Goal: Transaction & Acquisition: Obtain resource

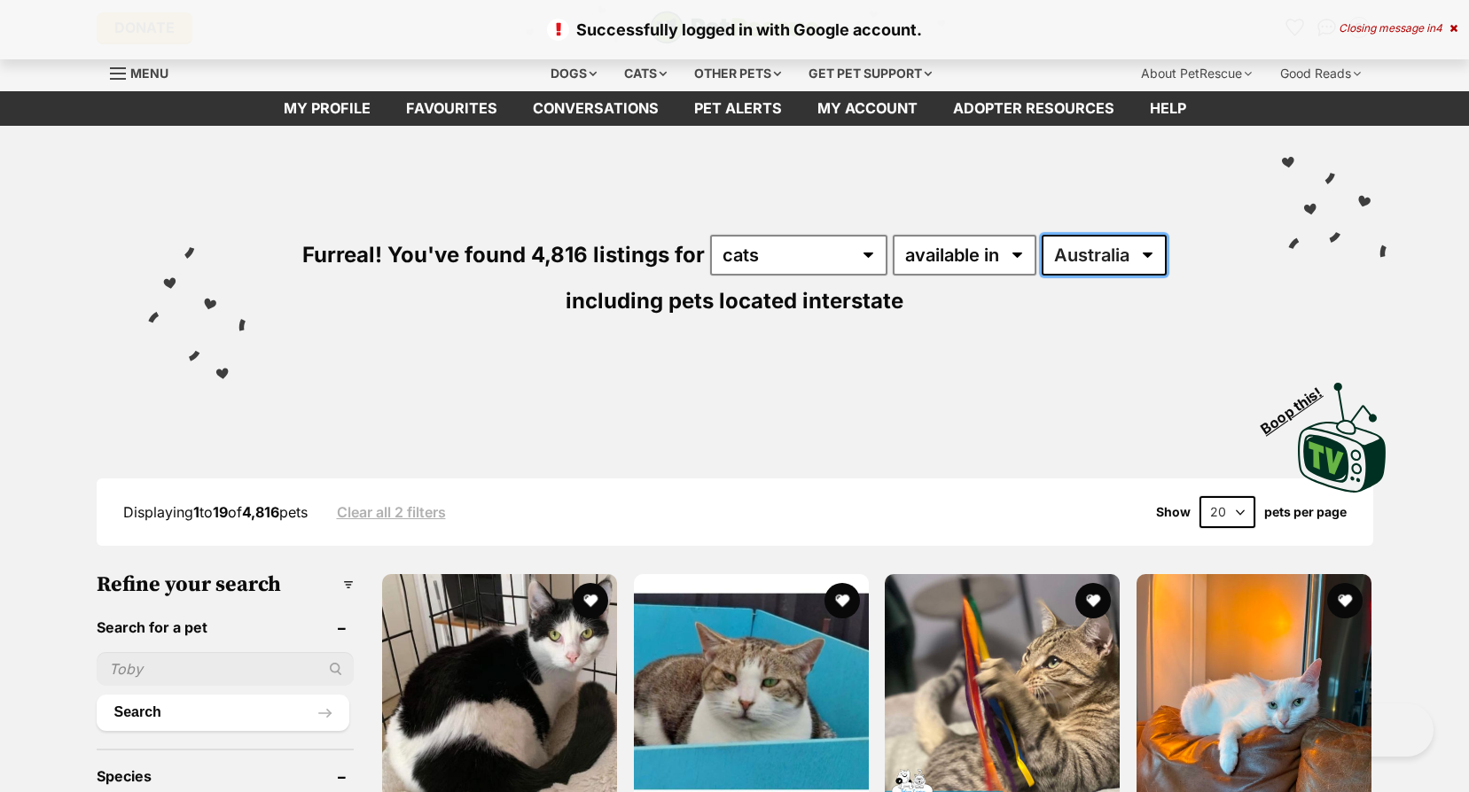
click at [1086, 243] on select "[GEOGRAPHIC_DATA] [GEOGRAPHIC_DATA] [GEOGRAPHIC_DATA] [GEOGRAPHIC_DATA] [GEOGRA…" at bounding box center [1104, 255] width 125 height 41
select select "VIC"
click at [1042, 235] on select "[GEOGRAPHIC_DATA] [GEOGRAPHIC_DATA] [GEOGRAPHIC_DATA] [GEOGRAPHIC_DATA] [GEOGRA…" at bounding box center [1104, 255] width 125 height 41
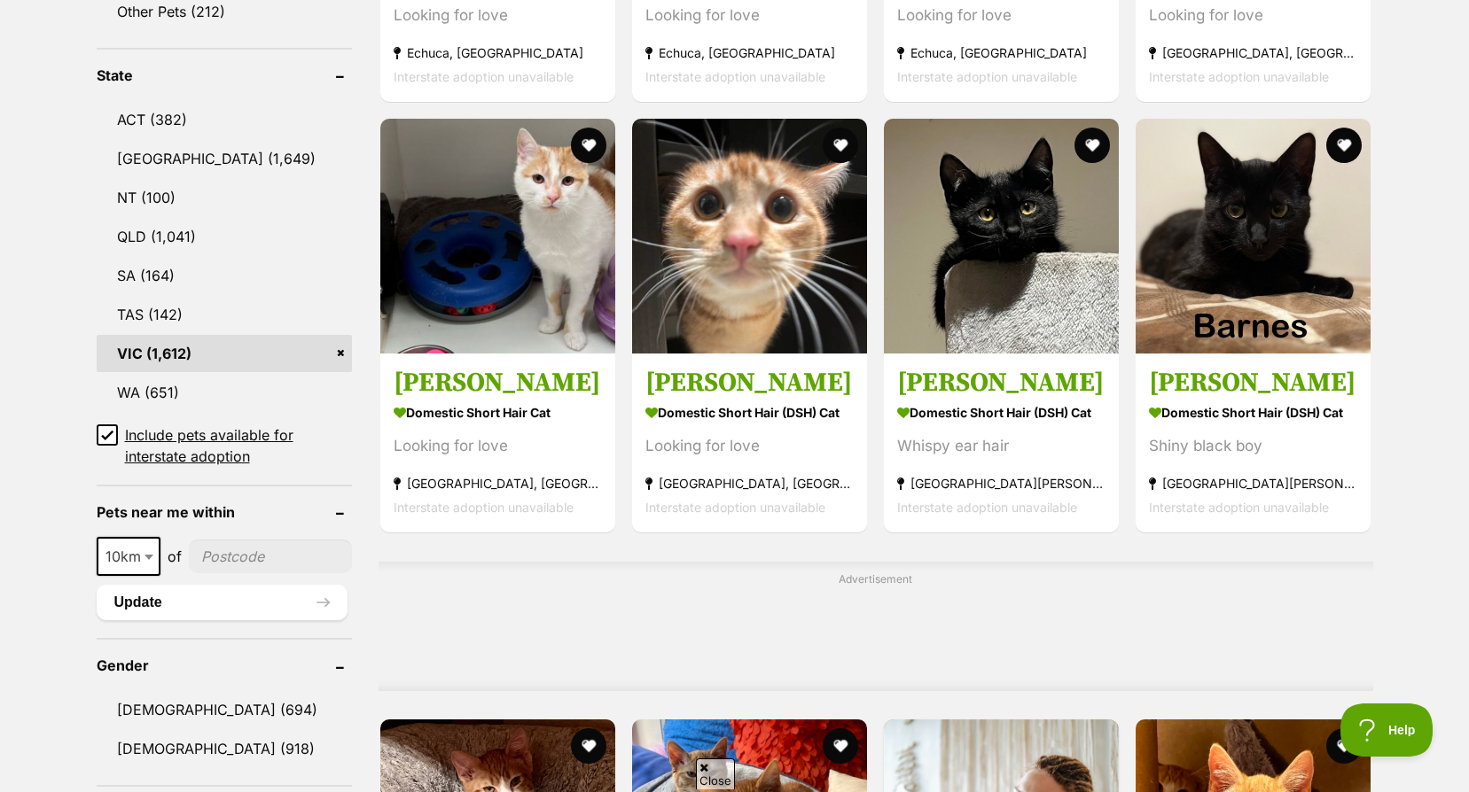
click at [102, 431] on icon at bounding box center [107, 435] width 12 height 12
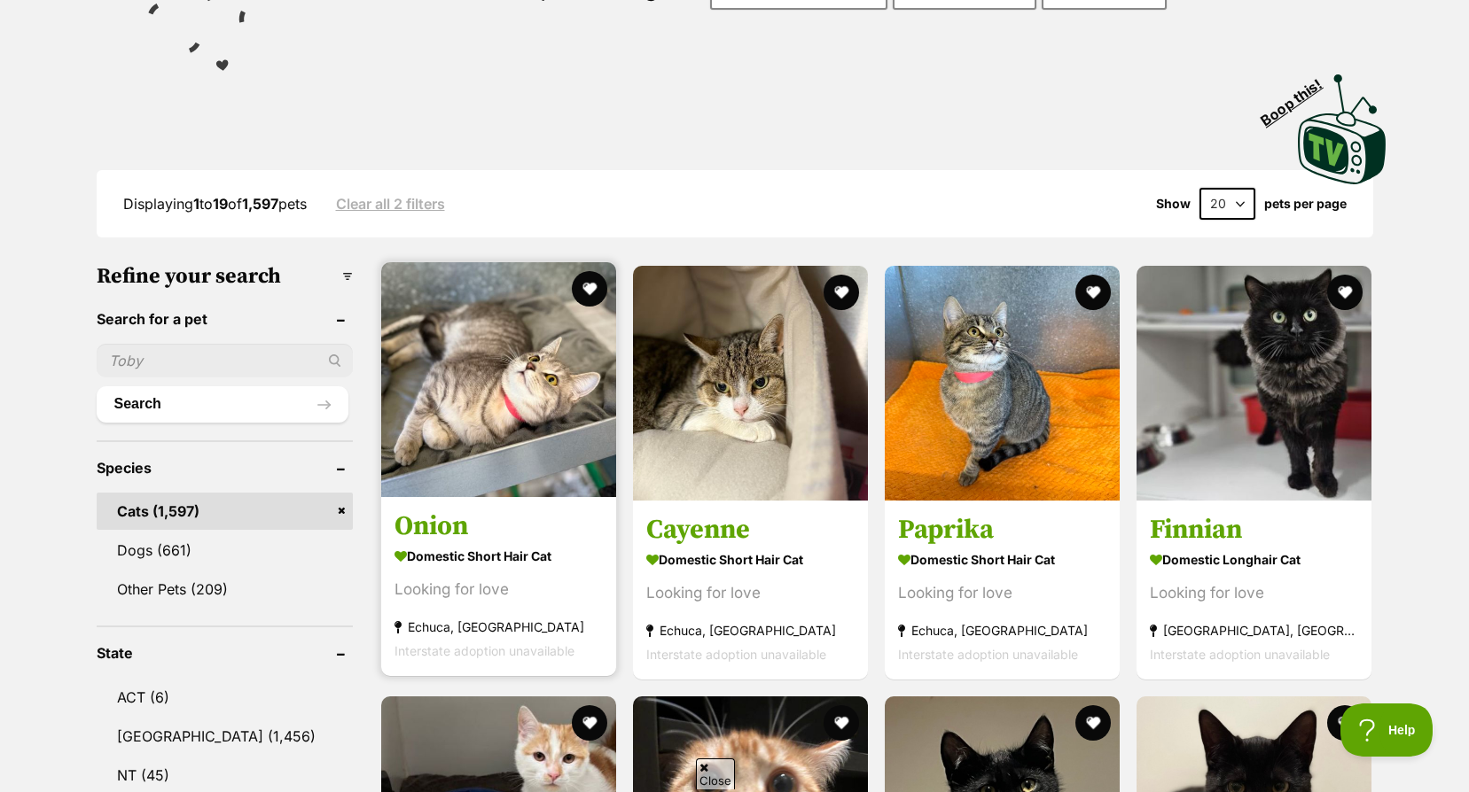
drag, startPoint x: 496, startPoint y: 260, endPoint x: 495, endPoint y: 337, distance: 77.1
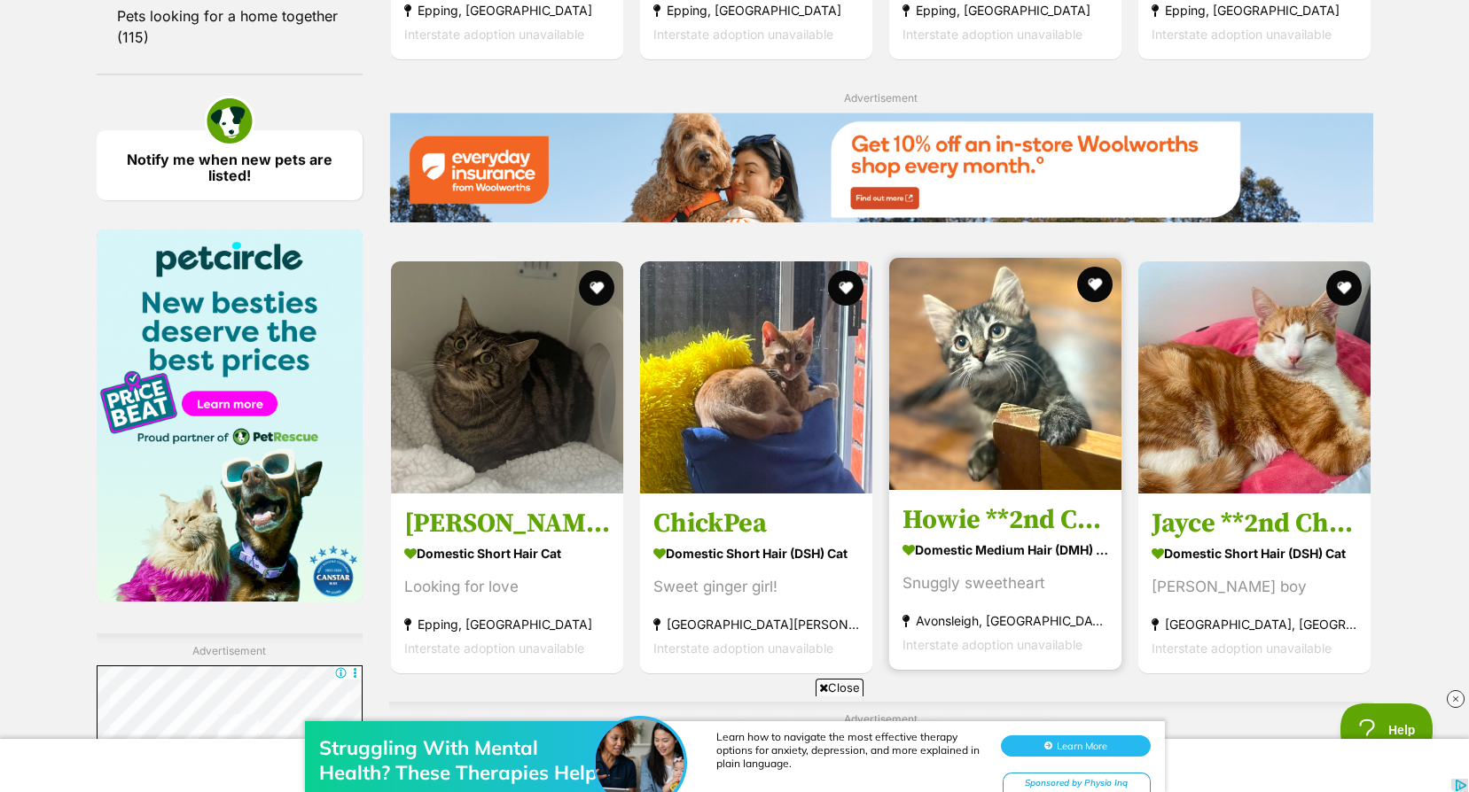
scroll to position [2925, 0]
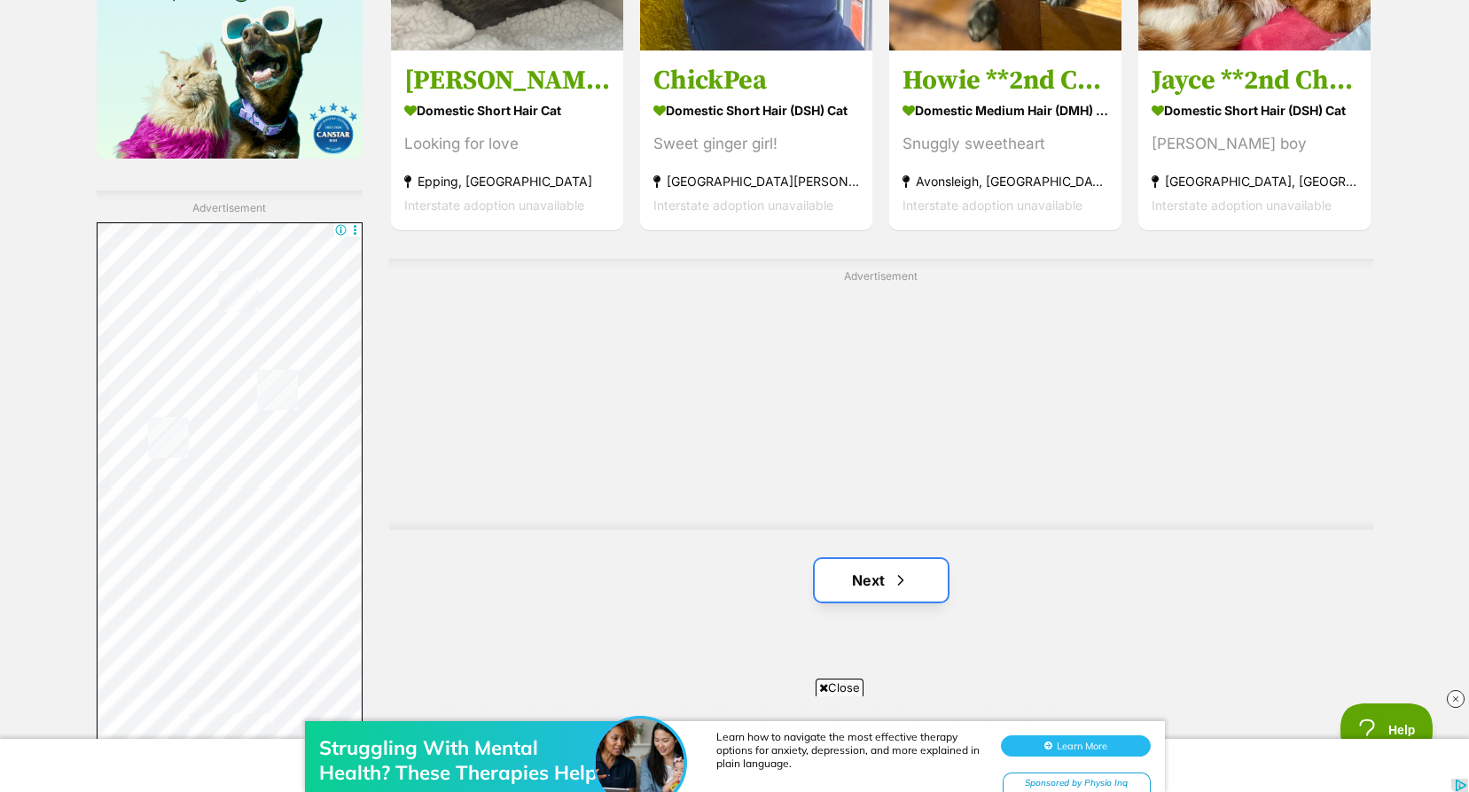
click at [881, 570] on link "Next" at bounding box center [881, 580] width 133 height 43
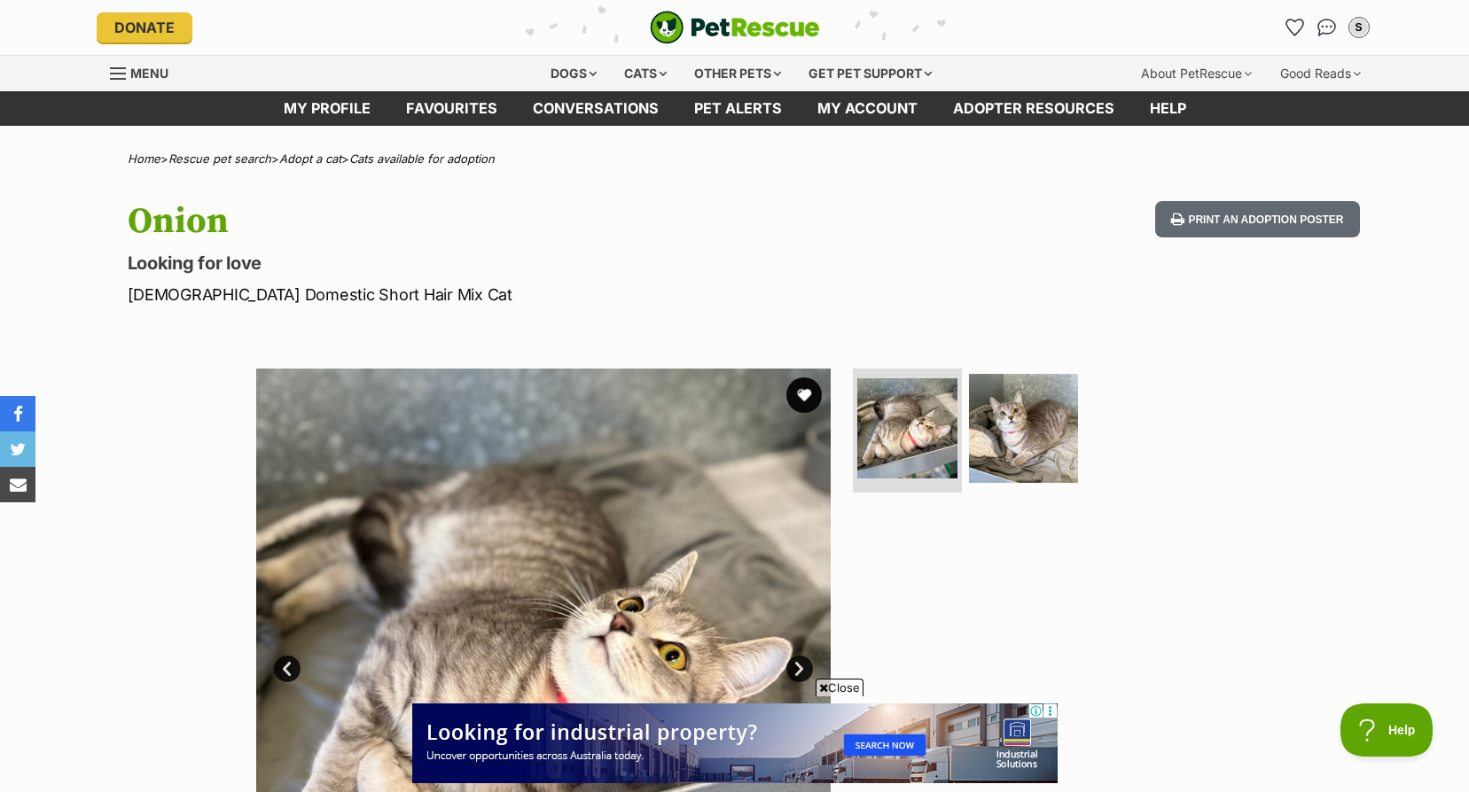
scroll to position [266, 0]
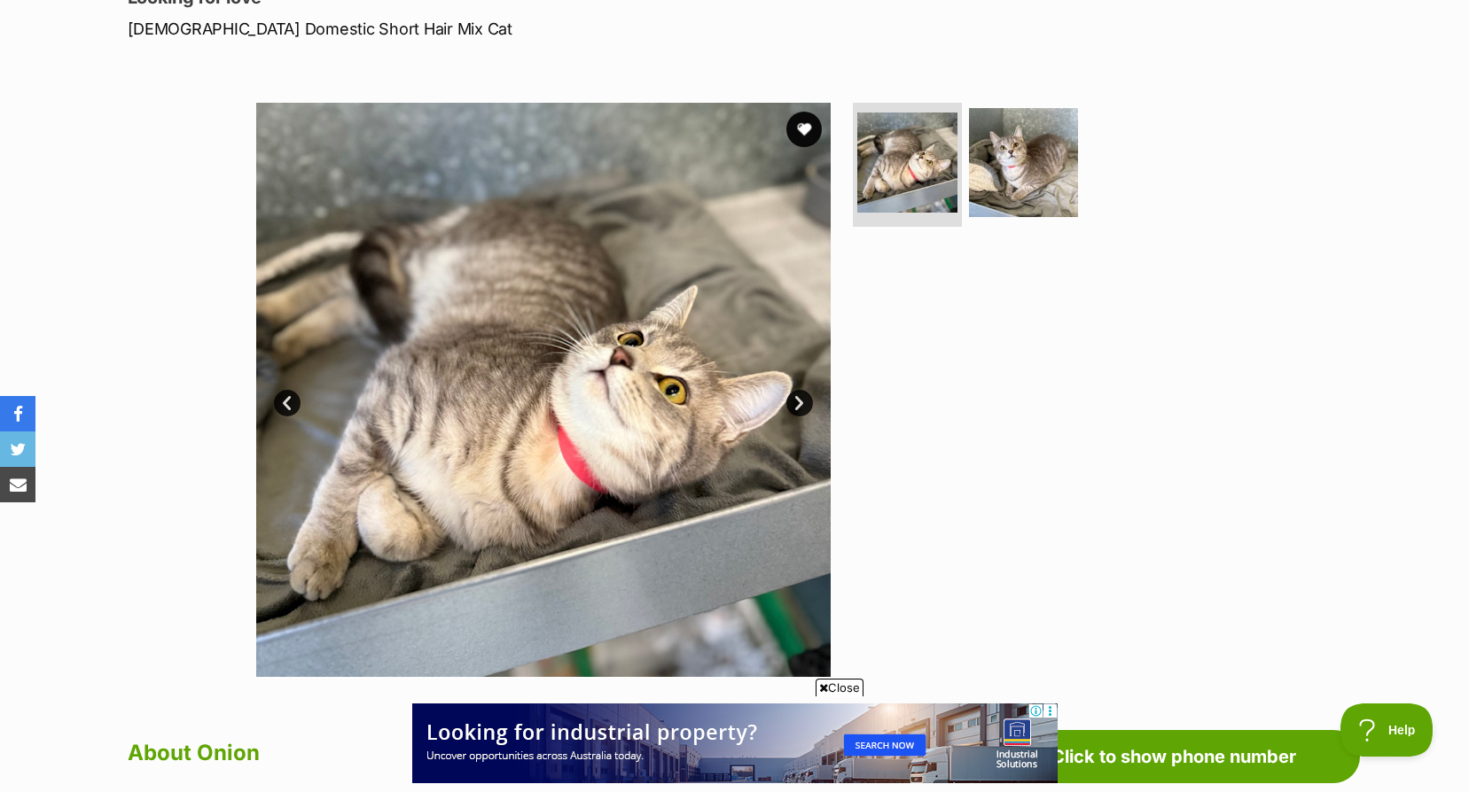
click at [808, 400] on link "Next" at bounding box center [799, 403] width 27 height 27
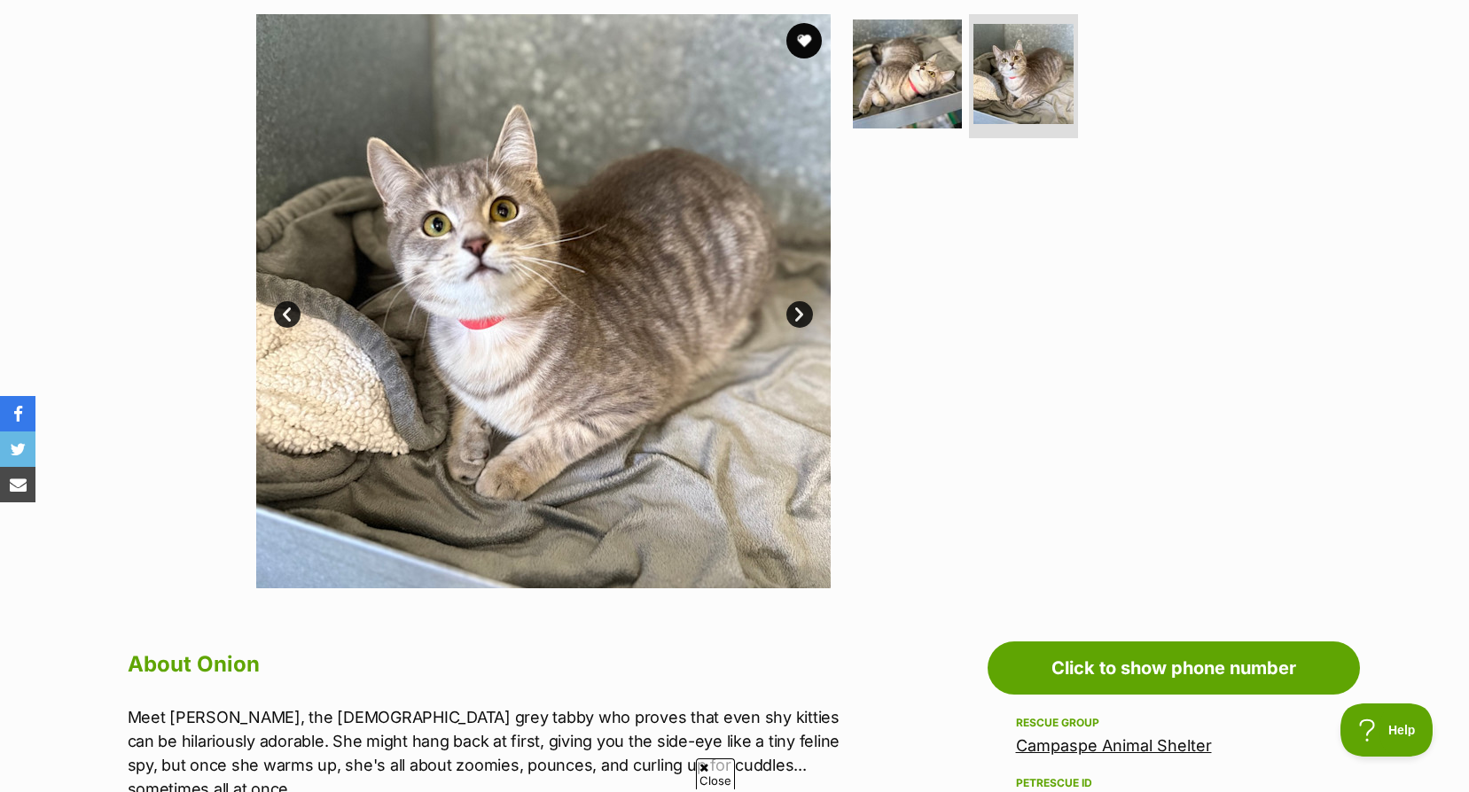
scroll to position [177, 0]
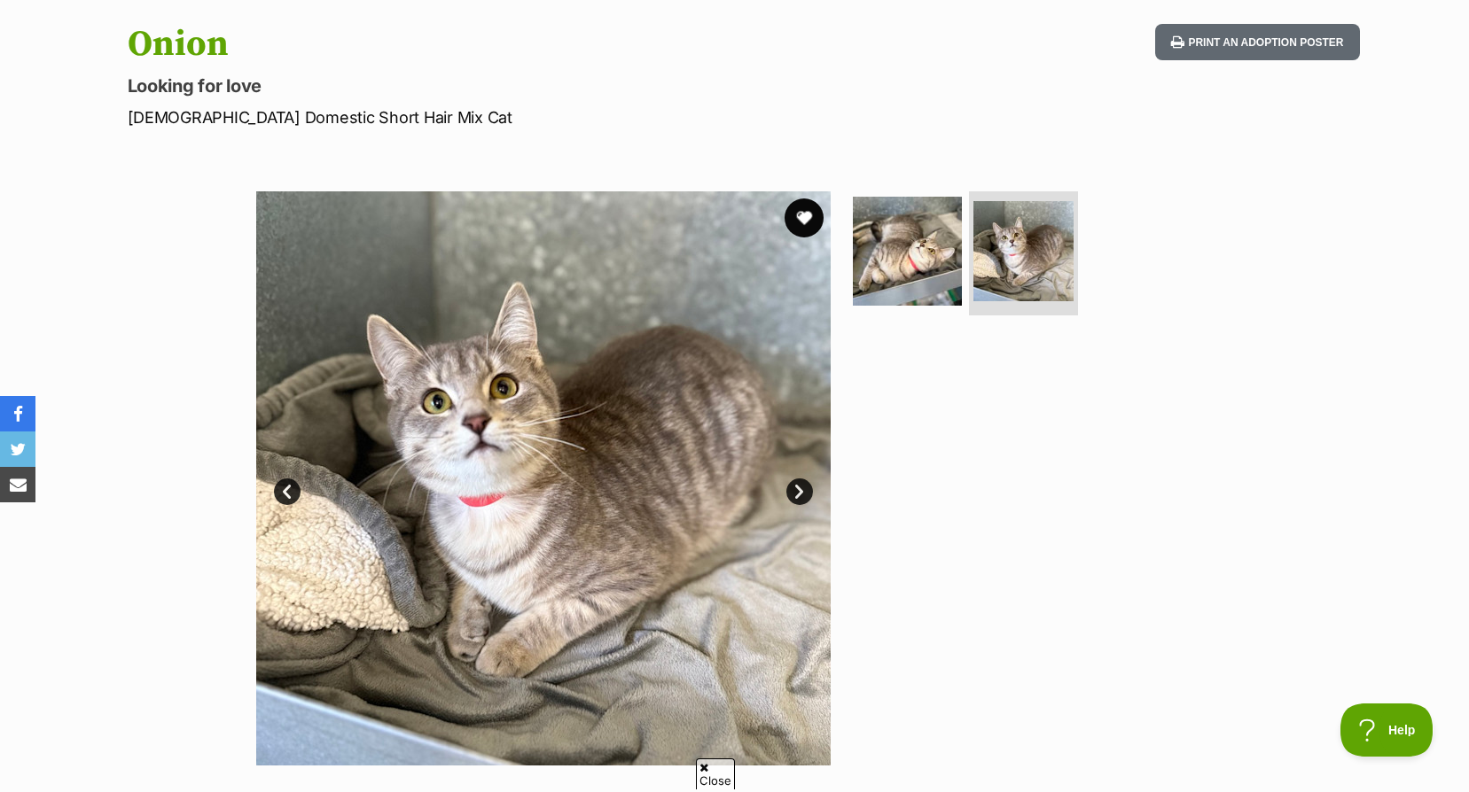
click at [819, 207] on button "favourite" at bounding box center [804, 218] width 39 height 39
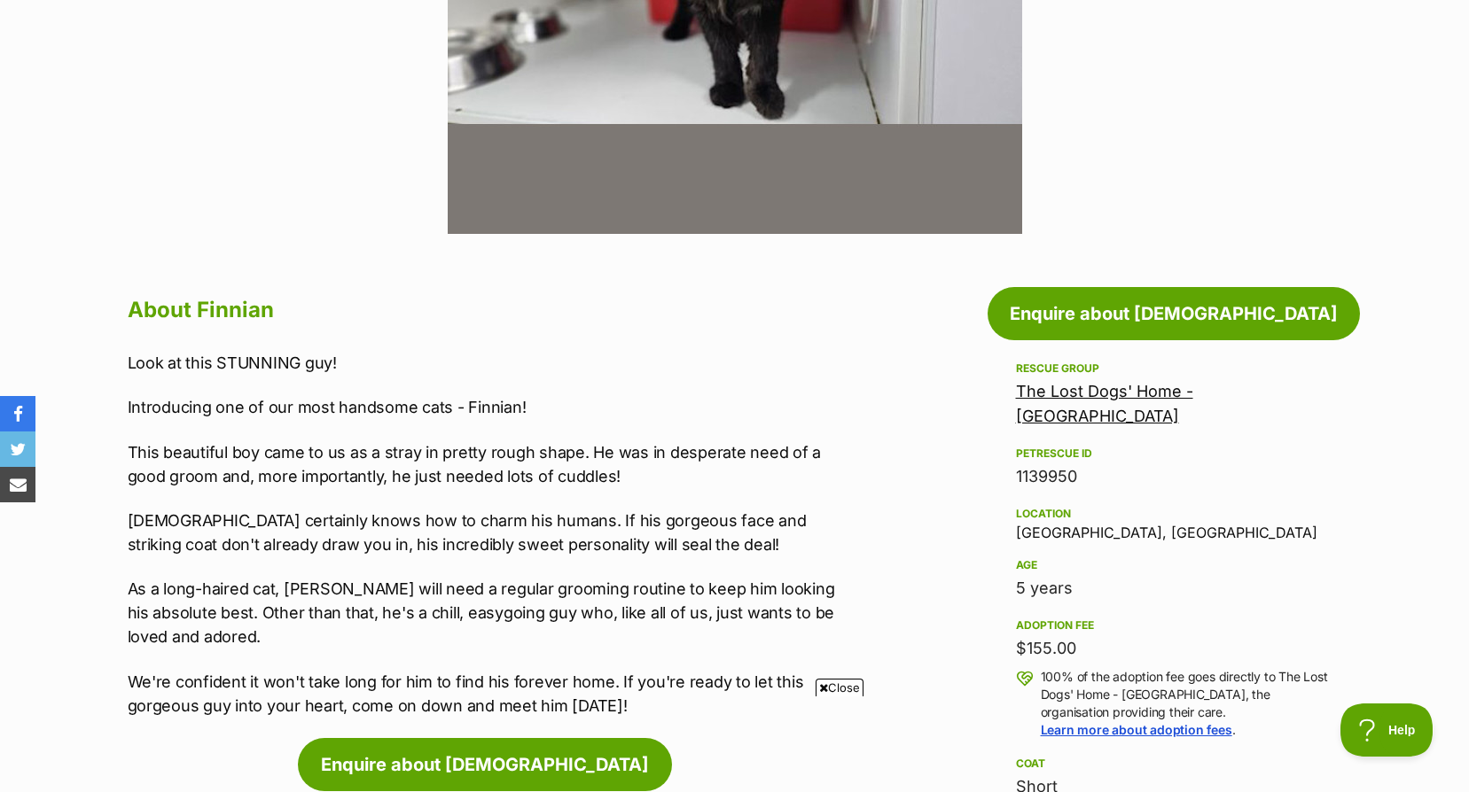
scroll to position [355, 0]
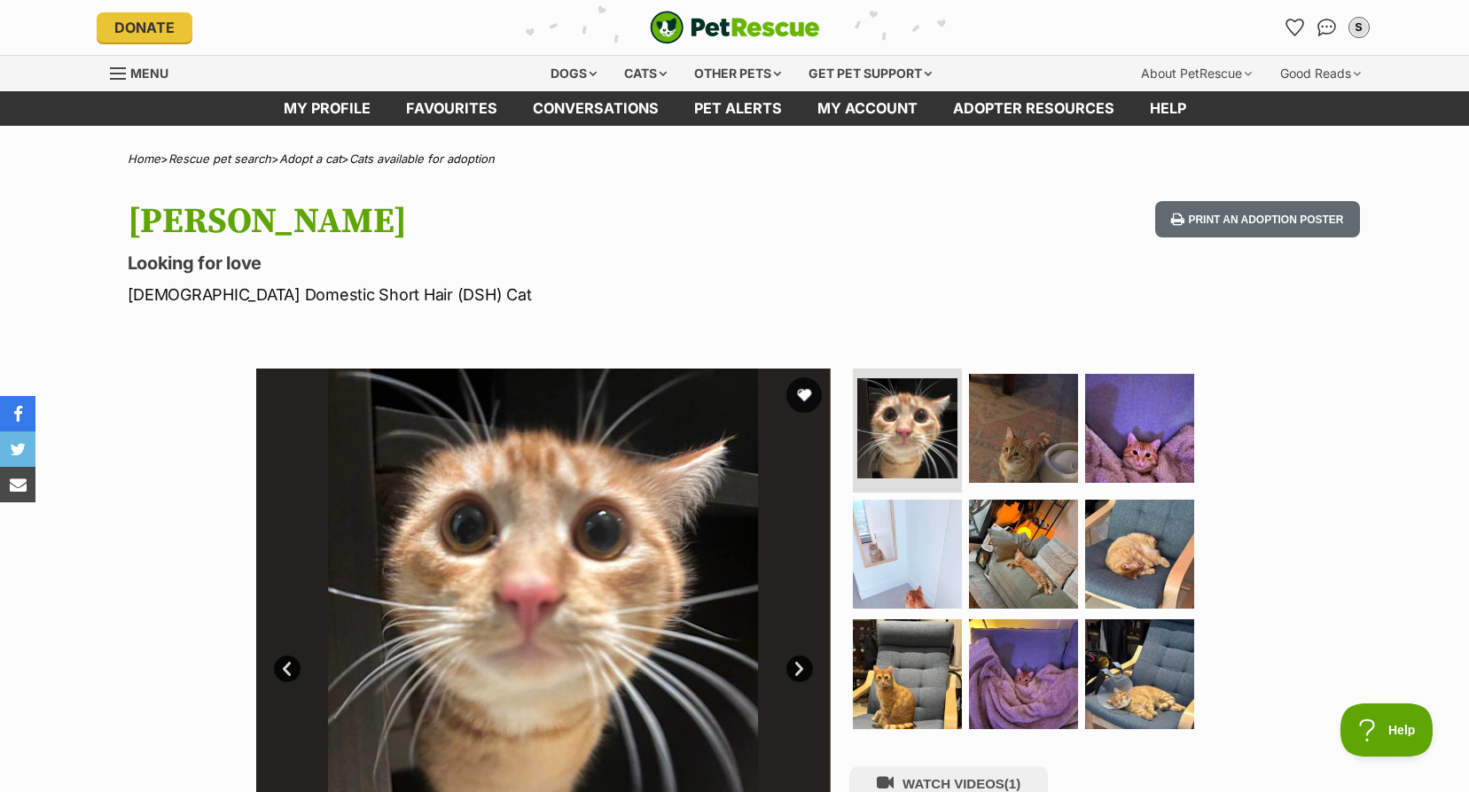
scroll to position [89, 0]
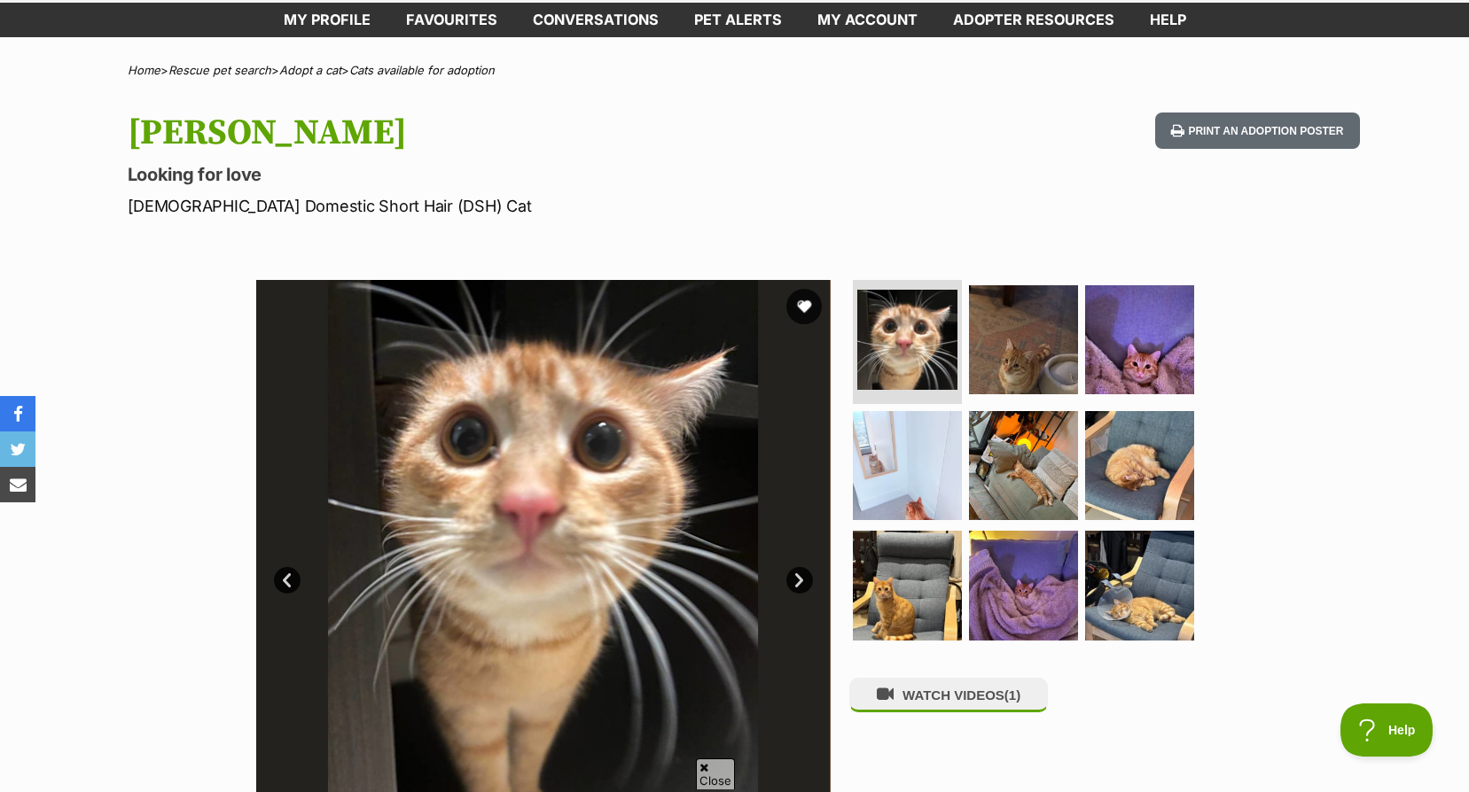
click at [785, 575] on img at bounding box center [543, 567] width 574 height 574
click at [796, 575] on link "Next" at bounding box center [799, 580] width 27 height 27
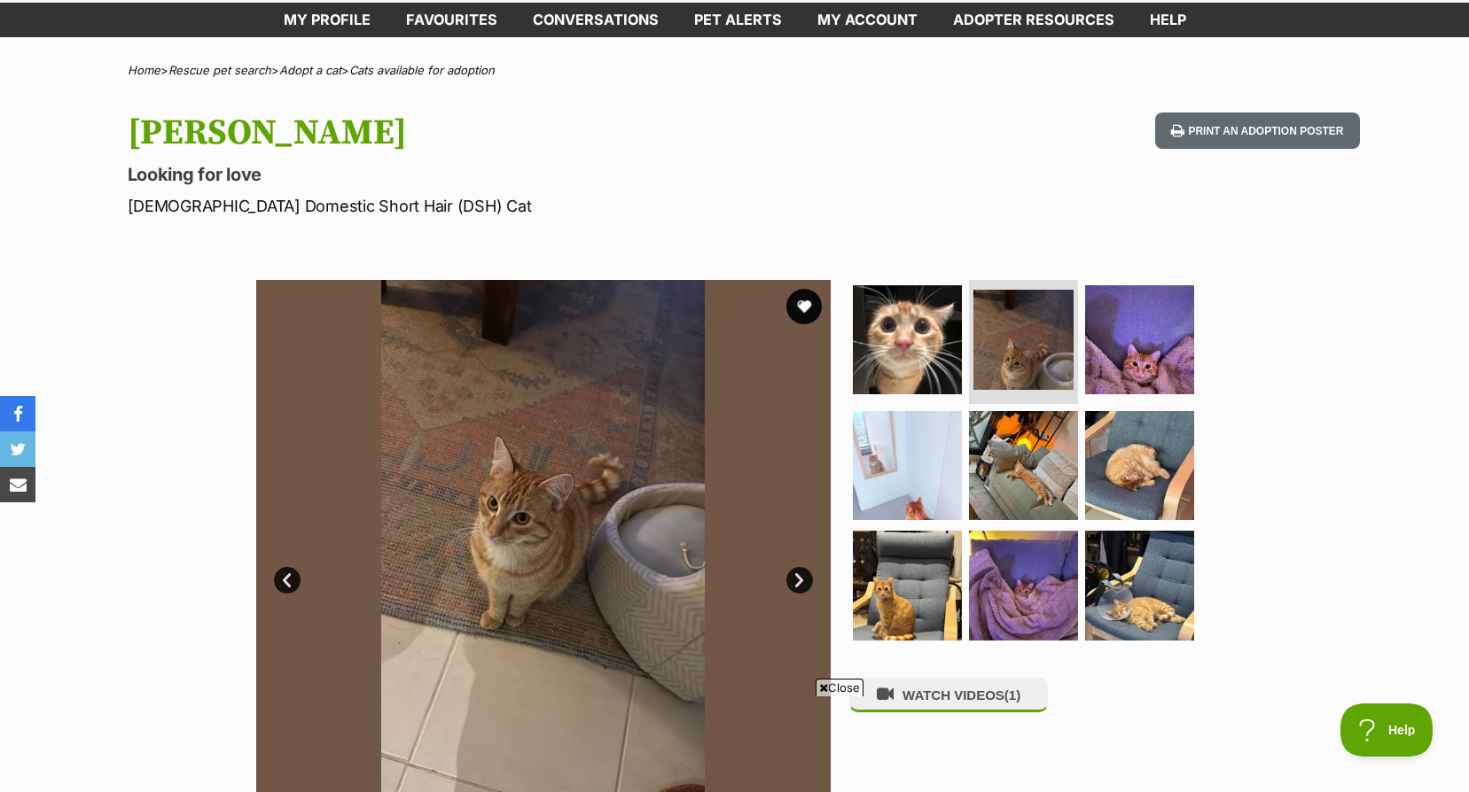
click at [794, 576] on link "Next" at bounding box center [799, 580] width 27 height 27
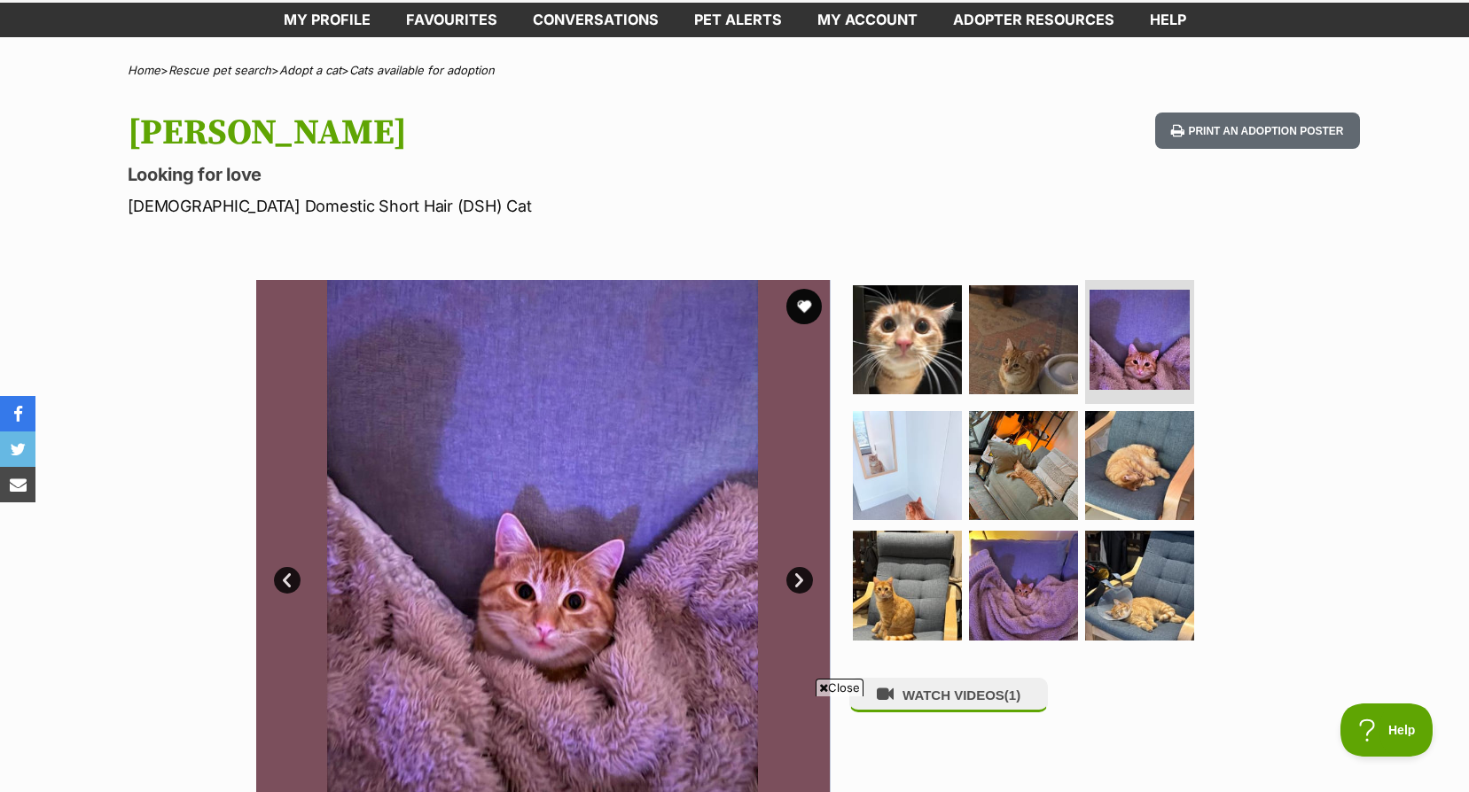
click at [794, 576] on link "Next" at bounding box center [799, 580] width 27 height 27
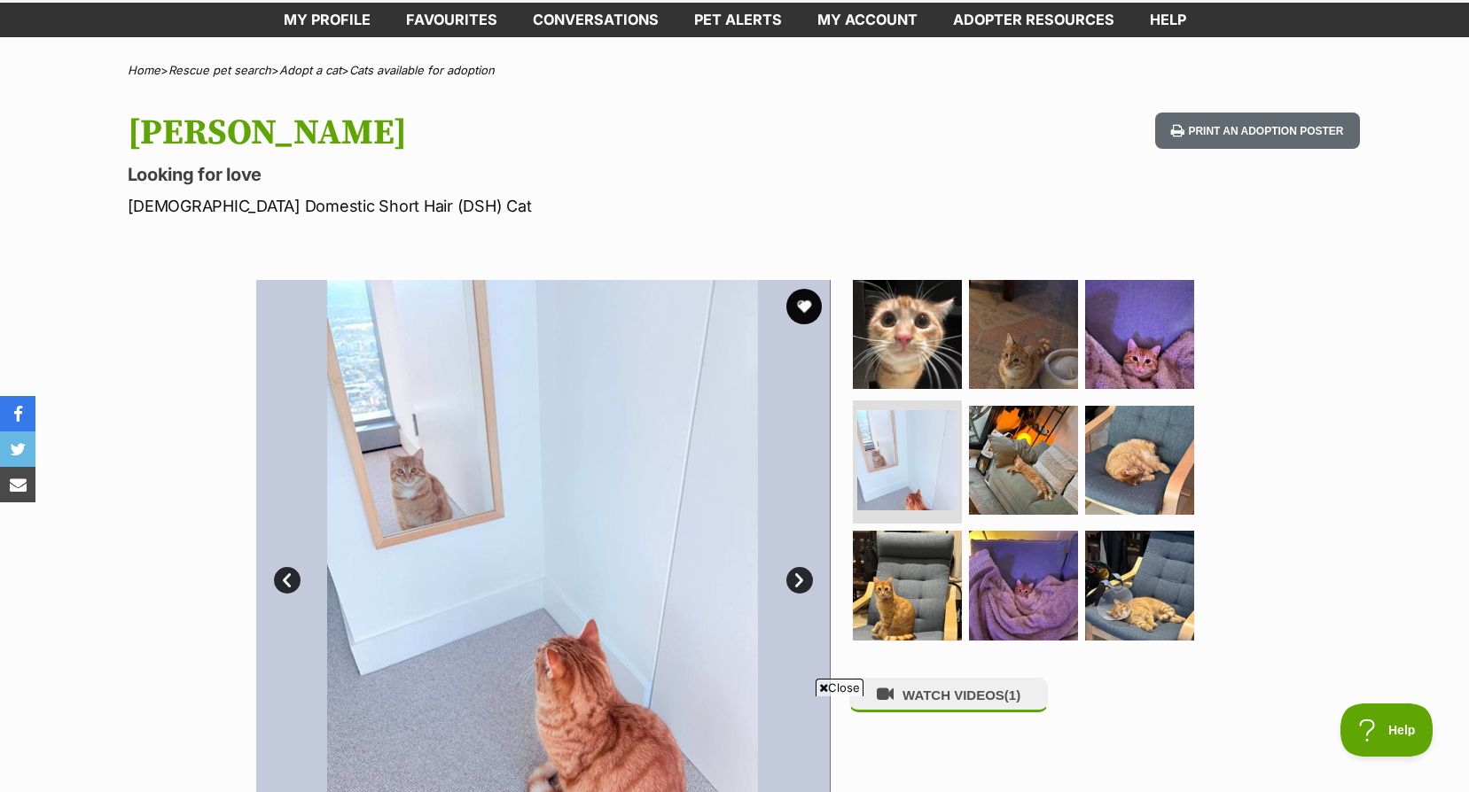
click at [794, 576] on link "Next" at bounding box center [799, 580] width 27 height 27
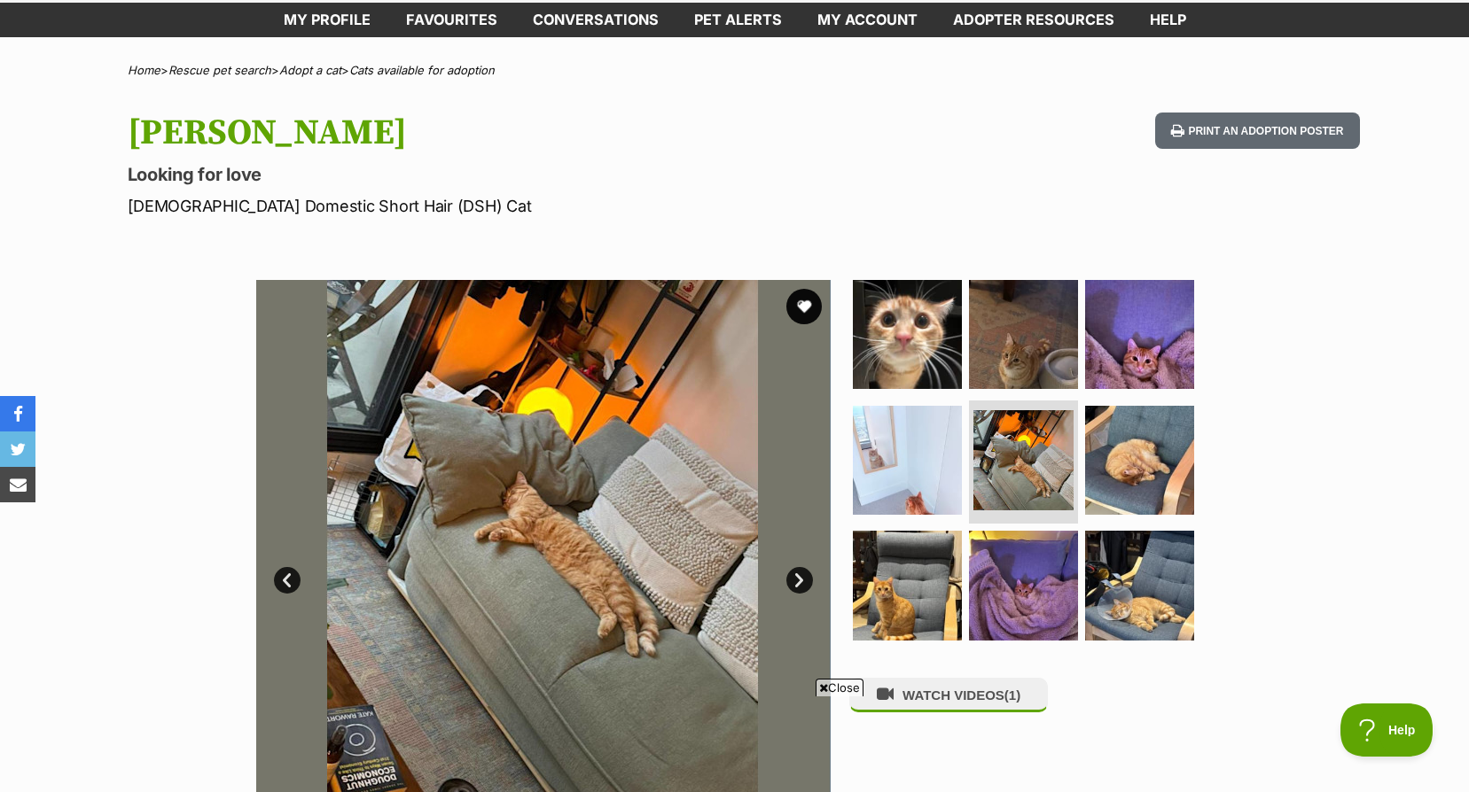
click at [794, 576] on link "Next" at bounding box center [799, 580] width 27 height 27
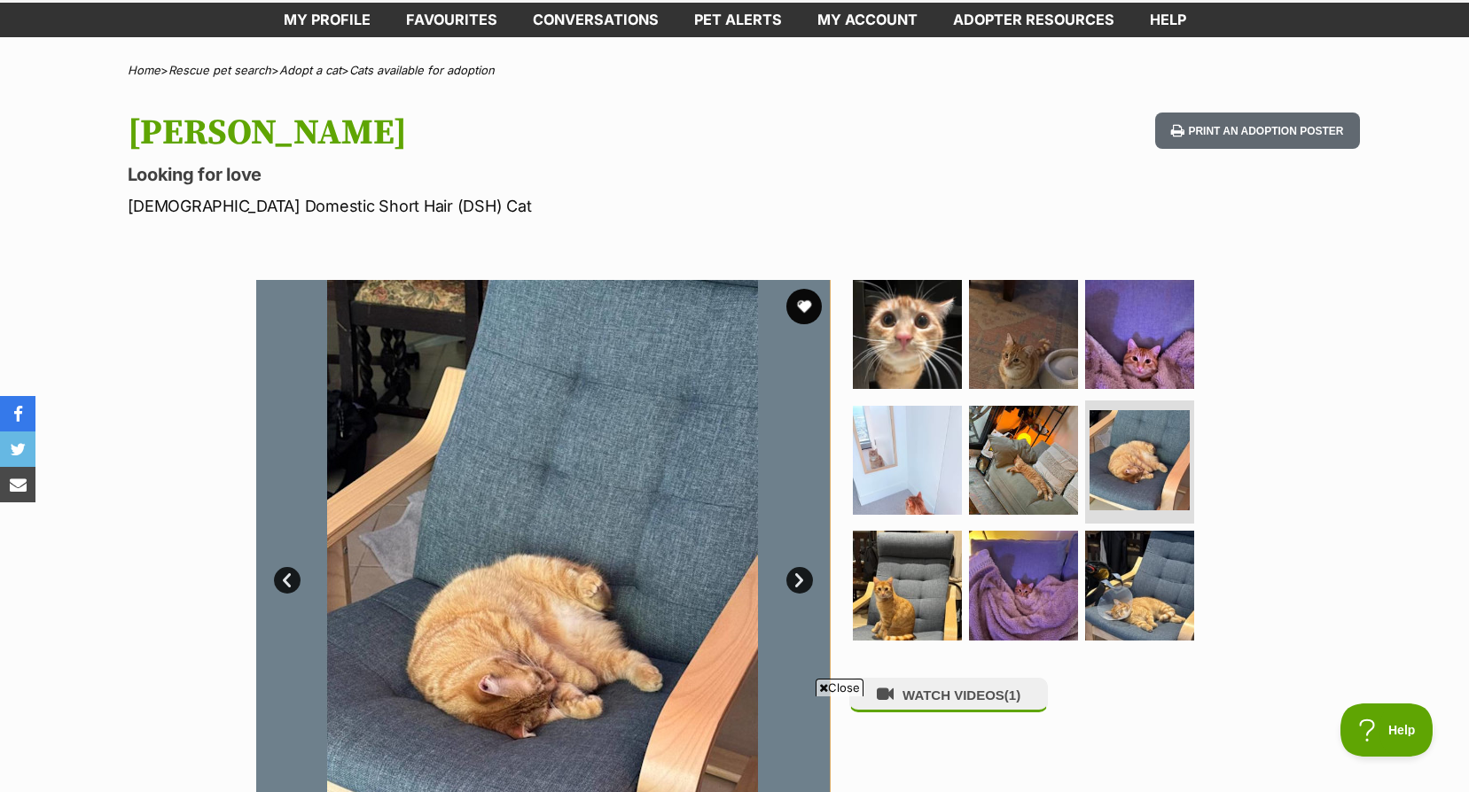
click at [794, 576] on link "Next" at bounding box center [799, 580] width 27 height 27
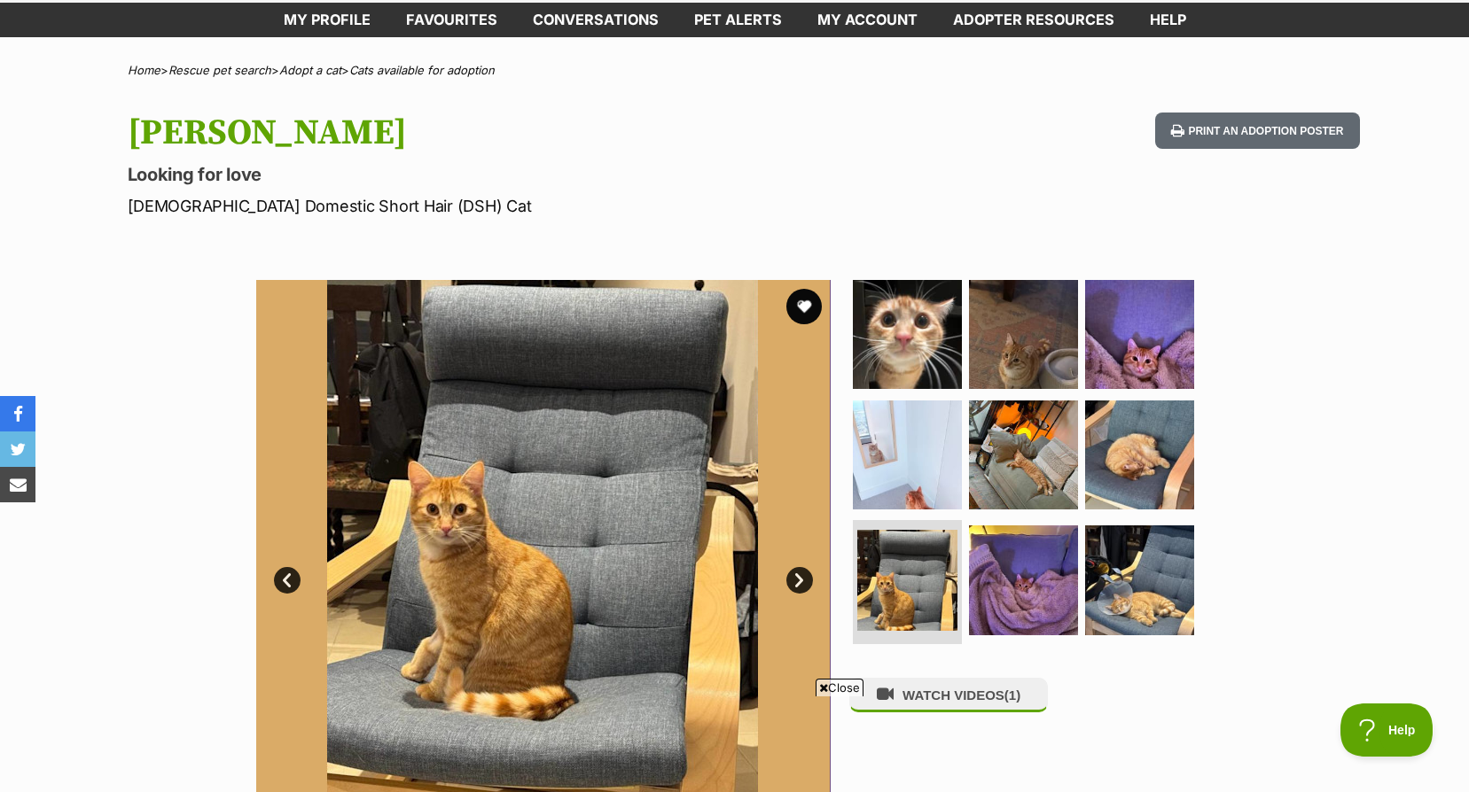
click at [794, 576] on link "Next" at bounding box center [799, 580] width 27 height 27
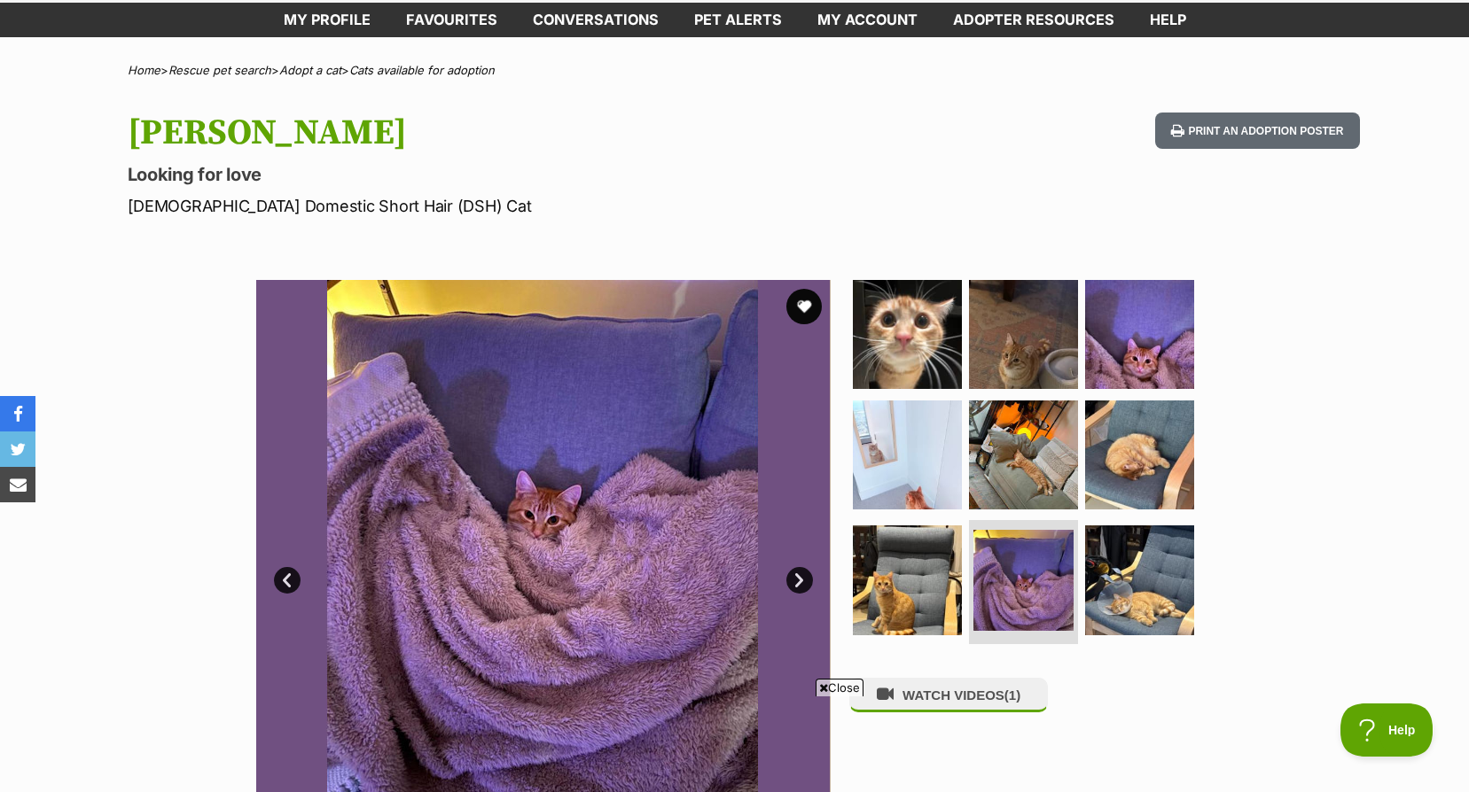
click at [794, 576] on link "Next" at bounding box center [799, 580] width 27 height 27
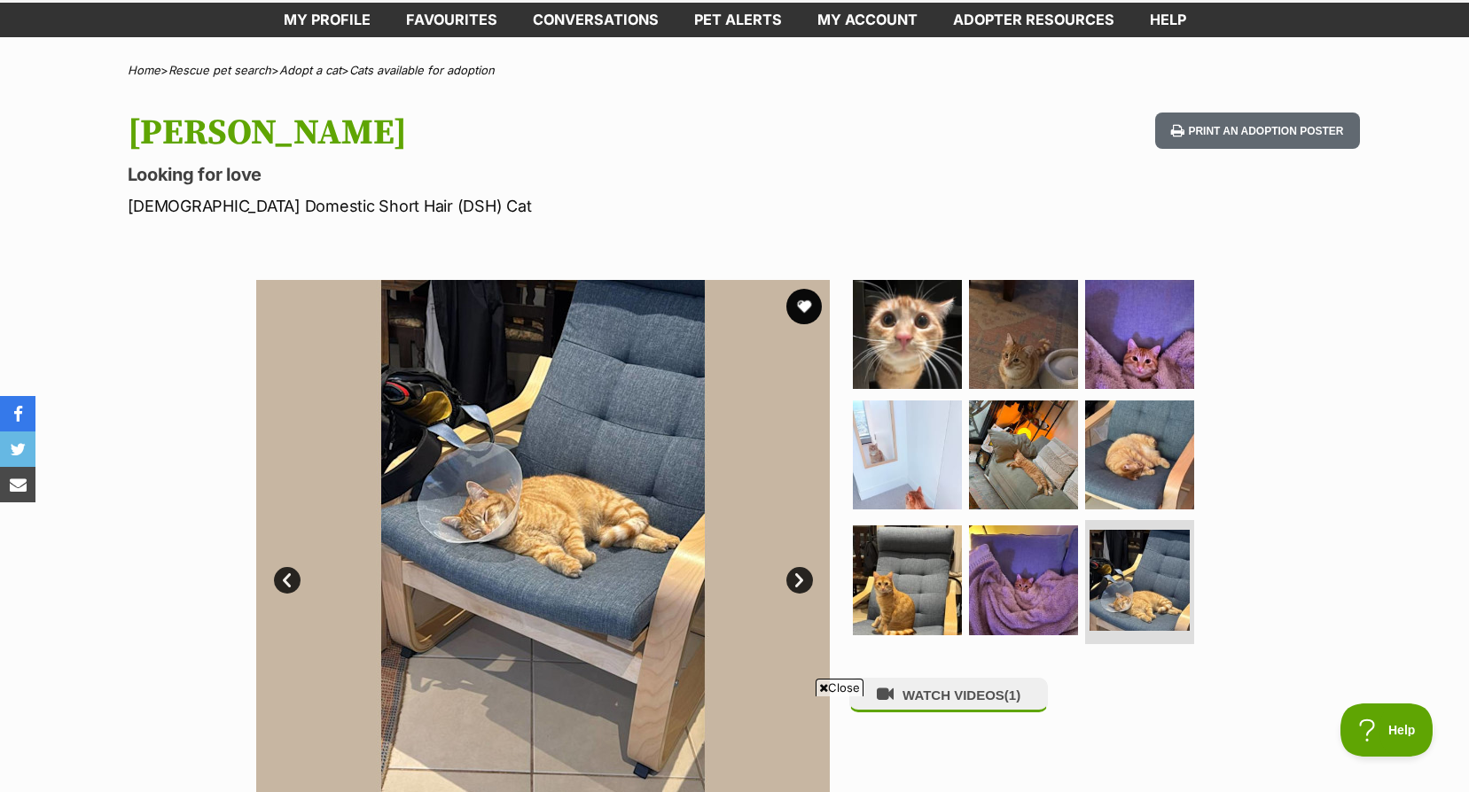
click at [794, 576] on link "Next" at bounding box center [799, 580] width 27 height 27
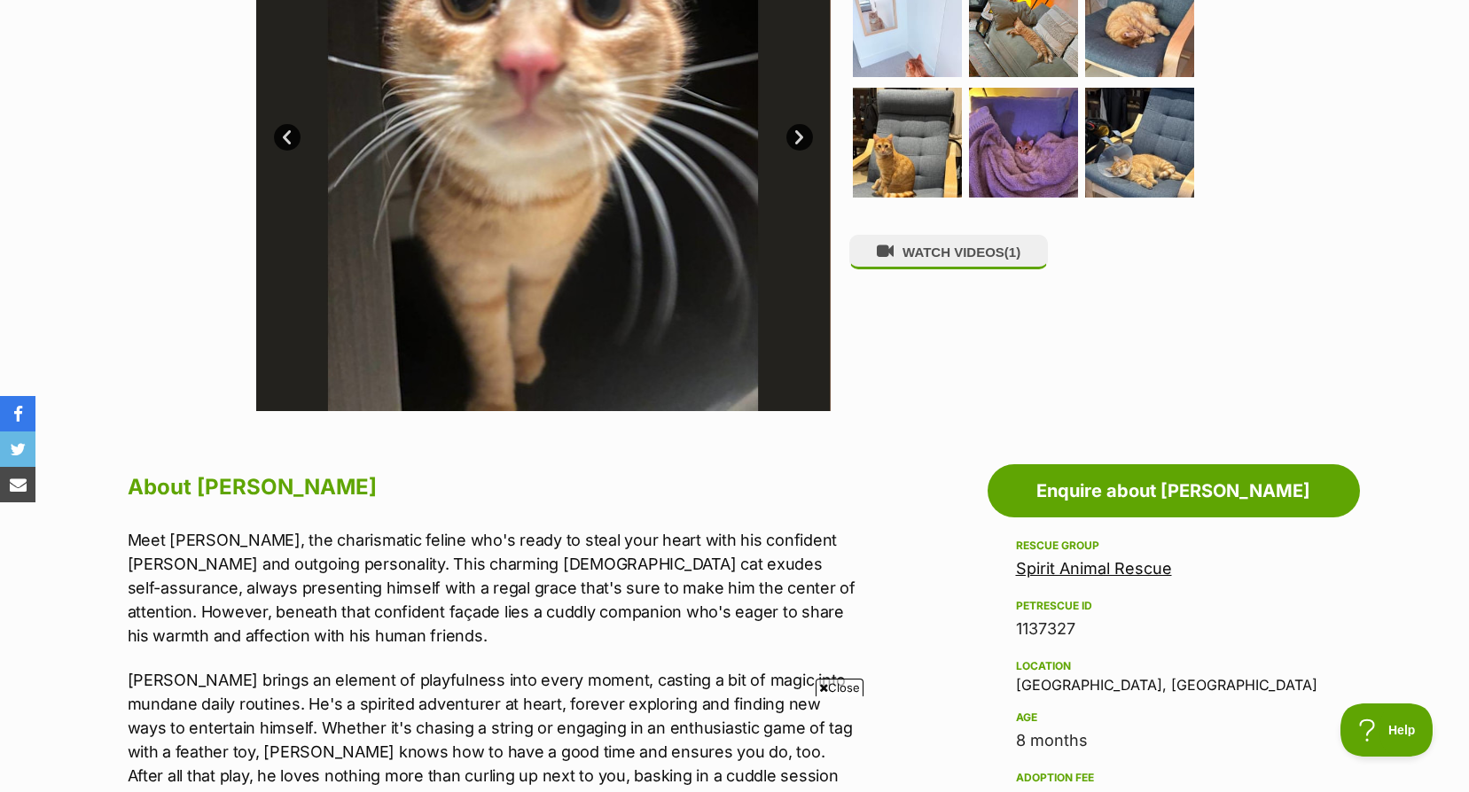
scroll to position [798, 0]
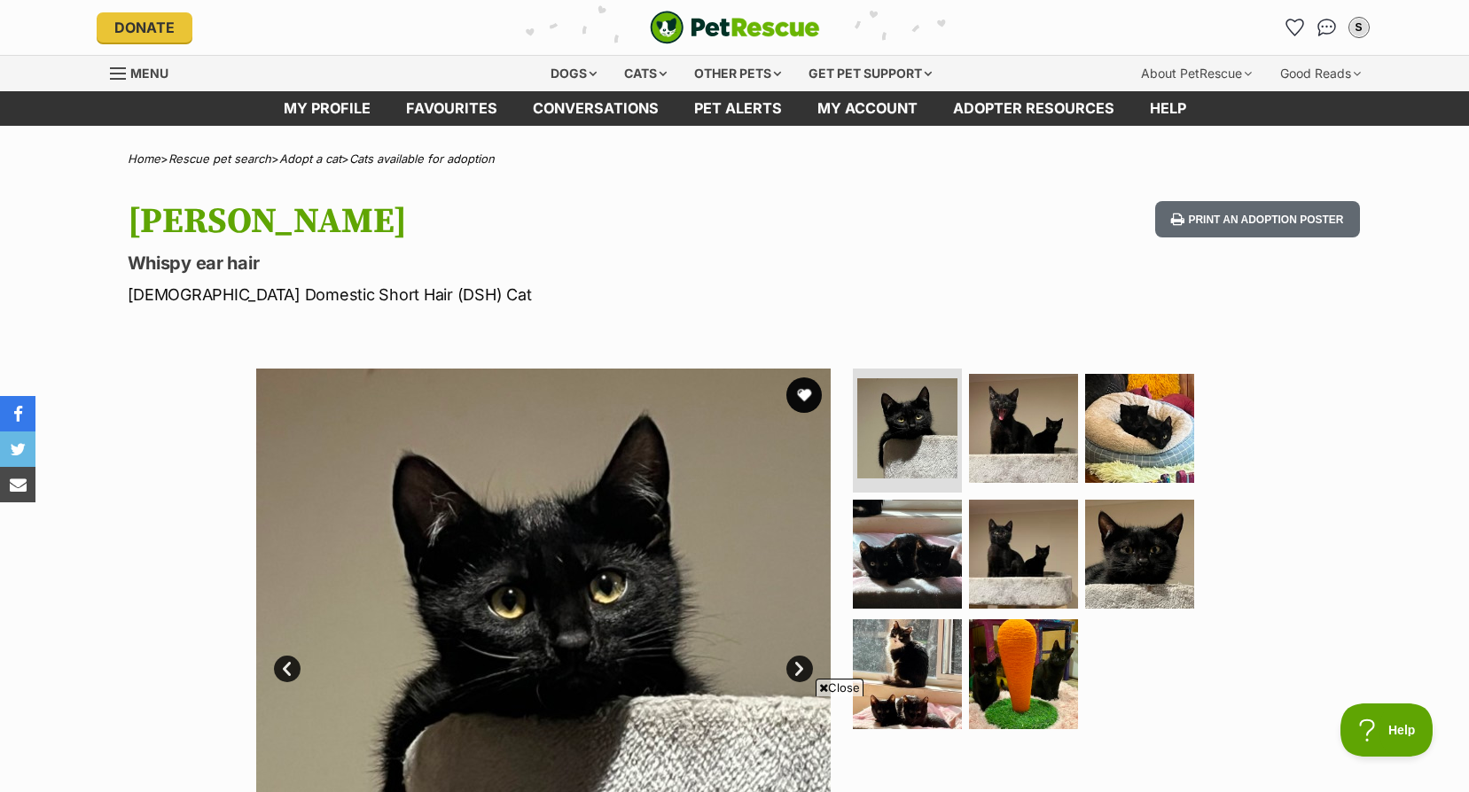
scroll to position [177, 0]
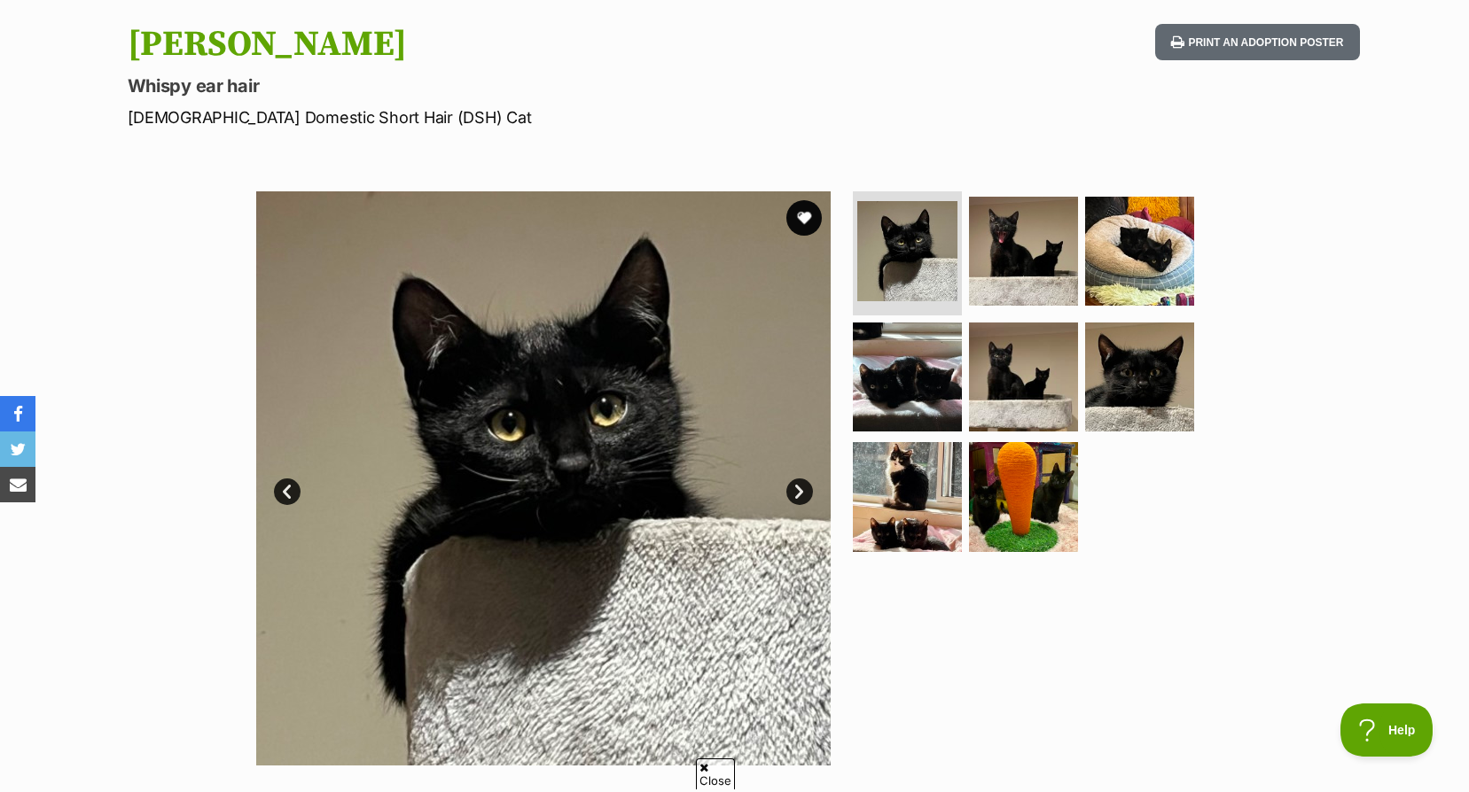
click at [803, 482] on link "Next" at bounding box center [799, 492] width 27 height 27
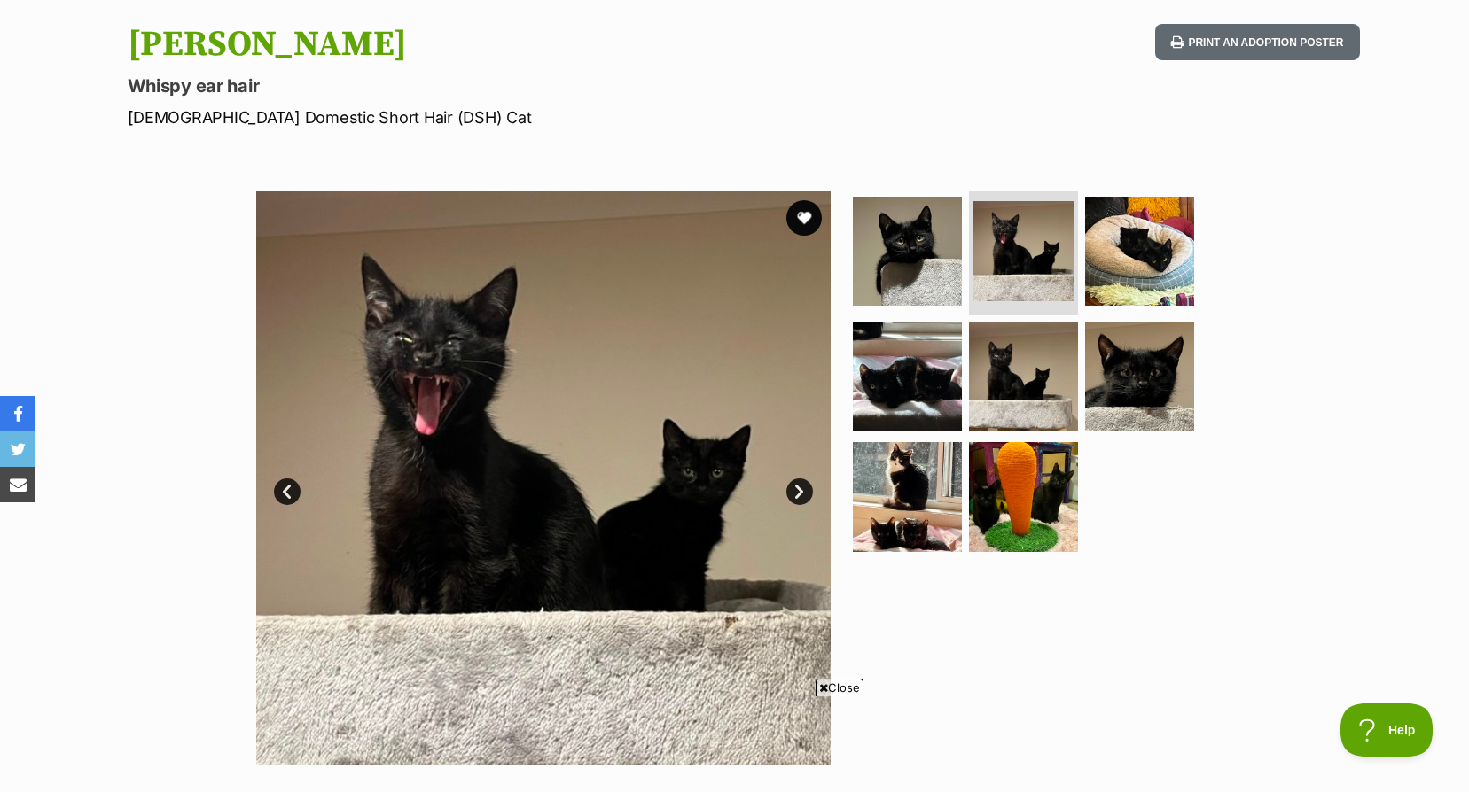
click at [803, 482] on link "Next" at bounding box center [799, 492] width 27 height 27
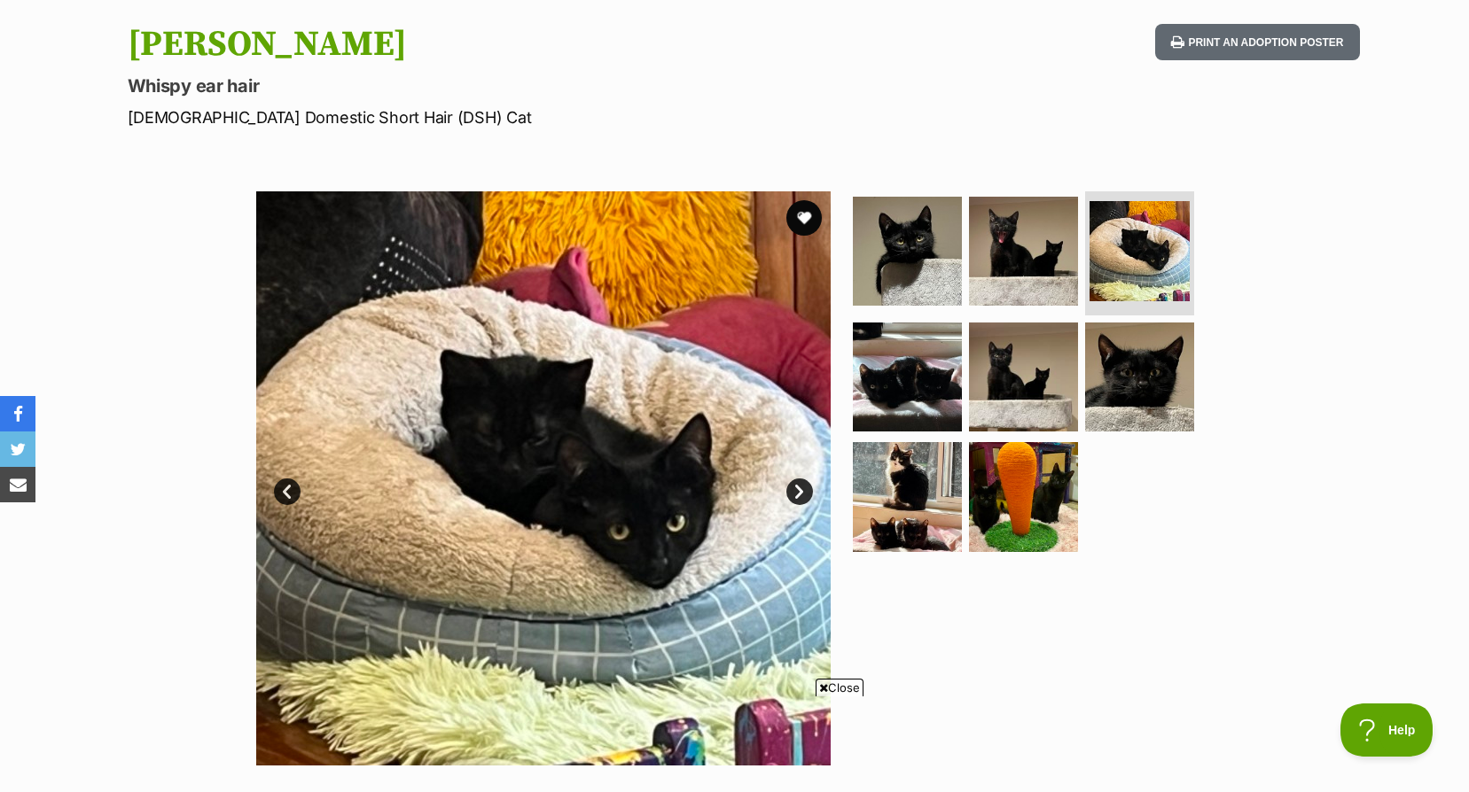
click at [803, 482] on link "Next" at bounding box center [799, 492] width 27 height 27
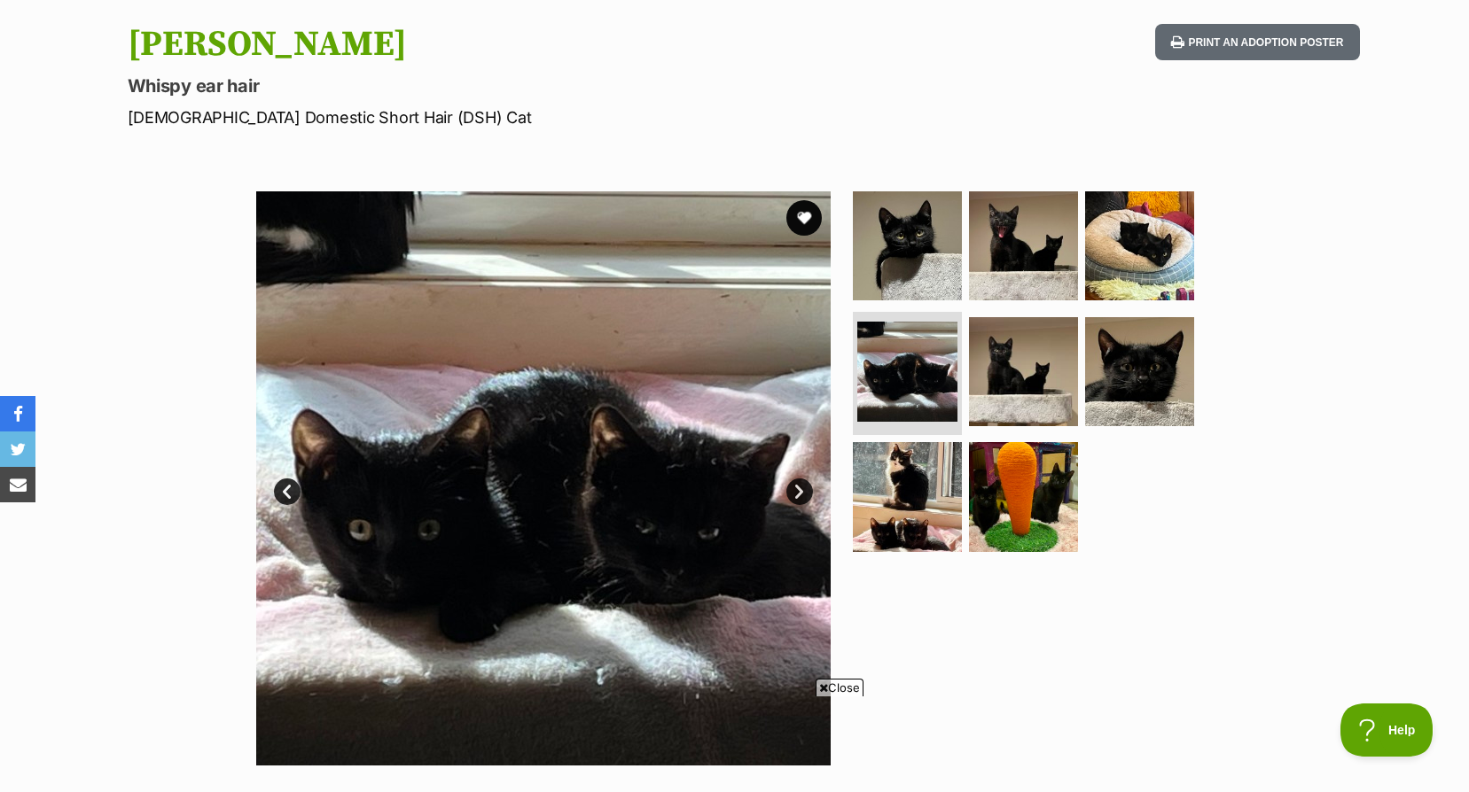
click at [803, 482] on link "Next" at bounding box center [799, 492] width 27 height 27
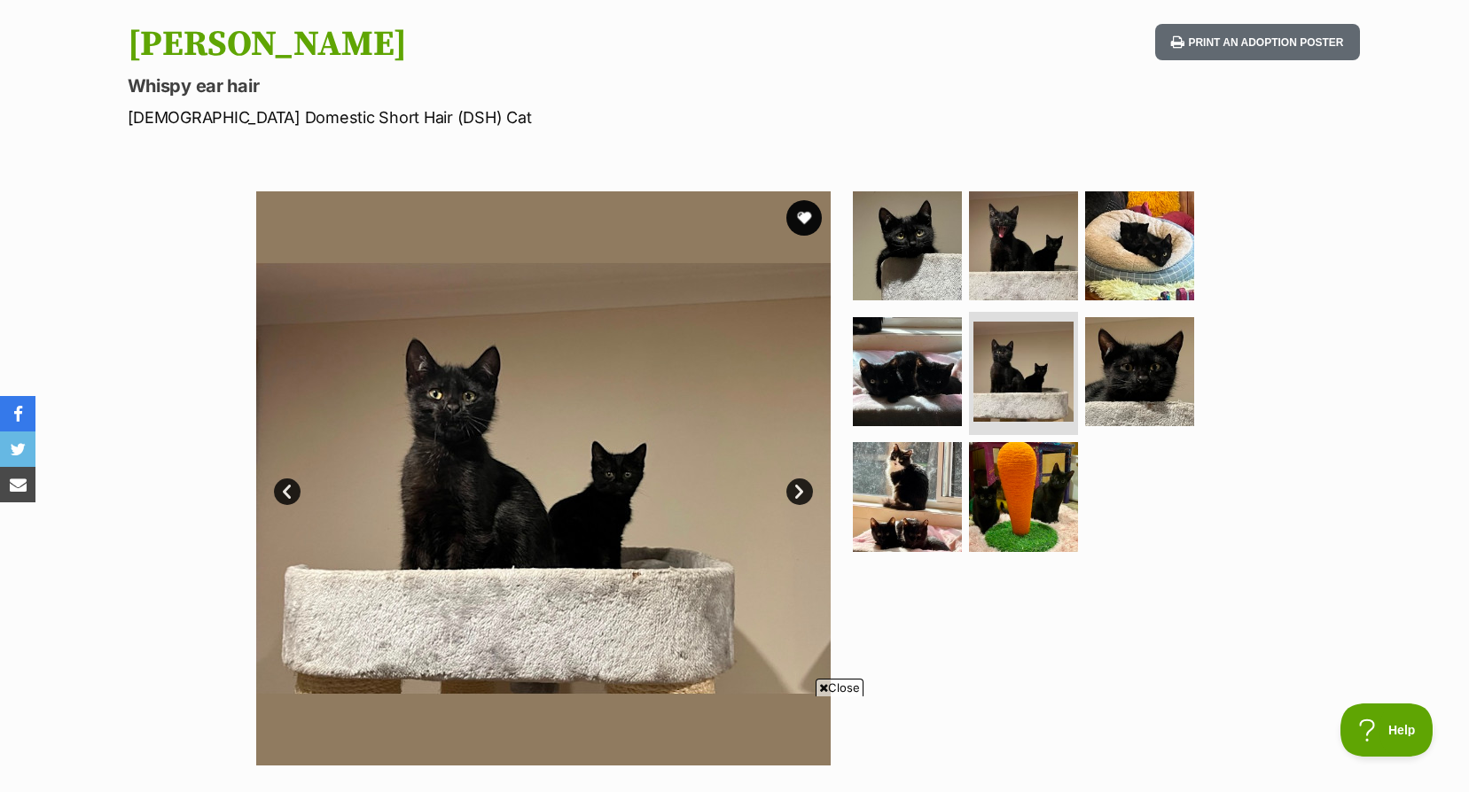
click at [803, 482] on link "Next" at bounding box center [799, 492] width 27 height 27
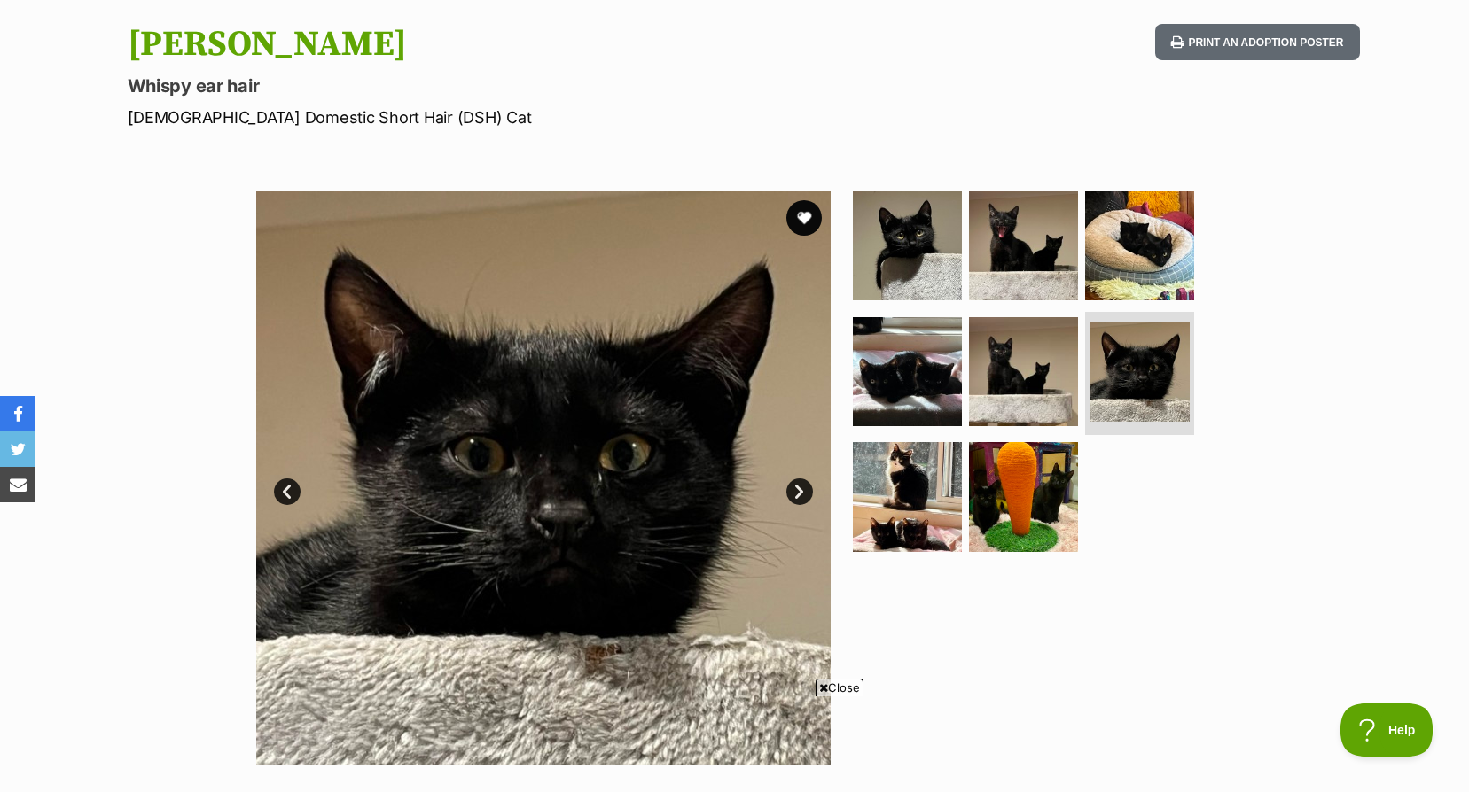
click at [803, 482] on link "Next" at bounding box center [799, 492] width 27 height 27
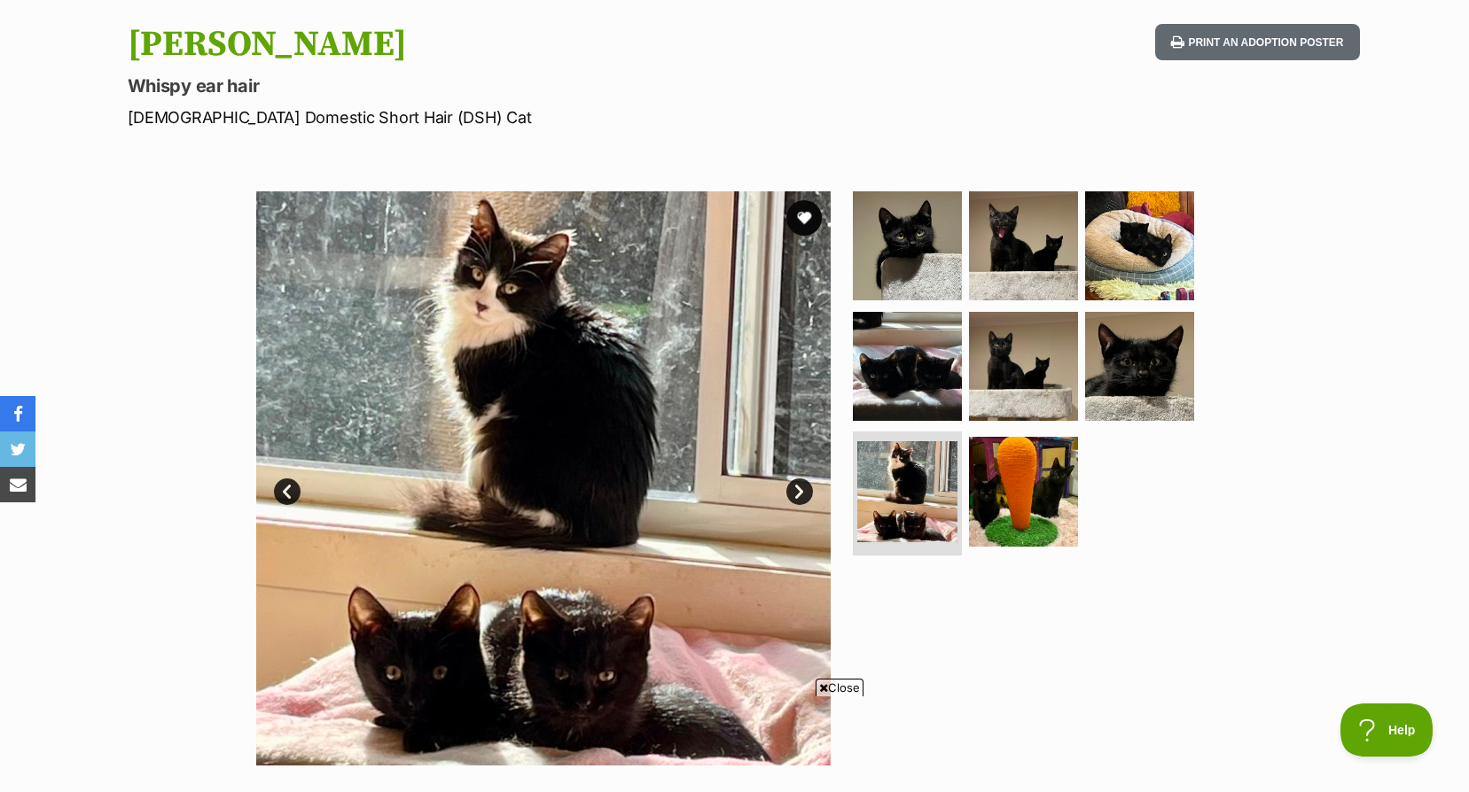
click at [803, 482] on link "Next" at bounding box center [799, 492] width 27 height 27
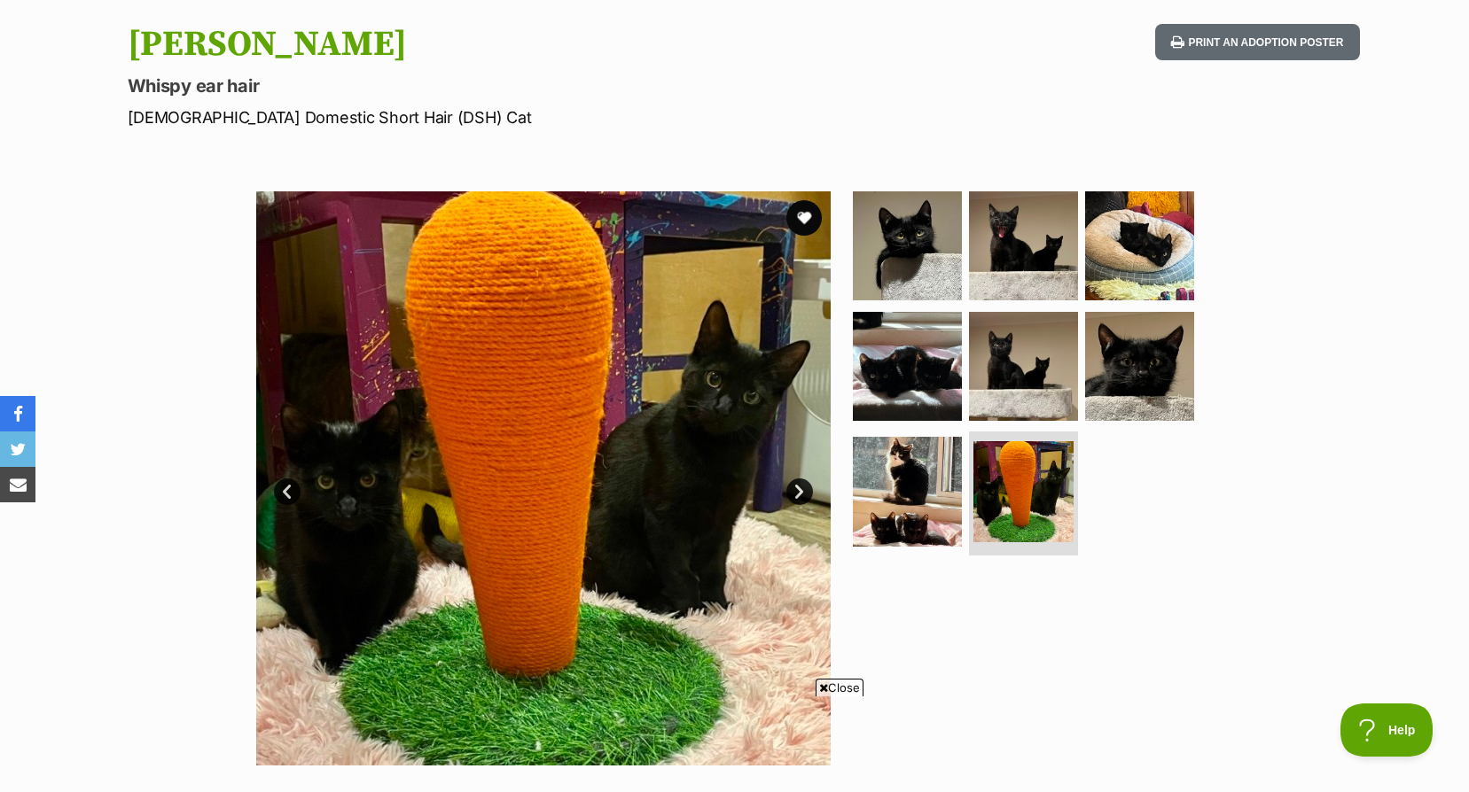
click at [803, 482] on link "Next" at bounding box center [799, 492] width 27 height 27
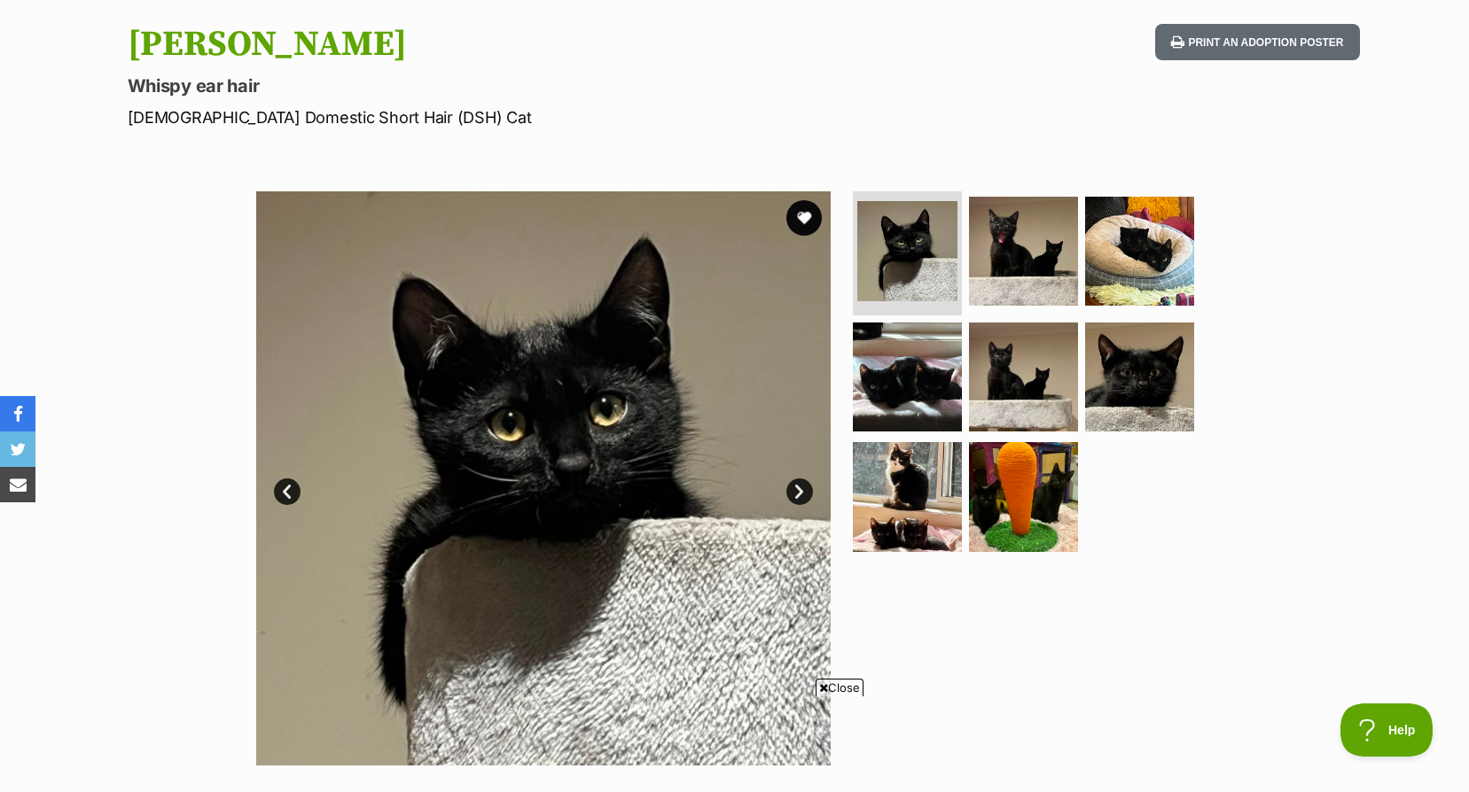
scroll to position [709, 0]
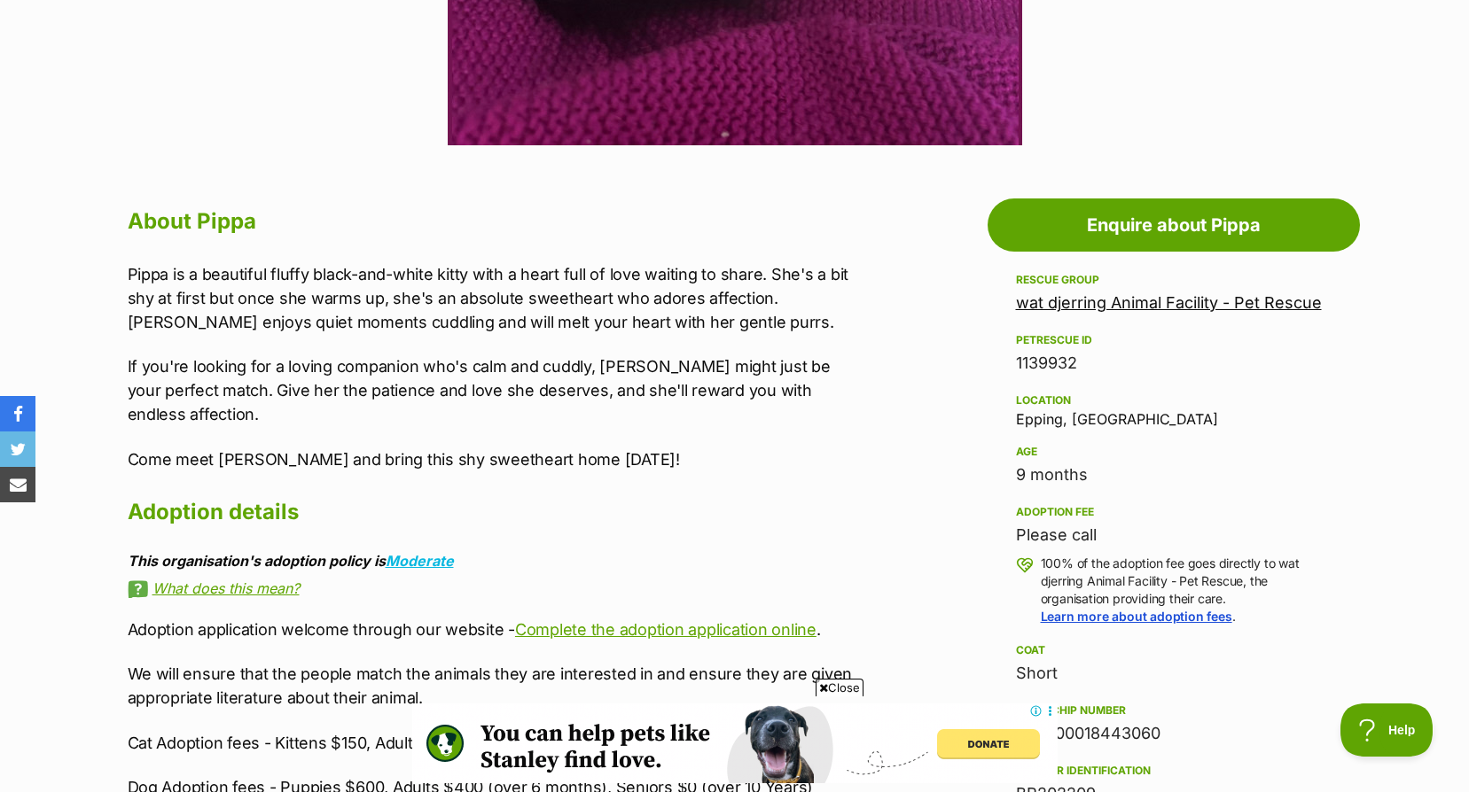
scroll to position [355, 0]
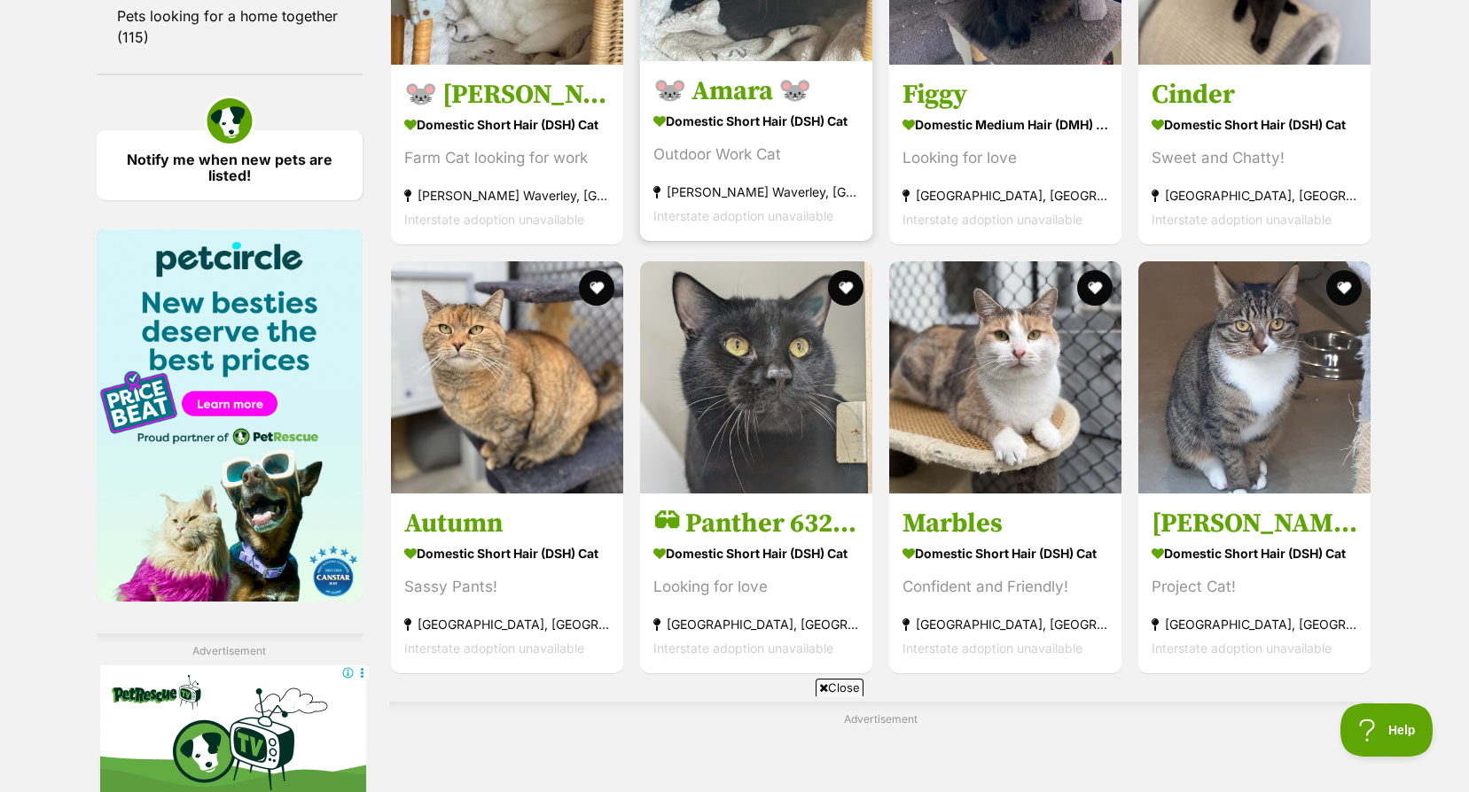
scroll to position [2925, 0]
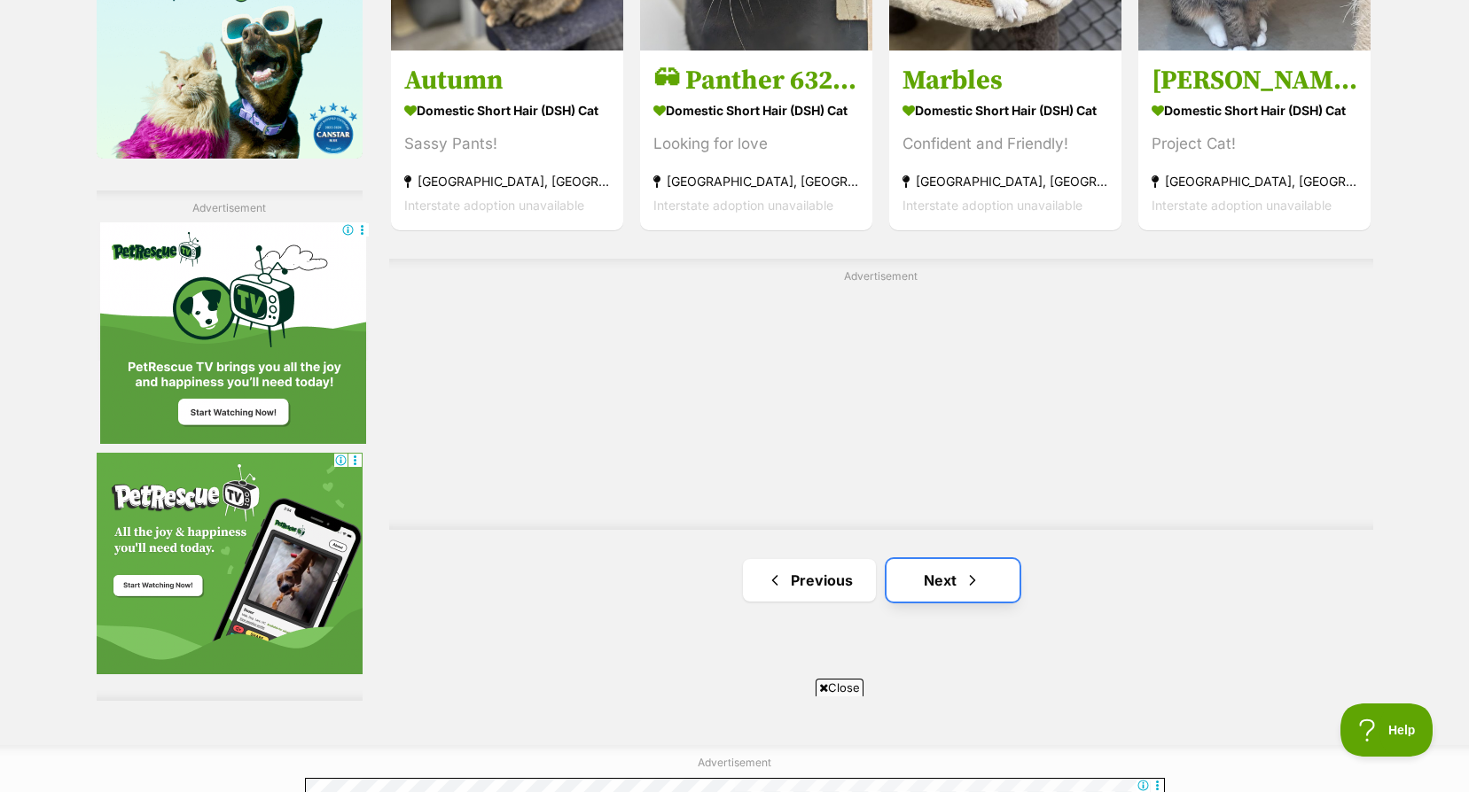
click at [927, 582] on link "Next" at bounding box center [952, 580] width 133 height 43
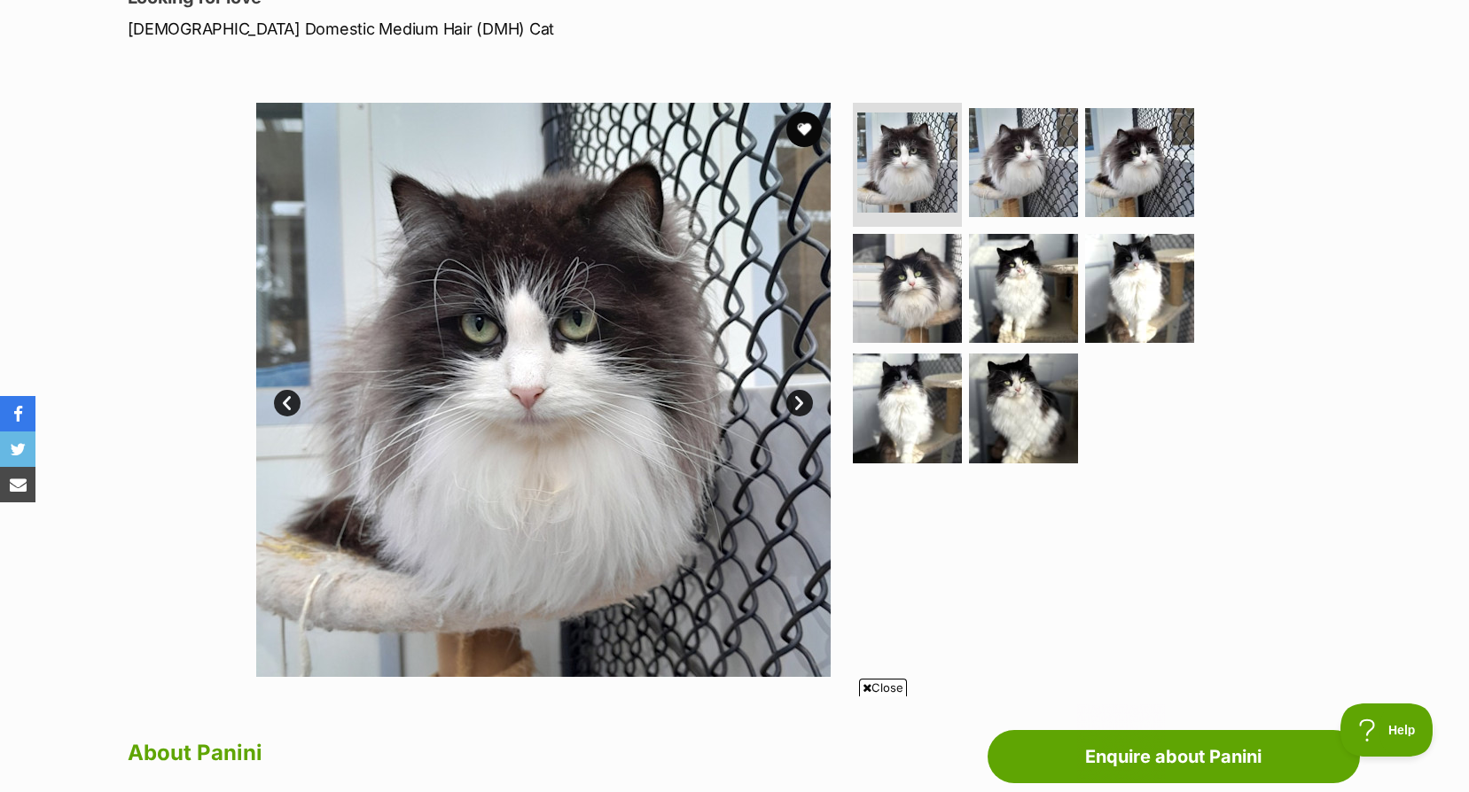
click at [790, 418] on img at bounding box center [543, 390] width 574 height 574
click at [800, 401] on link "Next" at bounding box center [799, 403] width 27 height 27
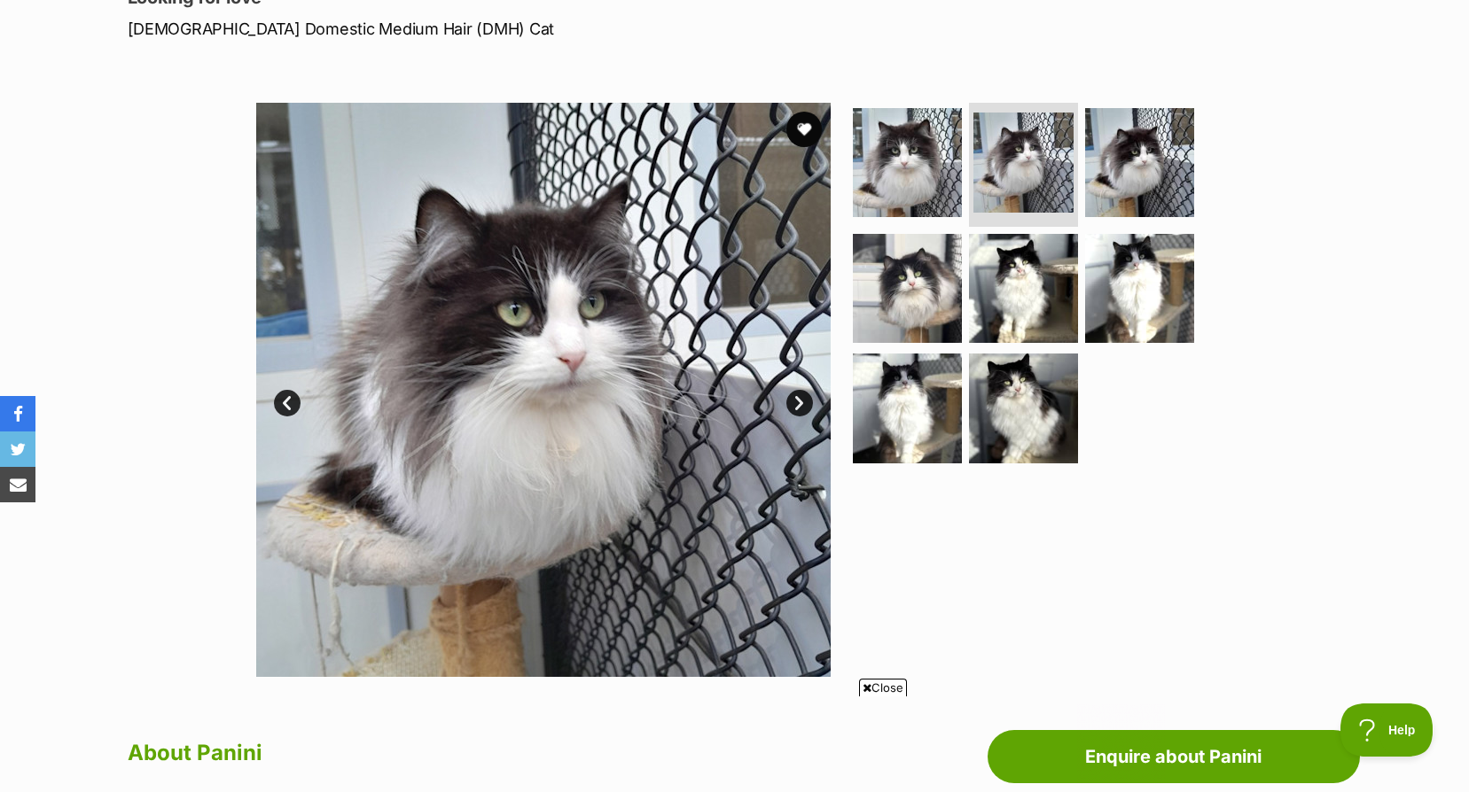
click at [800, 401] on link "Next" at bounding box center [799, 403] width 27 height 27
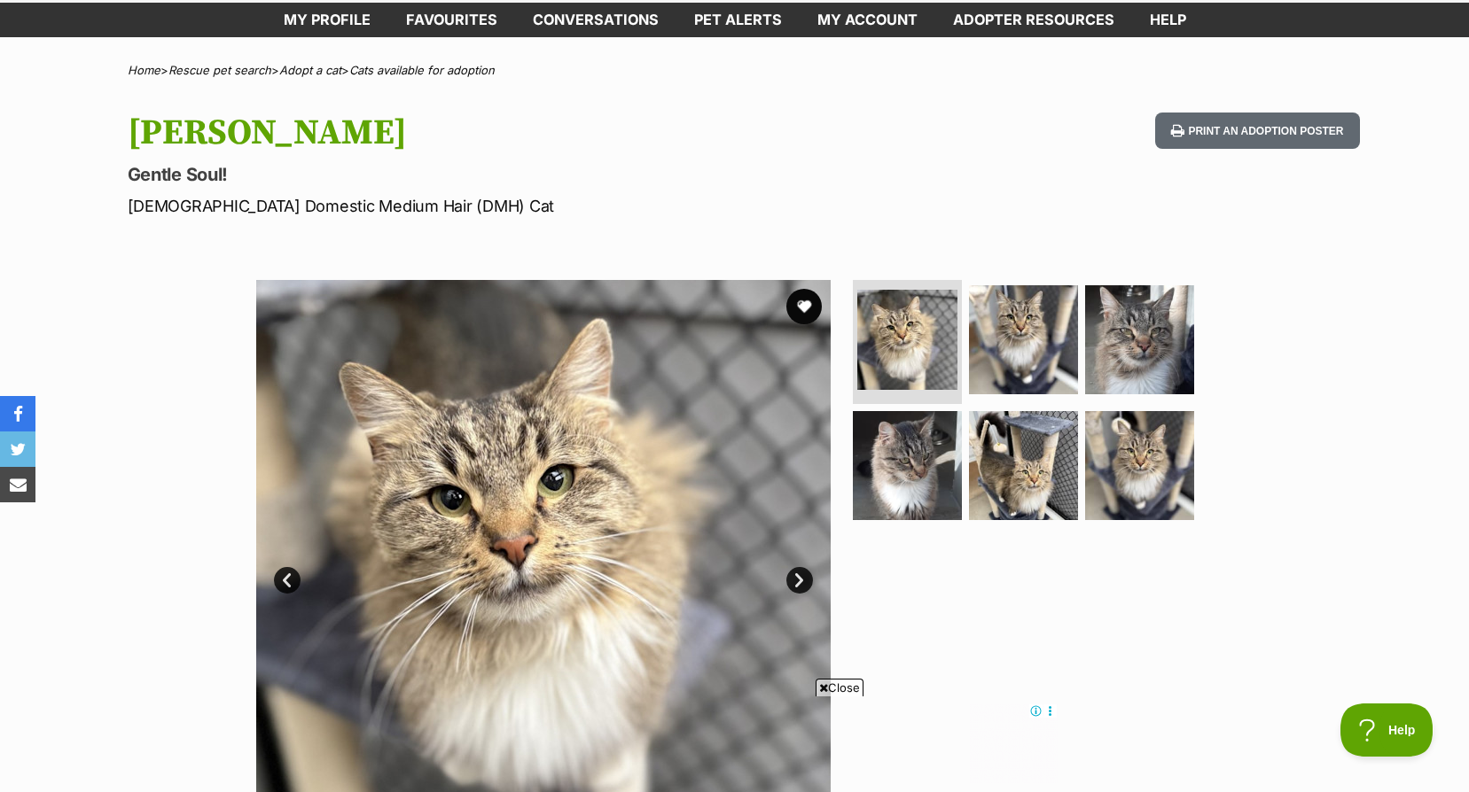
click at [796, 569] on link "Next" at bounding box center [799, 580] width 27 height 27
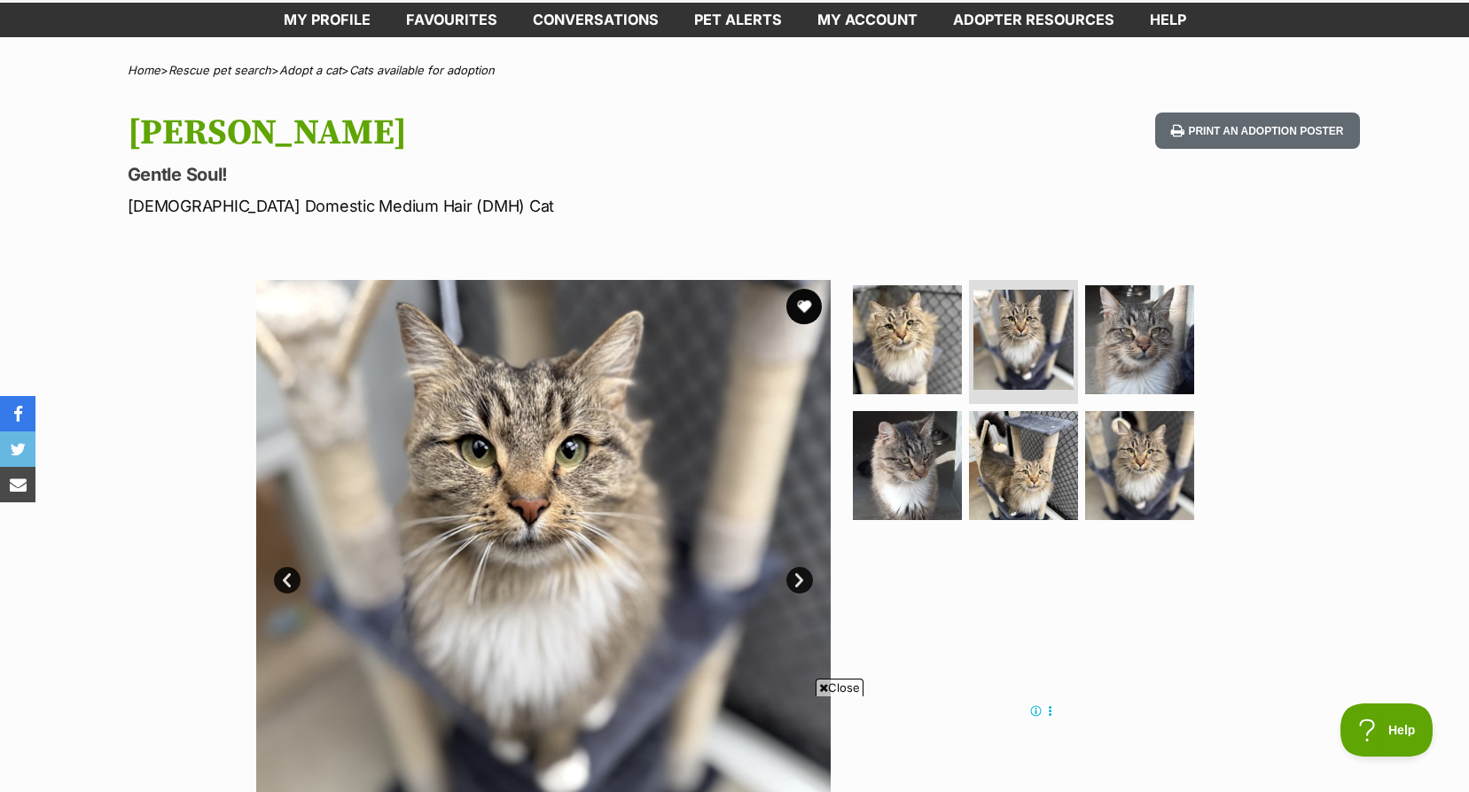
click at [796, 569] on link "Next" at bounding box center [799, 580] width 27 height 27
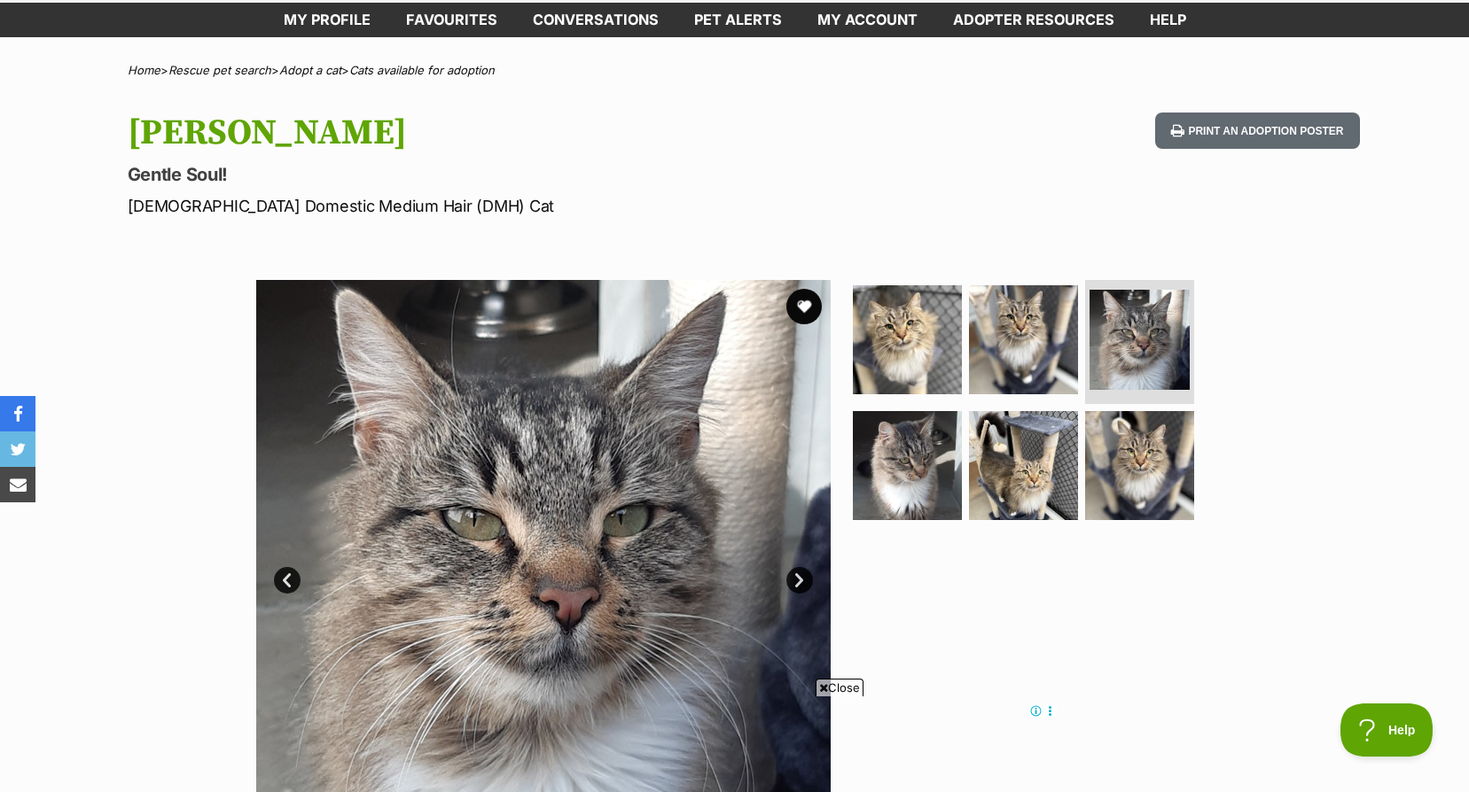
click at [796, 569] on link "Next" at bounding box center [799, 580] width 27 height 27
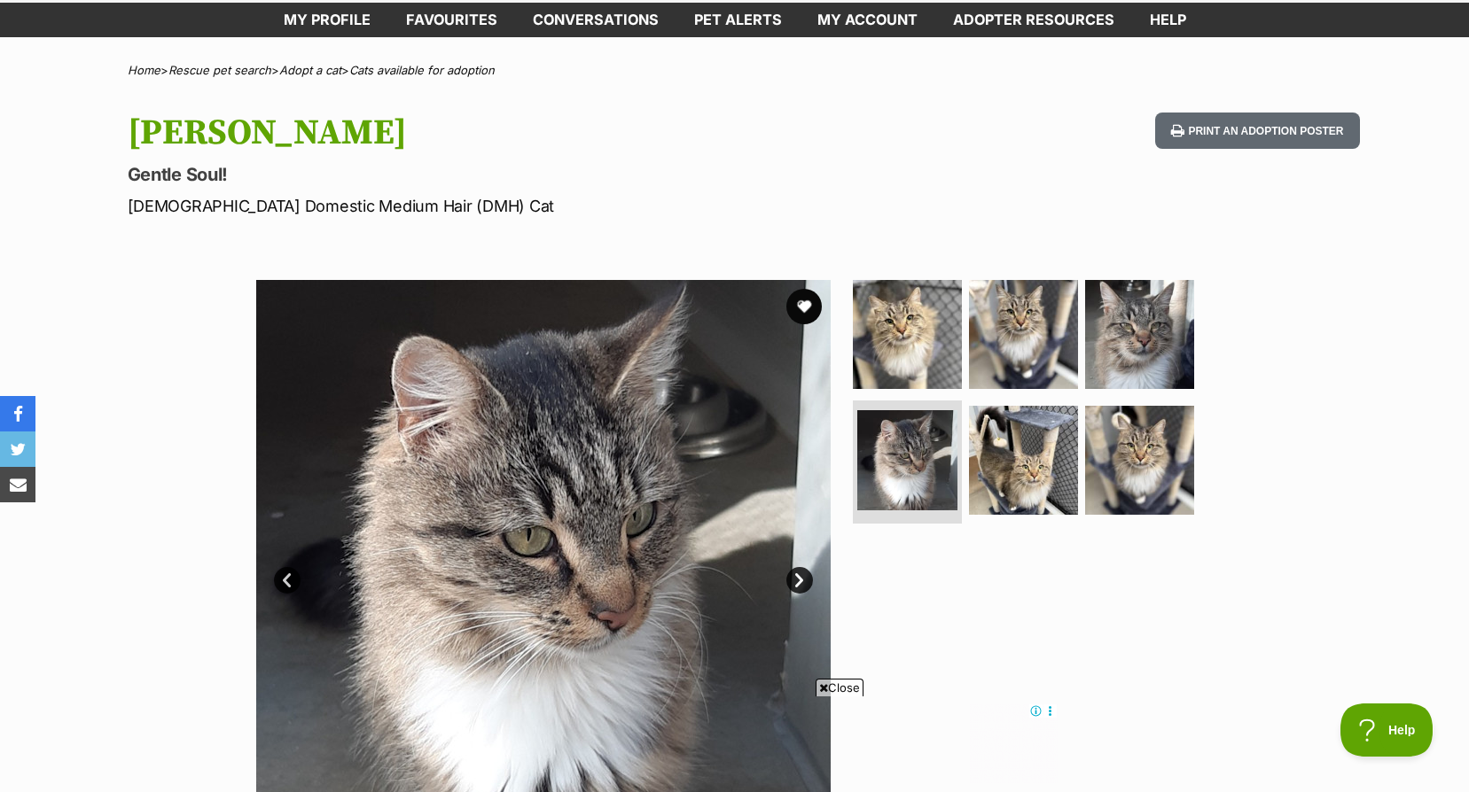
click at [796, 569] on link "Next" at bounding box center [799, 580] width 27 height 27
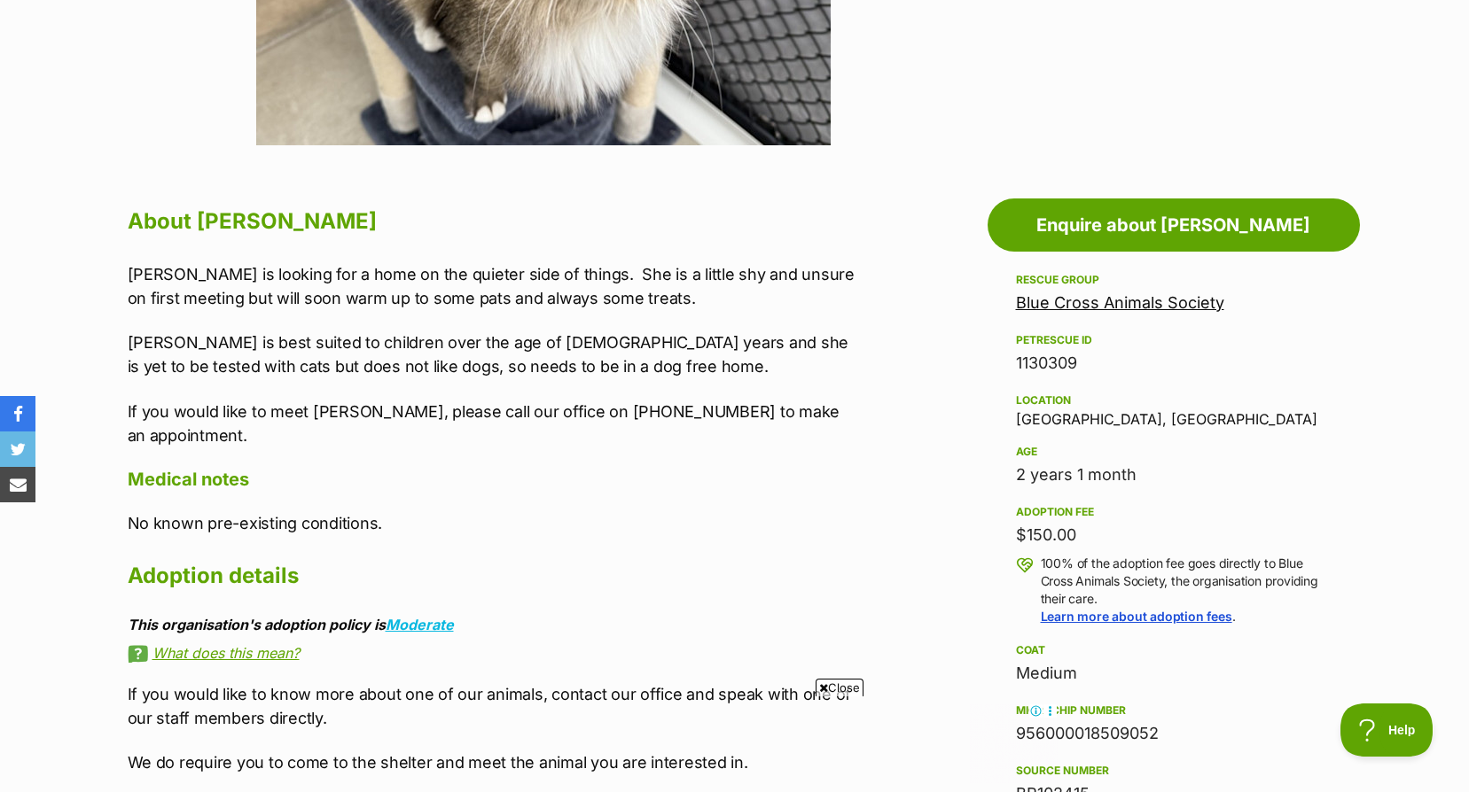
scroll to position [355, 0]
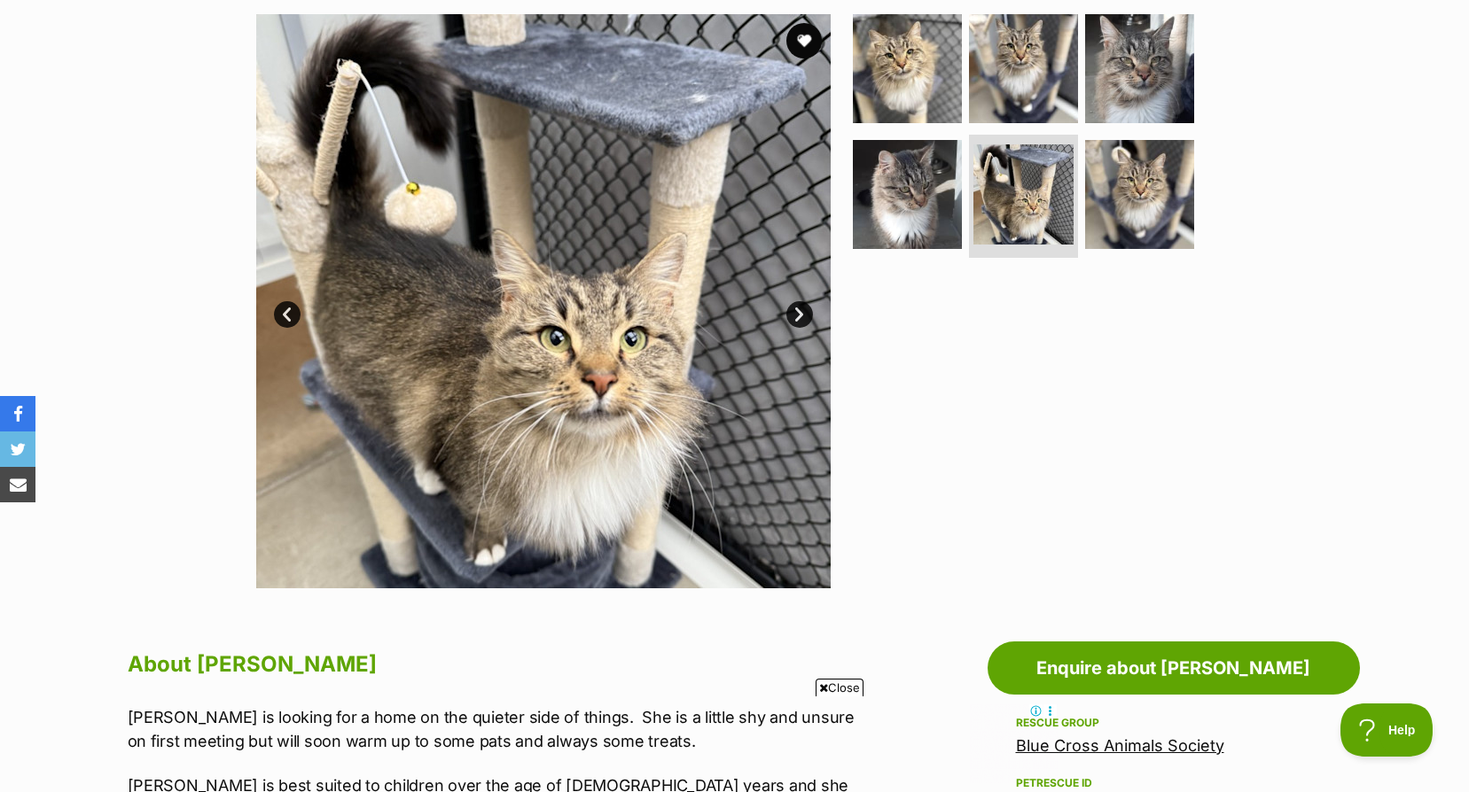
click at [805, 311] on link "Next" at bounding box center [799, 314] width 27 height 27
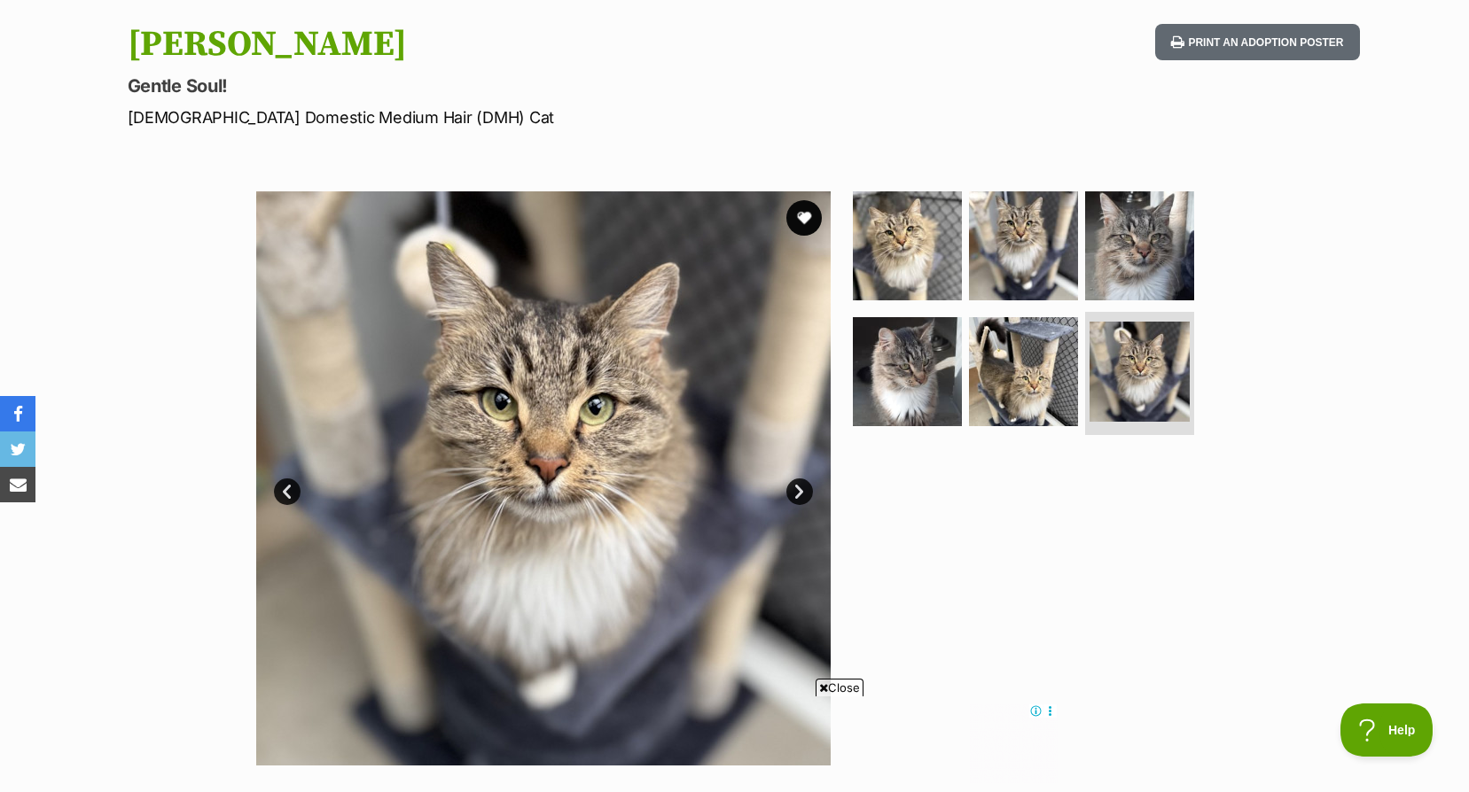
scroll to position [266, 0]
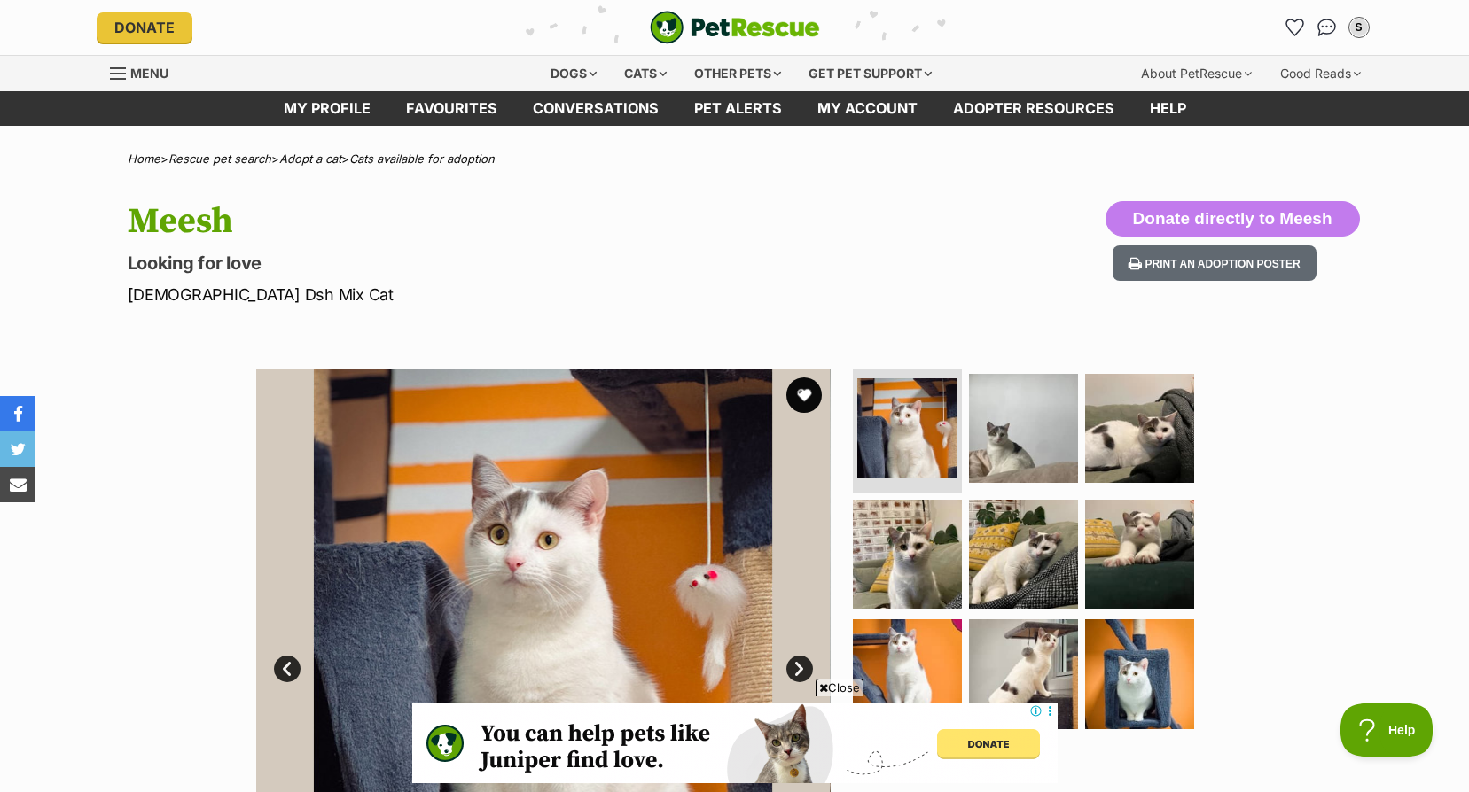
scroll to position [266, 0]
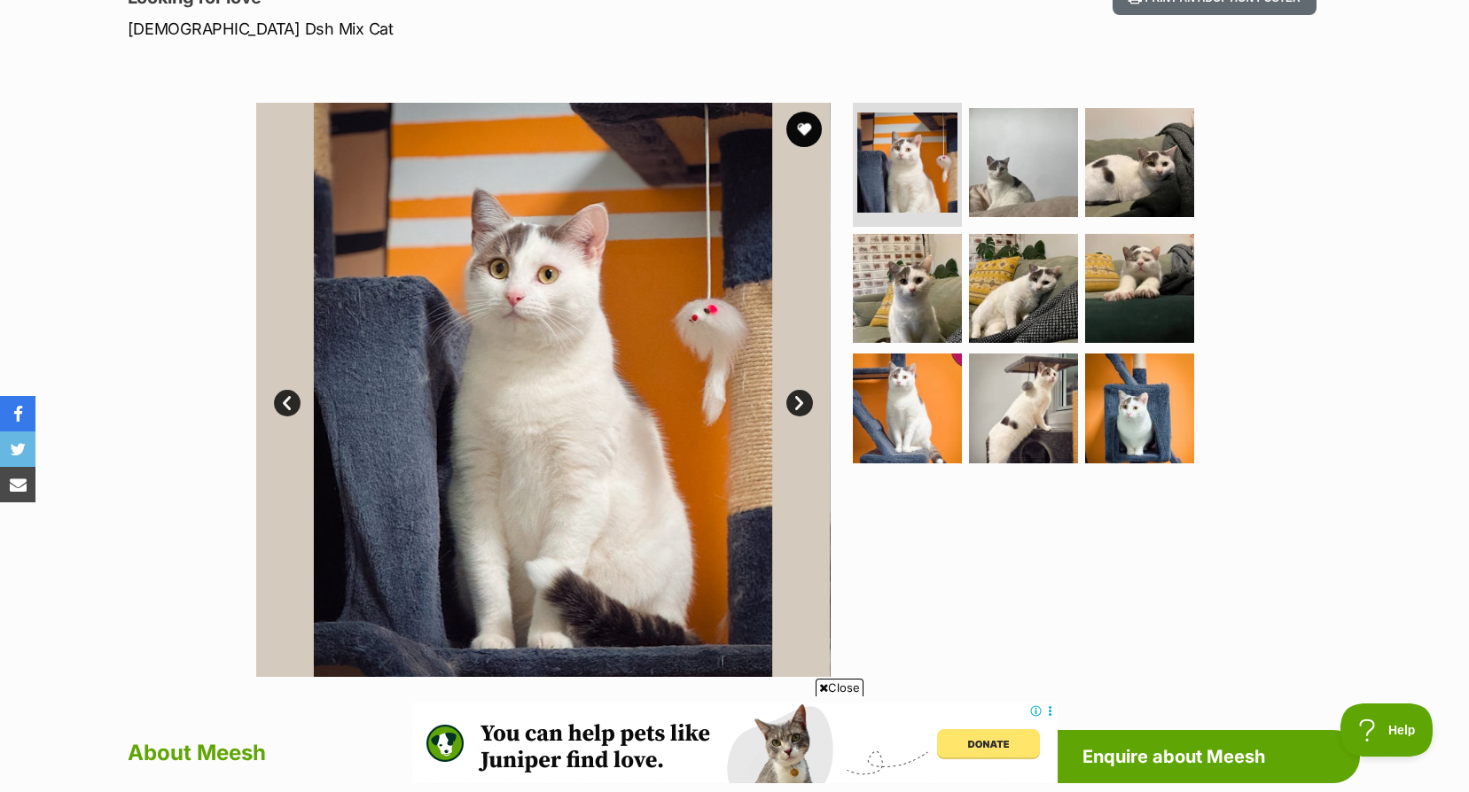
click at [799, 387] on img at bounding box center [543, 390] width 574 height 574
click at [785, 384] on img at bounding box center [543, 390] width 574 height 574
click at [772, 377] on img at bounding box center [543, 390] width 574 height 574
click at [789, 394] on link "Next" at bounding box center [799, 403] width 27 height 27
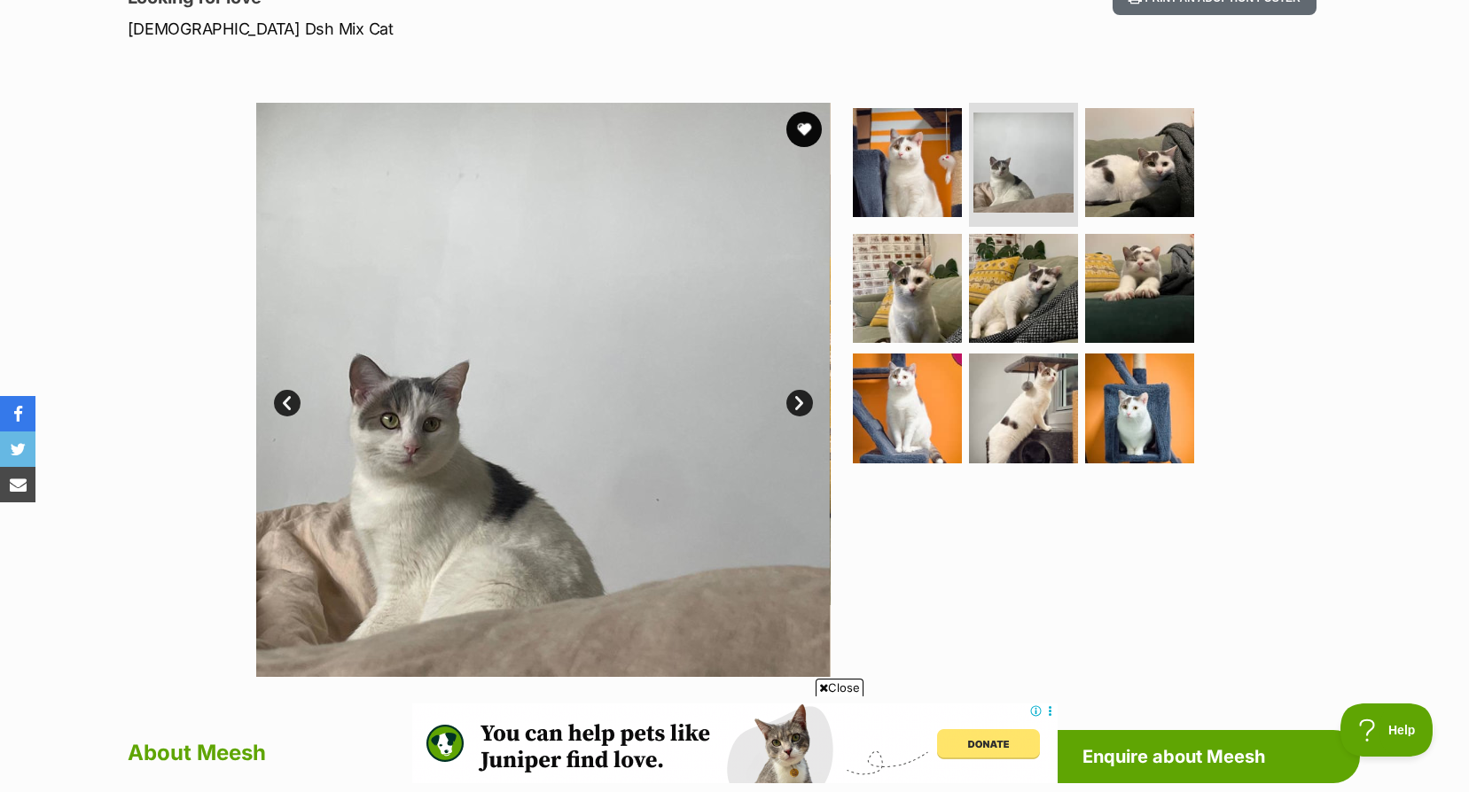
click at [789, 394] on link "Next" at bounding box center [799, 403] width 27 height 27
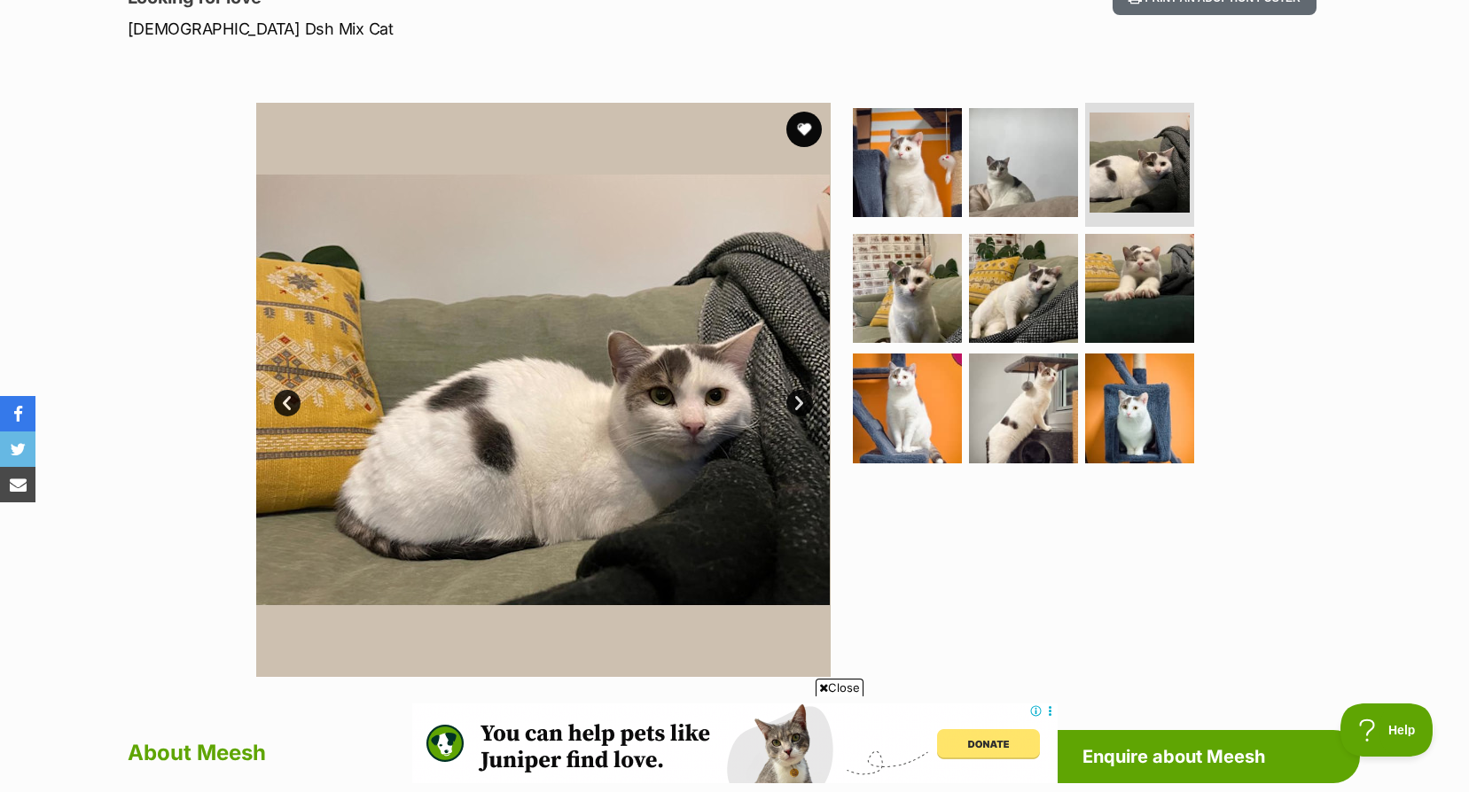
click at [789, 394] on link "Next" at bounding box center [799, 403] width 27 height 27
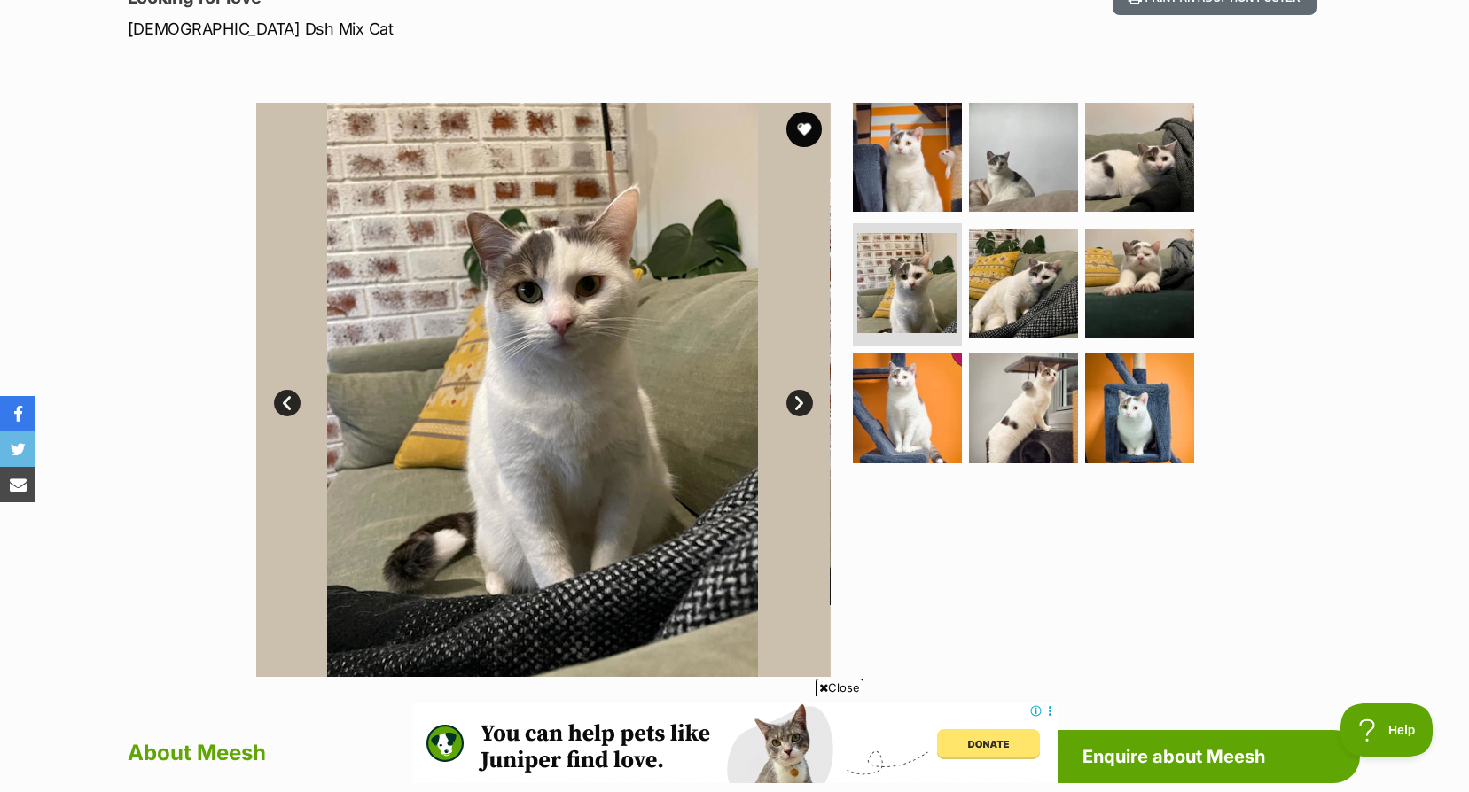
click at [789, 394] on link "Next" at bounding box center [799, 403] width 27 height 27
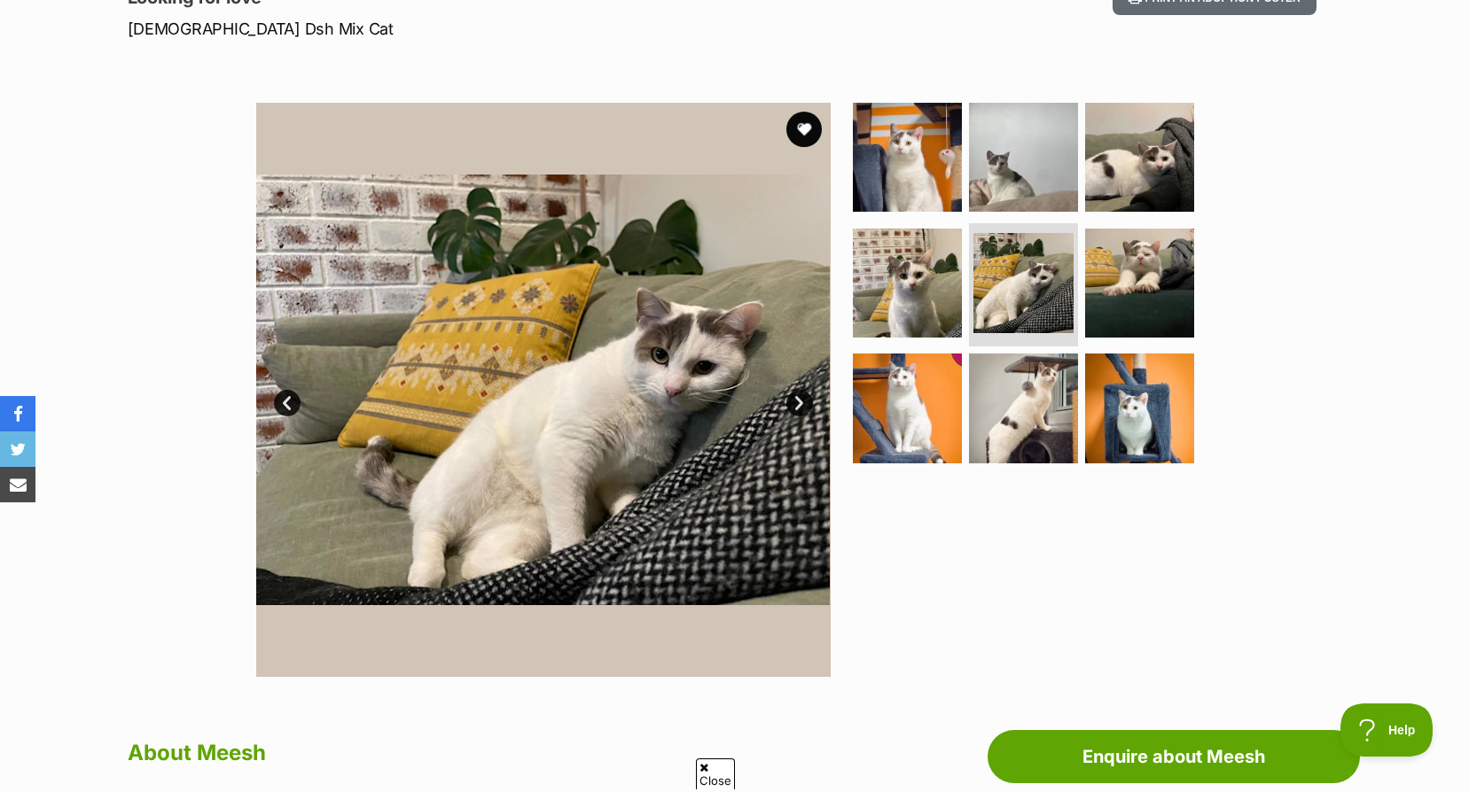
scroll to position [0, 0]
click at [789, 394] on link "Next" at bounding box center [799, 403] width 27 height 27
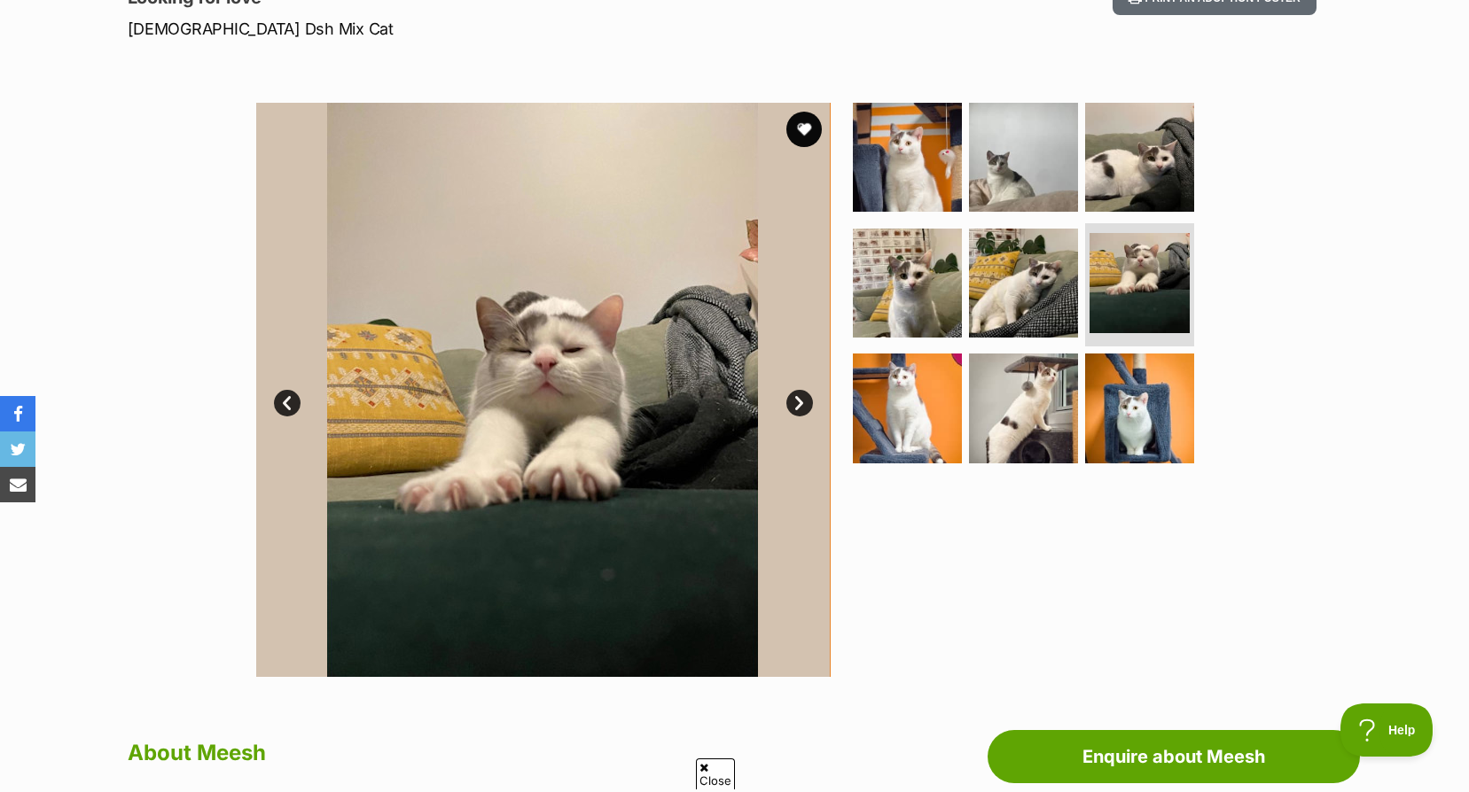
click at [789, 394] on link "Next" at bounding box center [799, 403] width 27 height 27
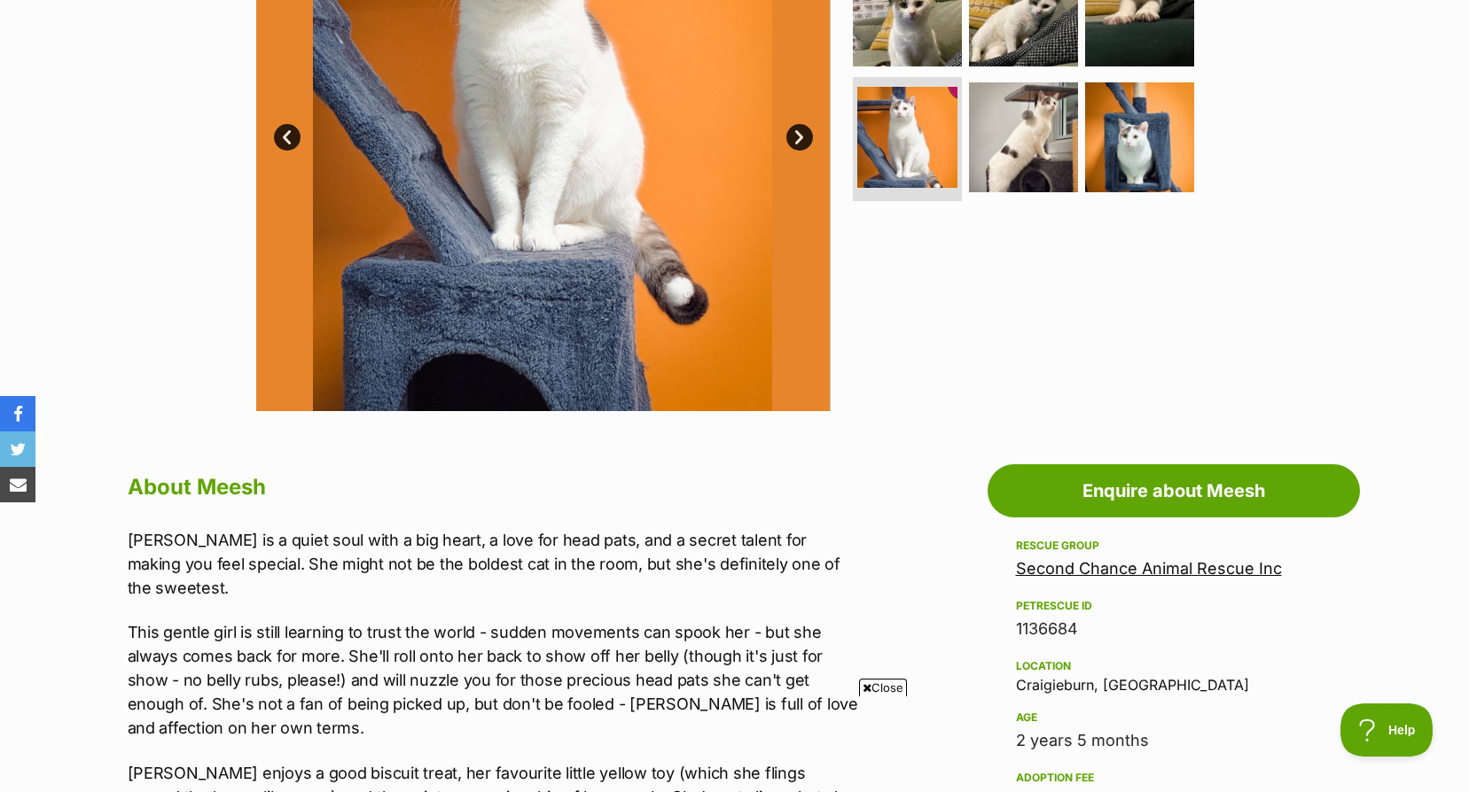
scroll to position [709, 0]
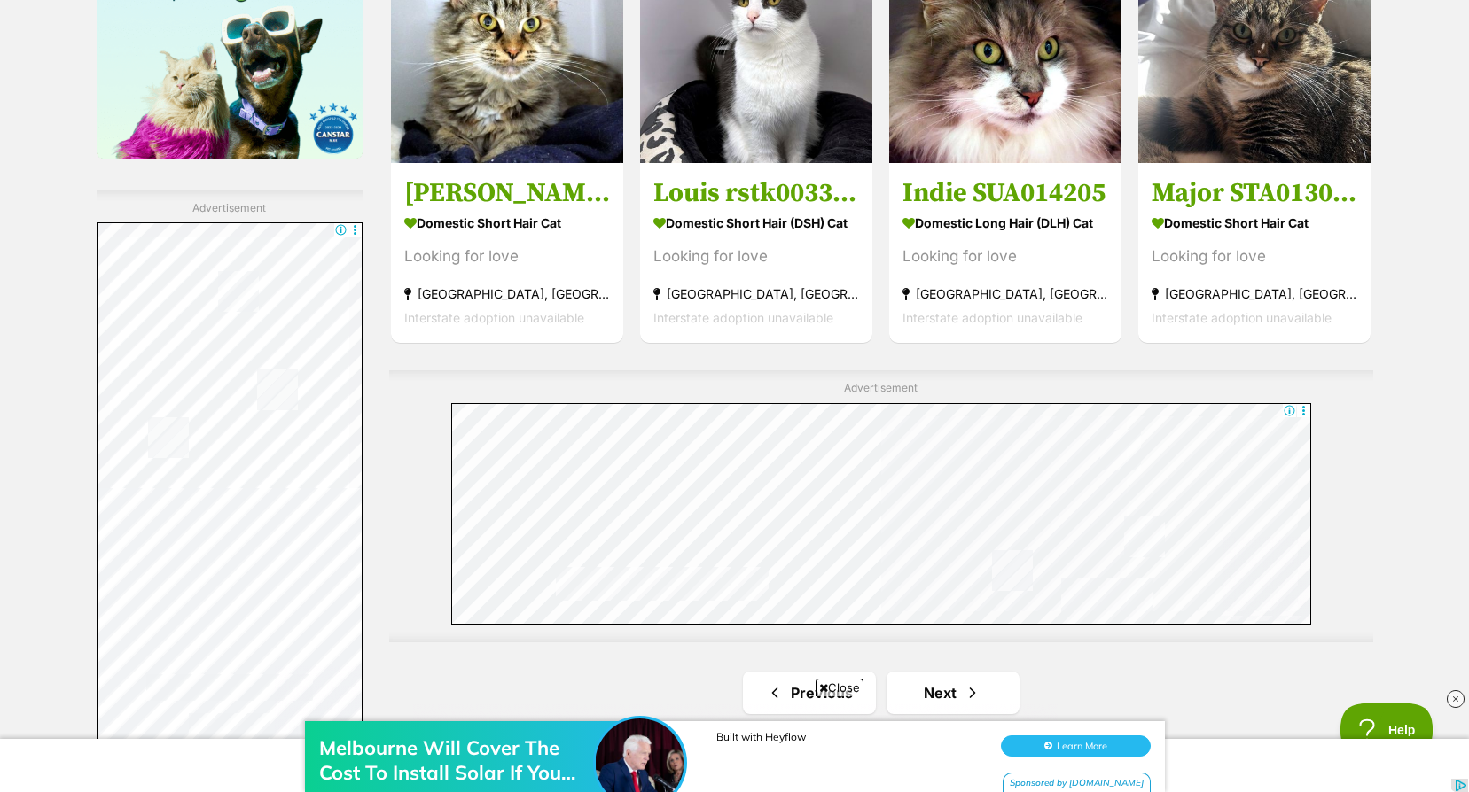
scroll to position [3280, 0]
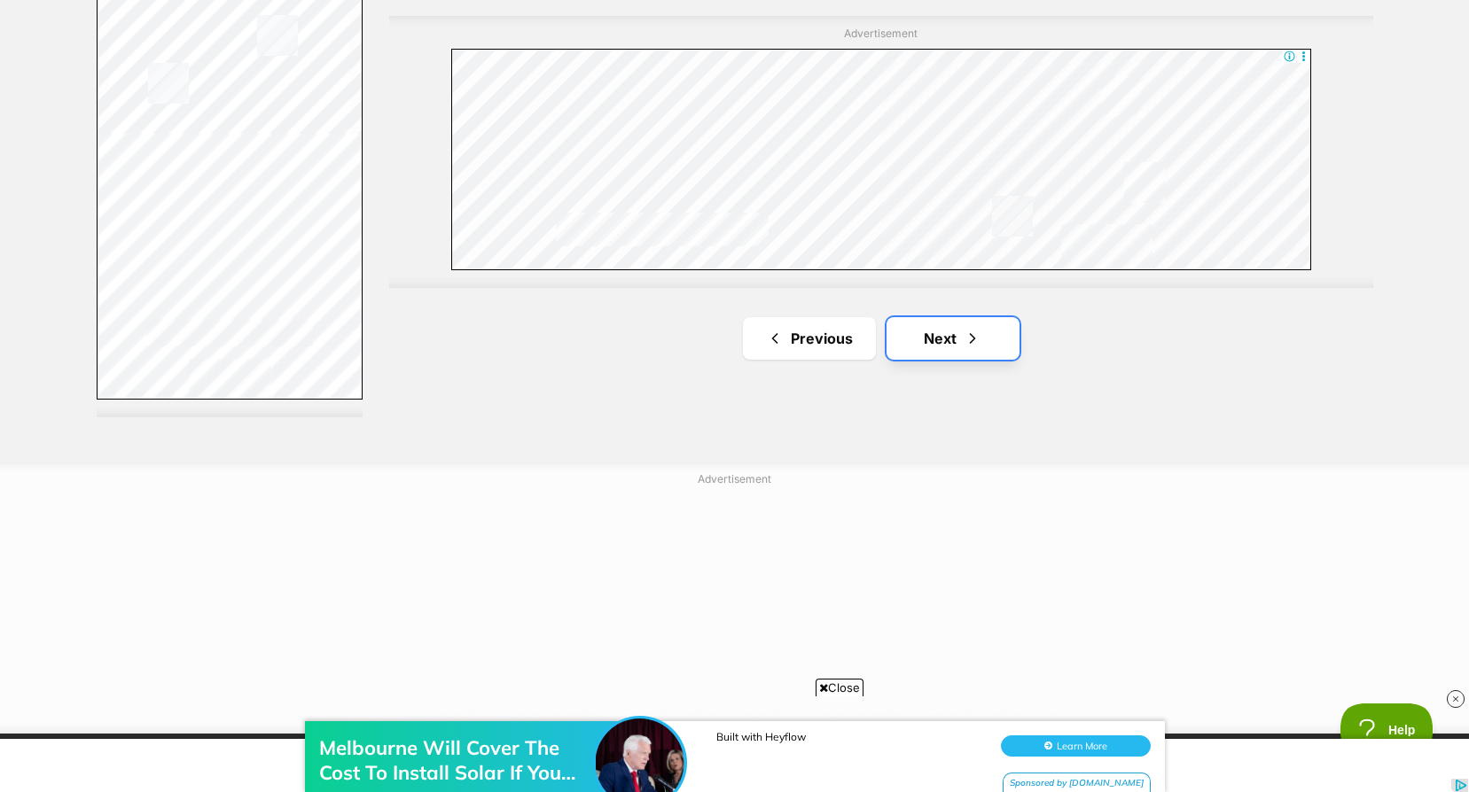
click at [978, 343] on span "Next page" at bounding box center [973, 338] width 18 height 21
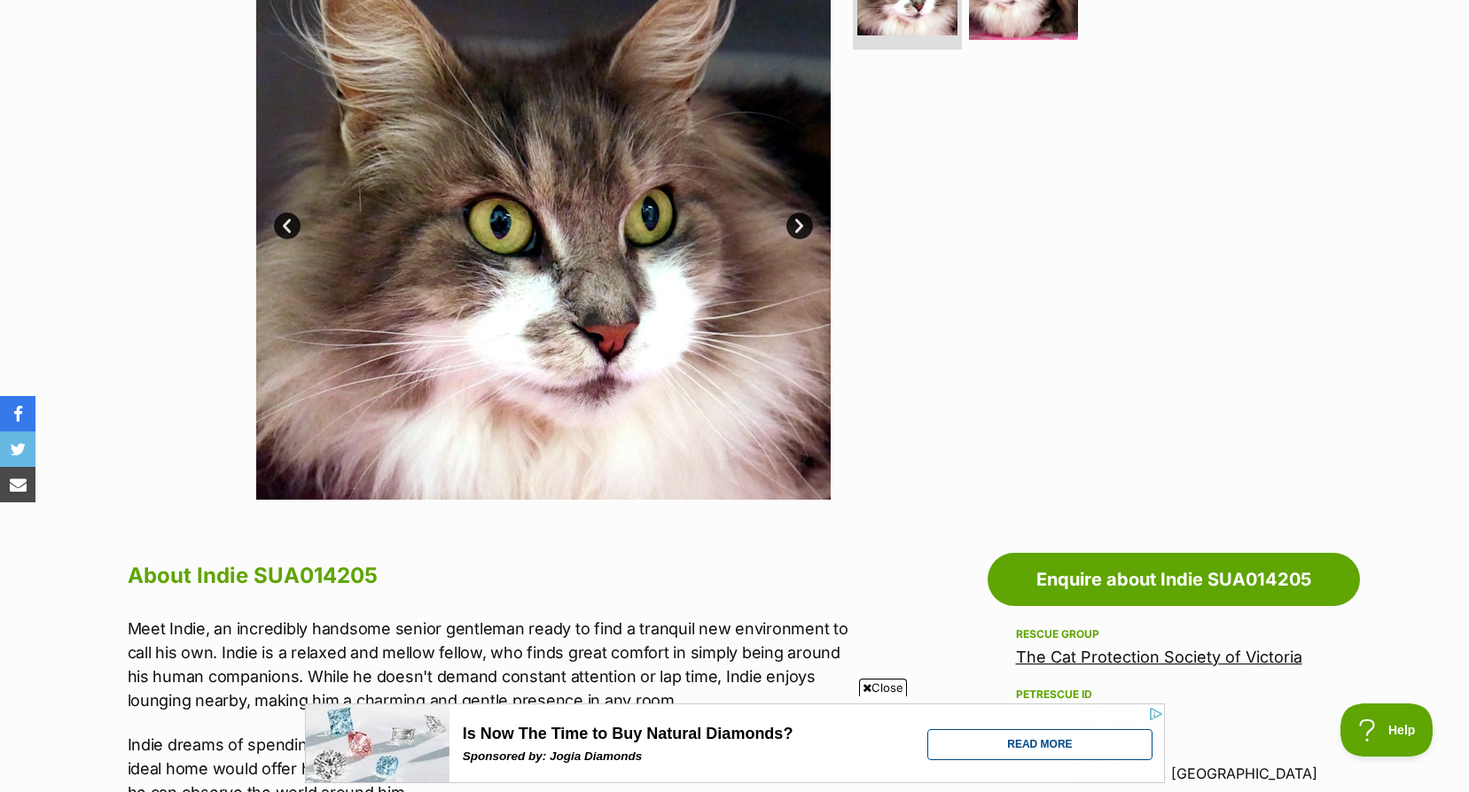
scroll to position [709, 0]
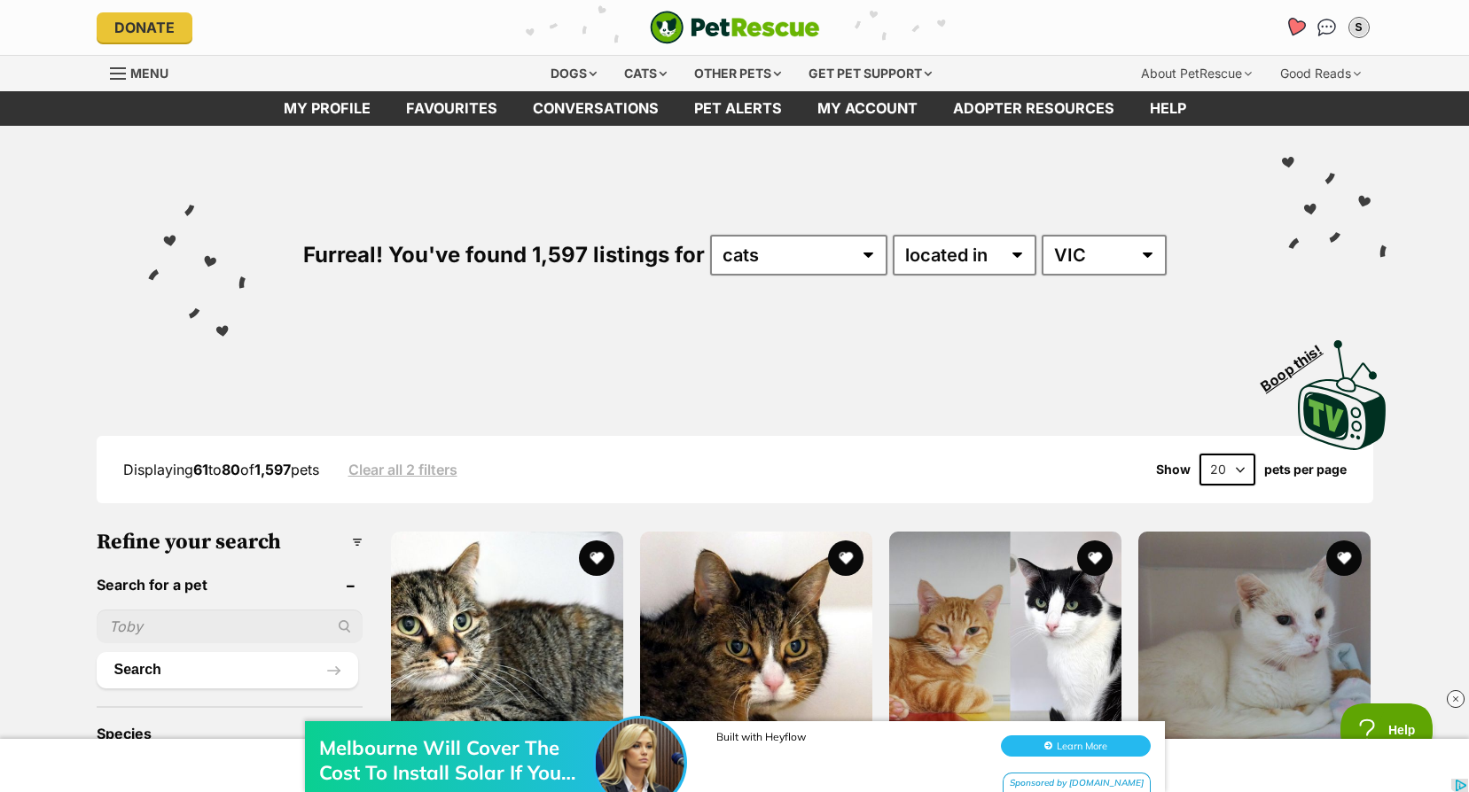
click at [1299, 30] on icon "Favourites" at bounding box center [1294, 27] width 21 height 20
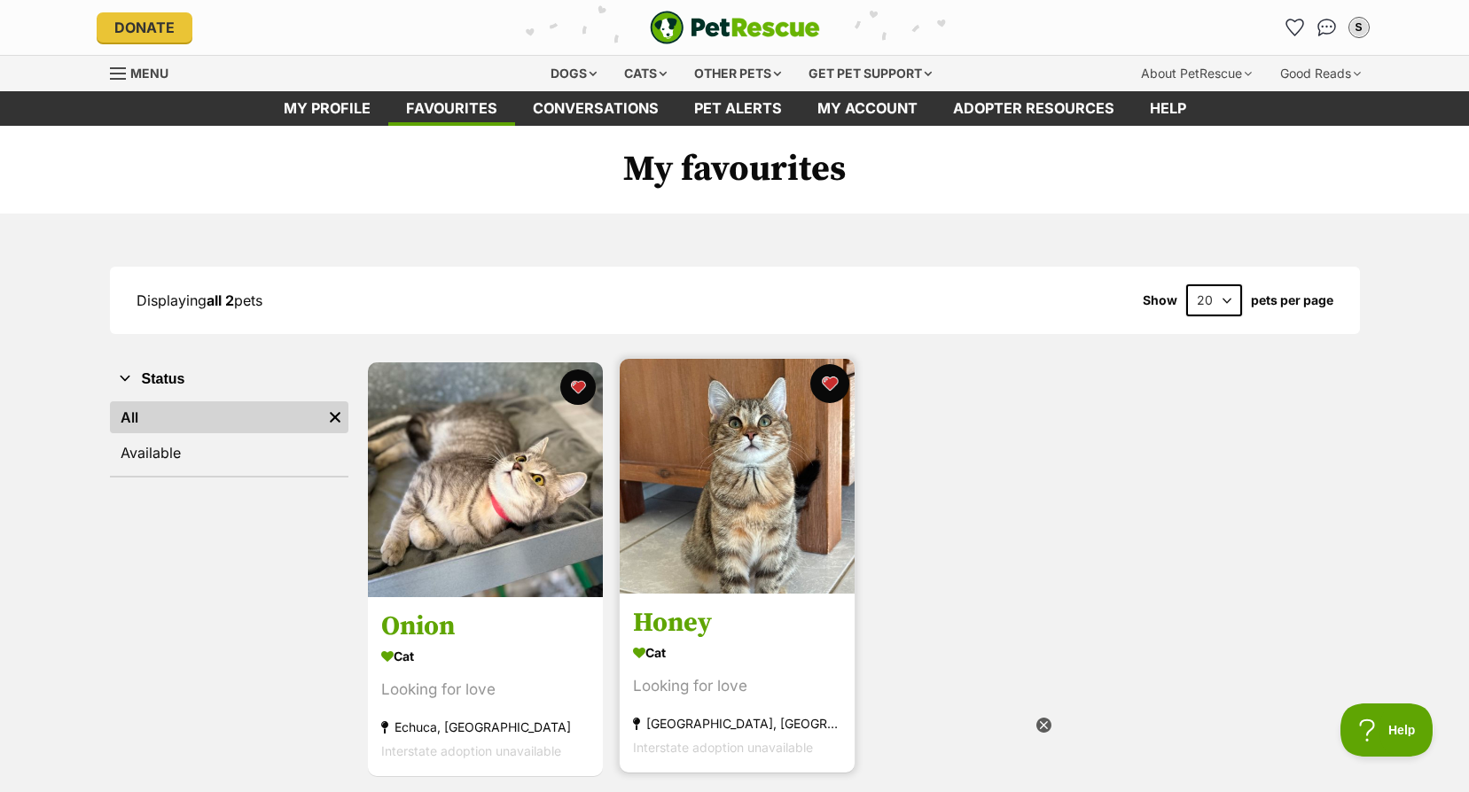
click at [824, 385] on button "favourite" at bounding box center [829, 383] width 39 height 39
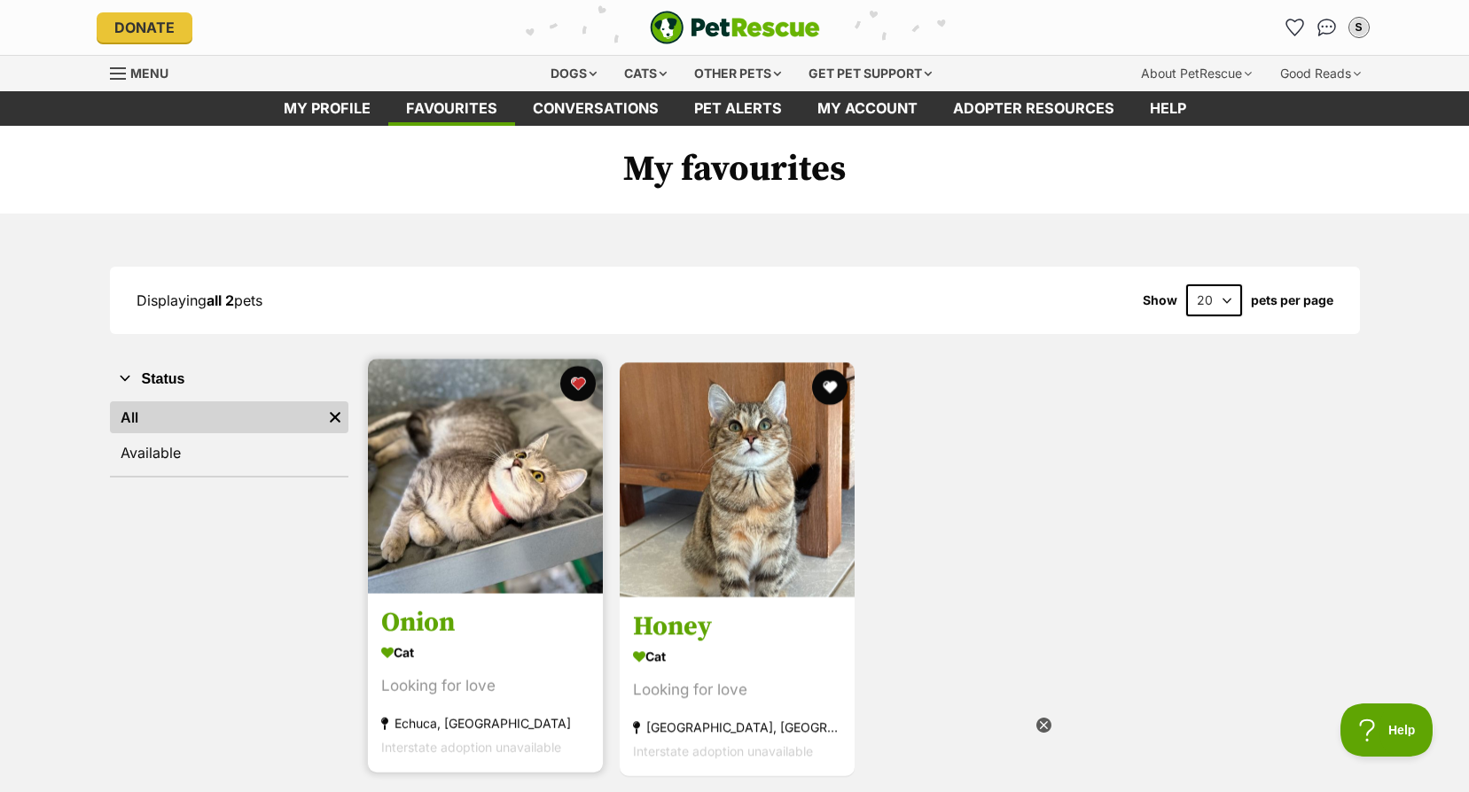
click at [535, 474] on img at bounding box center [485, 476] width 235 height 235
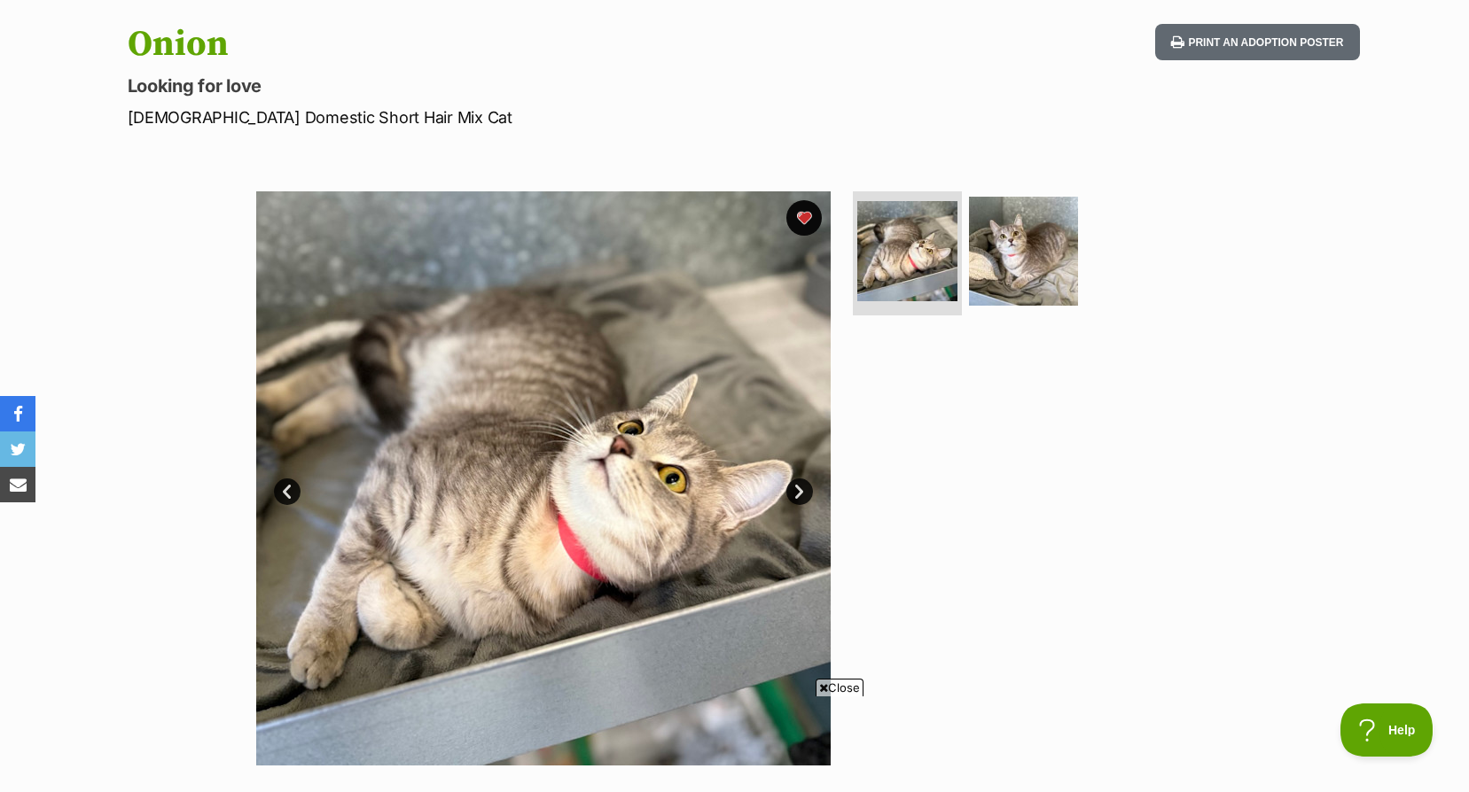
click at [806, 494] on link "Next" at bounding box center [799, 492] width 27 height 27
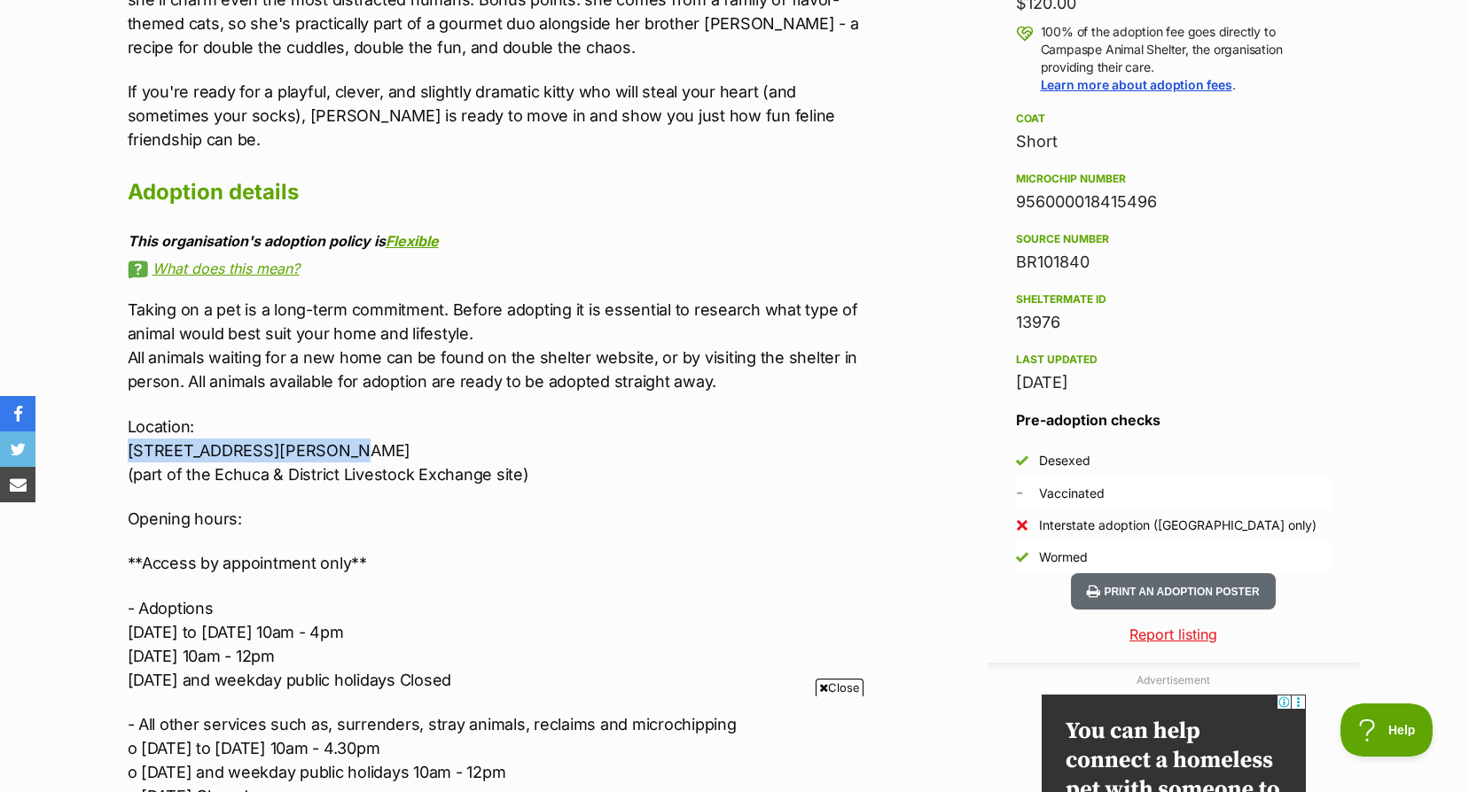
drag, startPoint x: 282, startPoint y: 430, endPoint x: 127, endPoint y: 430, distance: 155.1
click at [128, 430] on p "Location: 530 McKenzie Road, Echuca (part of the Echuca & District Livestock Ex…" at bounding box center [494, 451] width 732 height 72
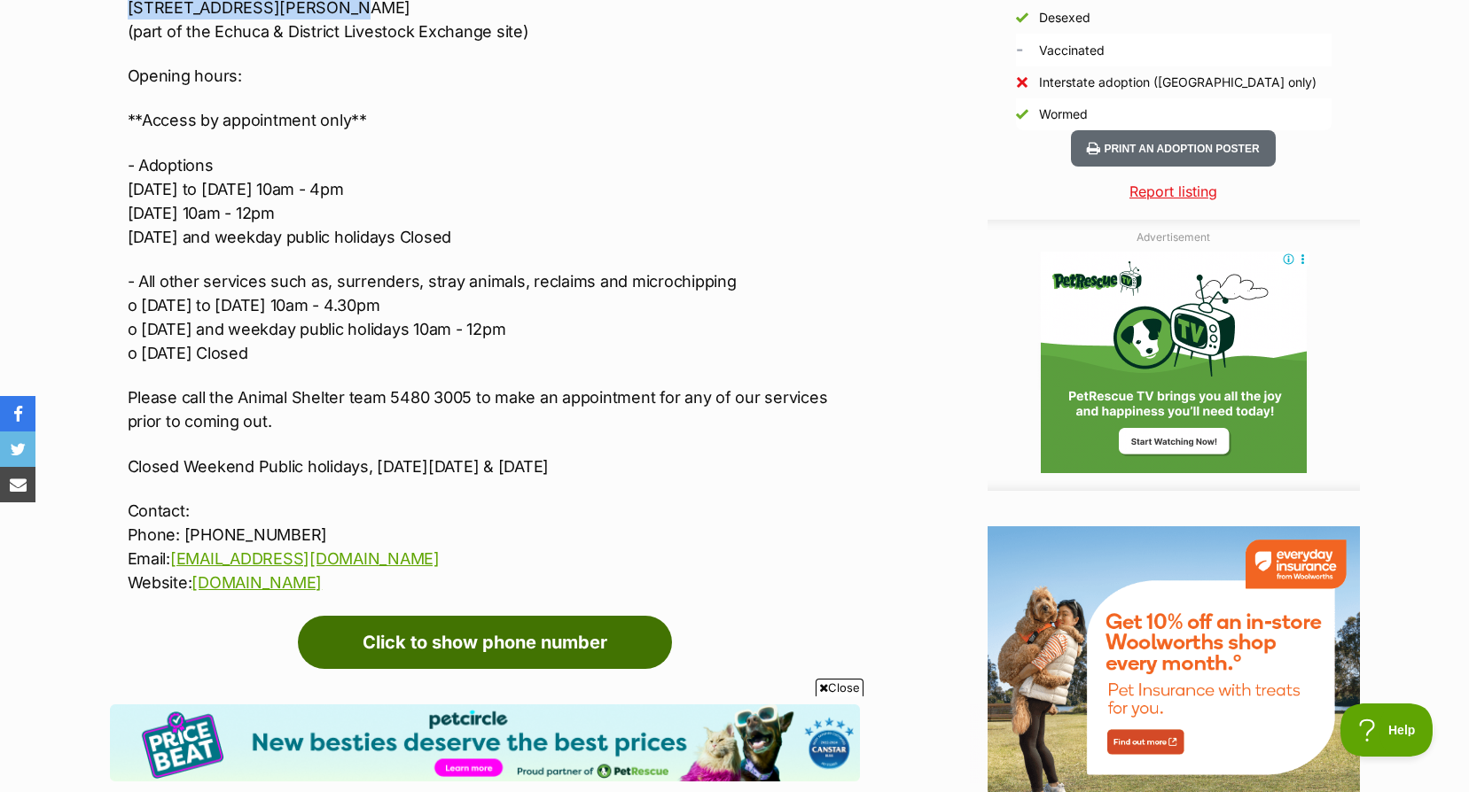
click at [529, 616] on link "Click to show phone number" at bounding box center [485, 642] width 374 height 53
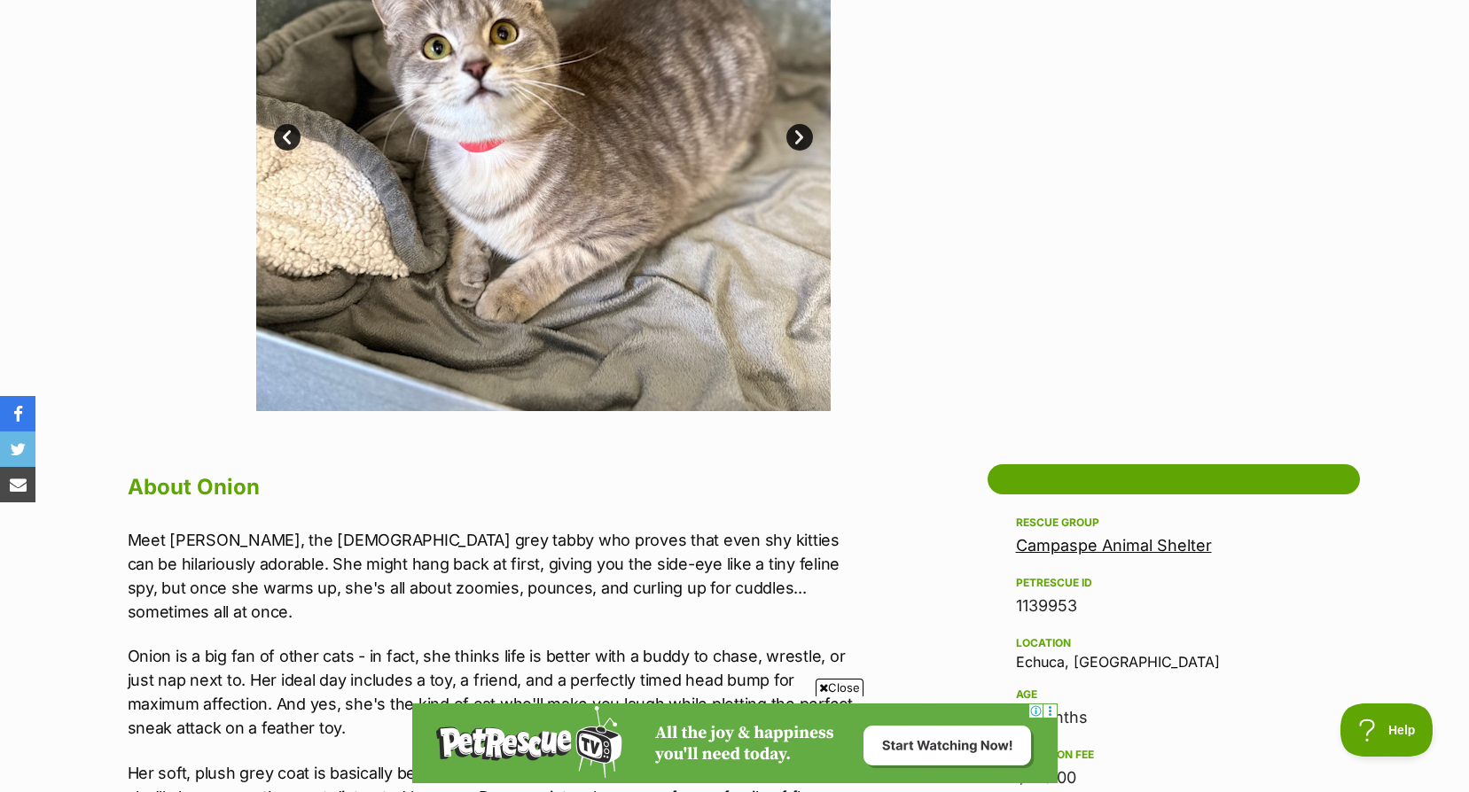
scroll to position [266, 0]
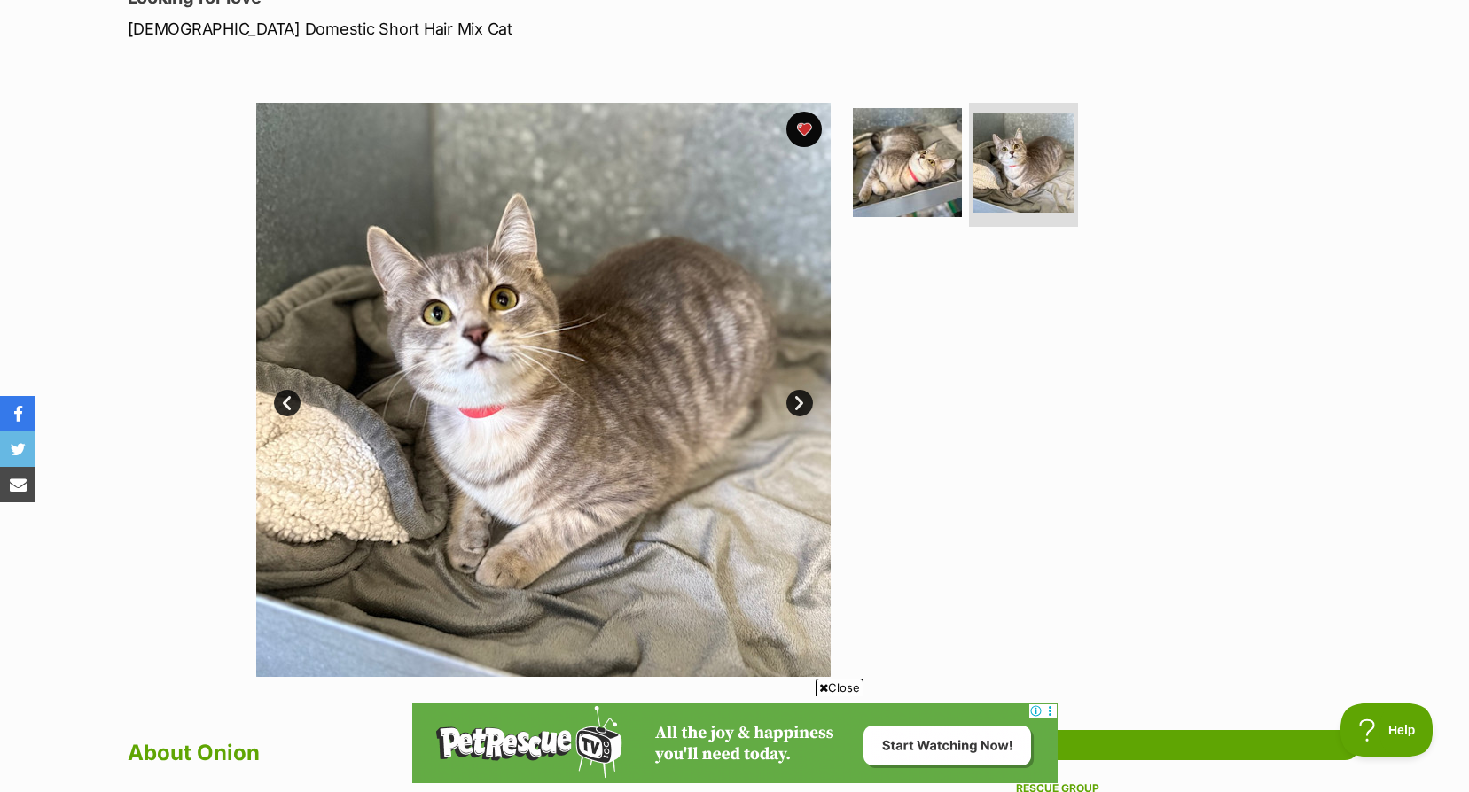
click at [811, 408] on link "Next" at bounding box center [799, 403] width 27 height 27
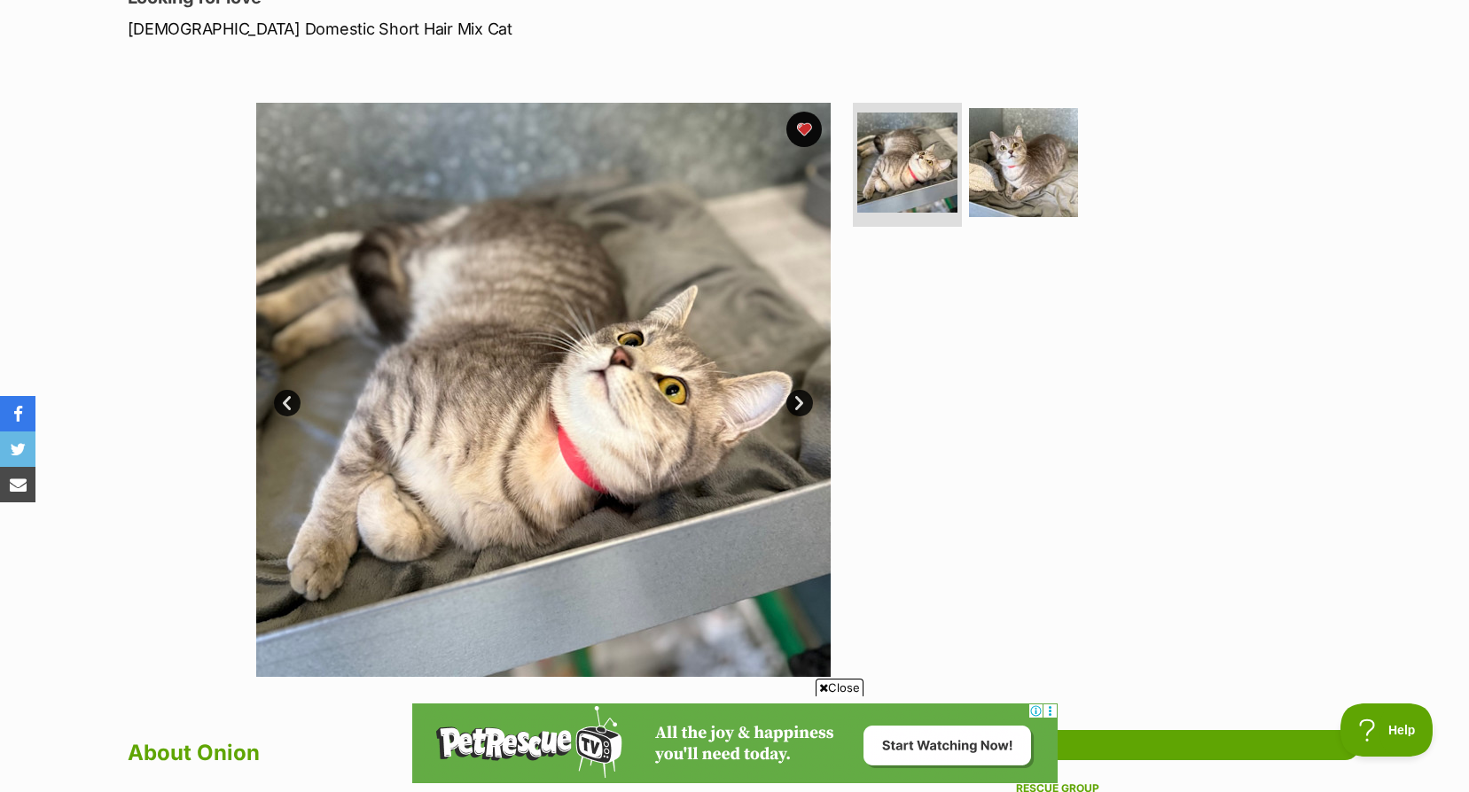
click at [811, 408] on link "Next" at bounding box center [799, 403] width 27 height 27
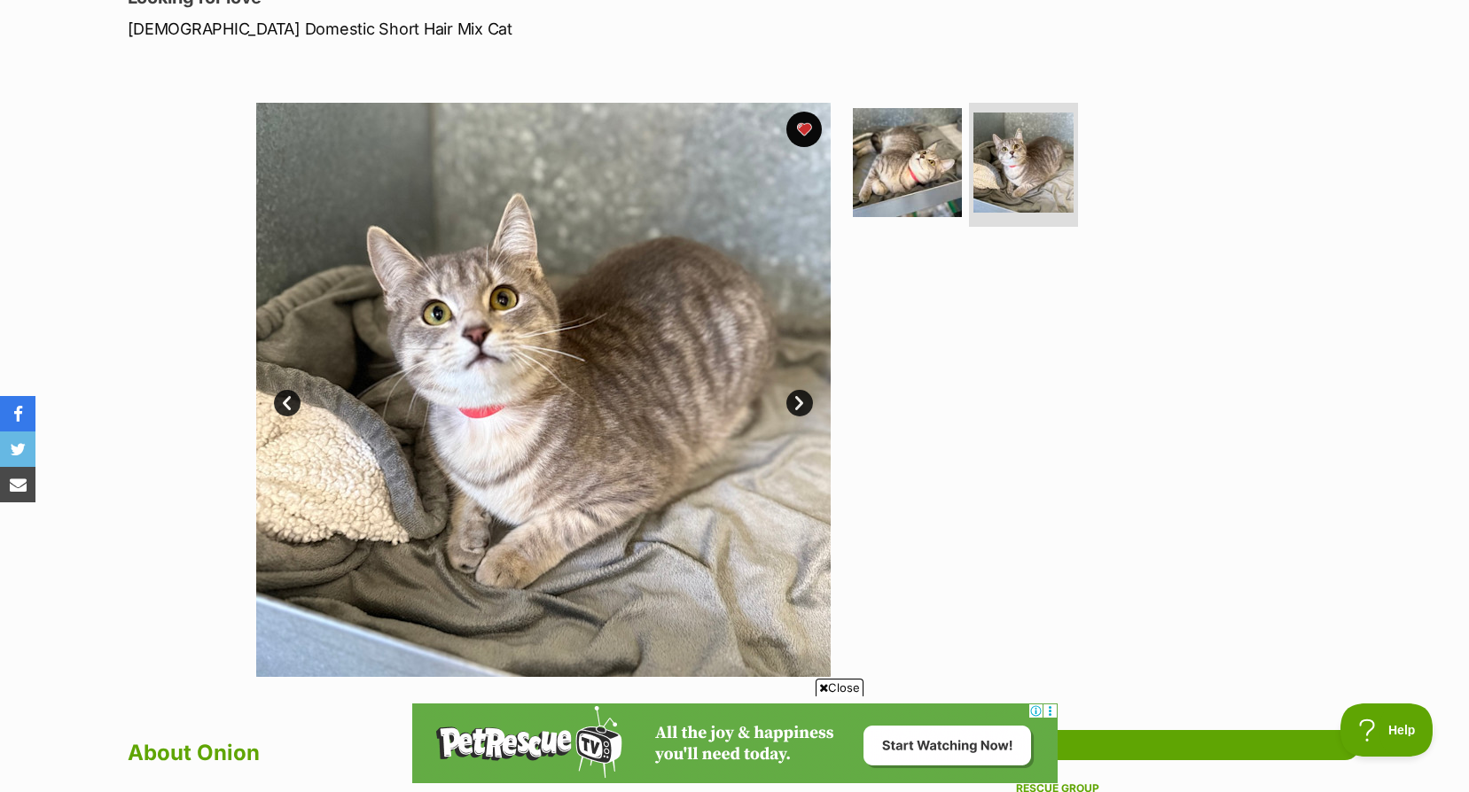
click at [811, 408] on link "Next" at bounding box center [799, 403] width 27 height 27
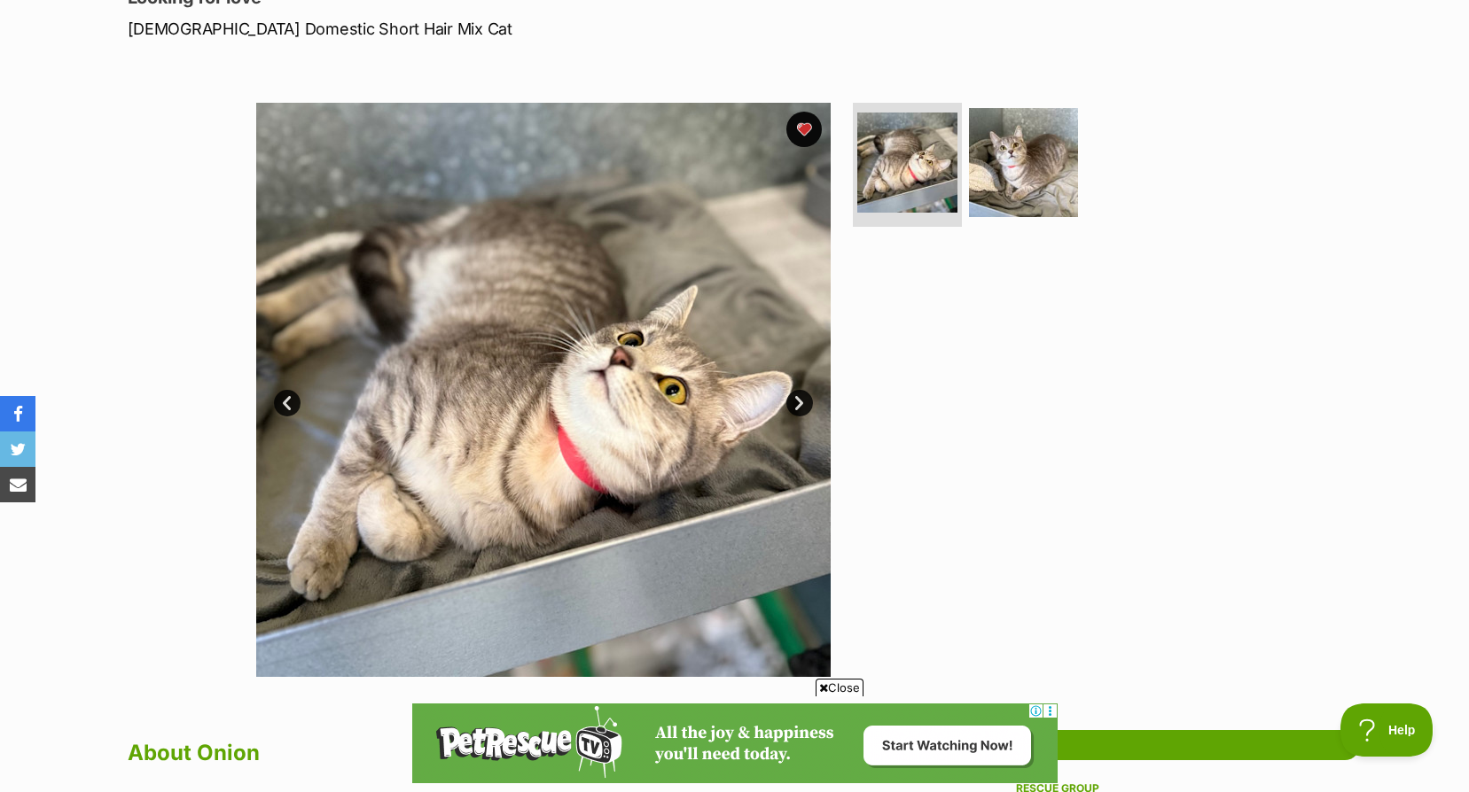
click at [811, 408] on link "Next" at bounding box center [799, 403] width 27 height 27
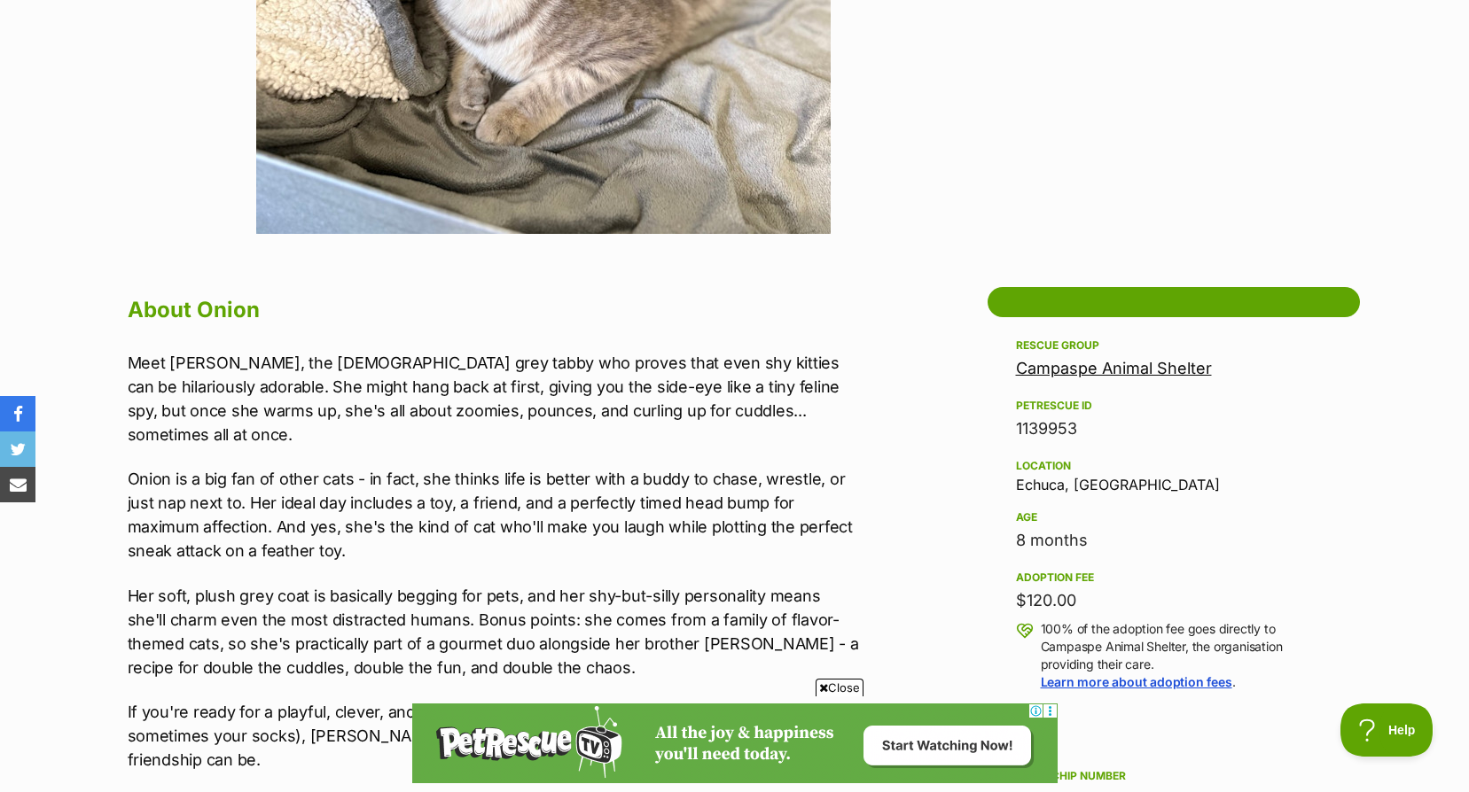
scroll to position [886, 0]
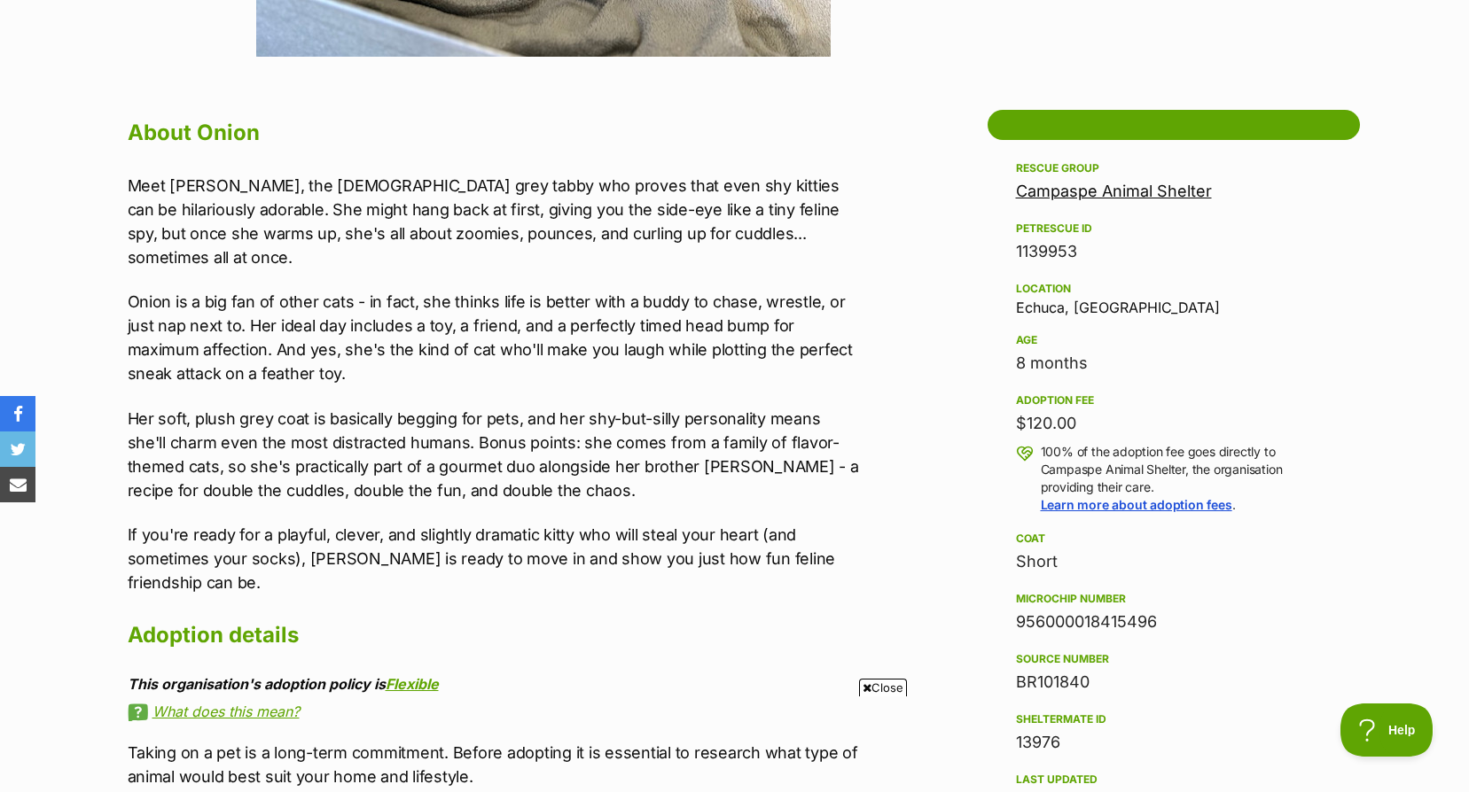
click at [1186, 191] on link "Campaspe Animal Shelter" at bounding box center [1114, 191] width 196 height 19
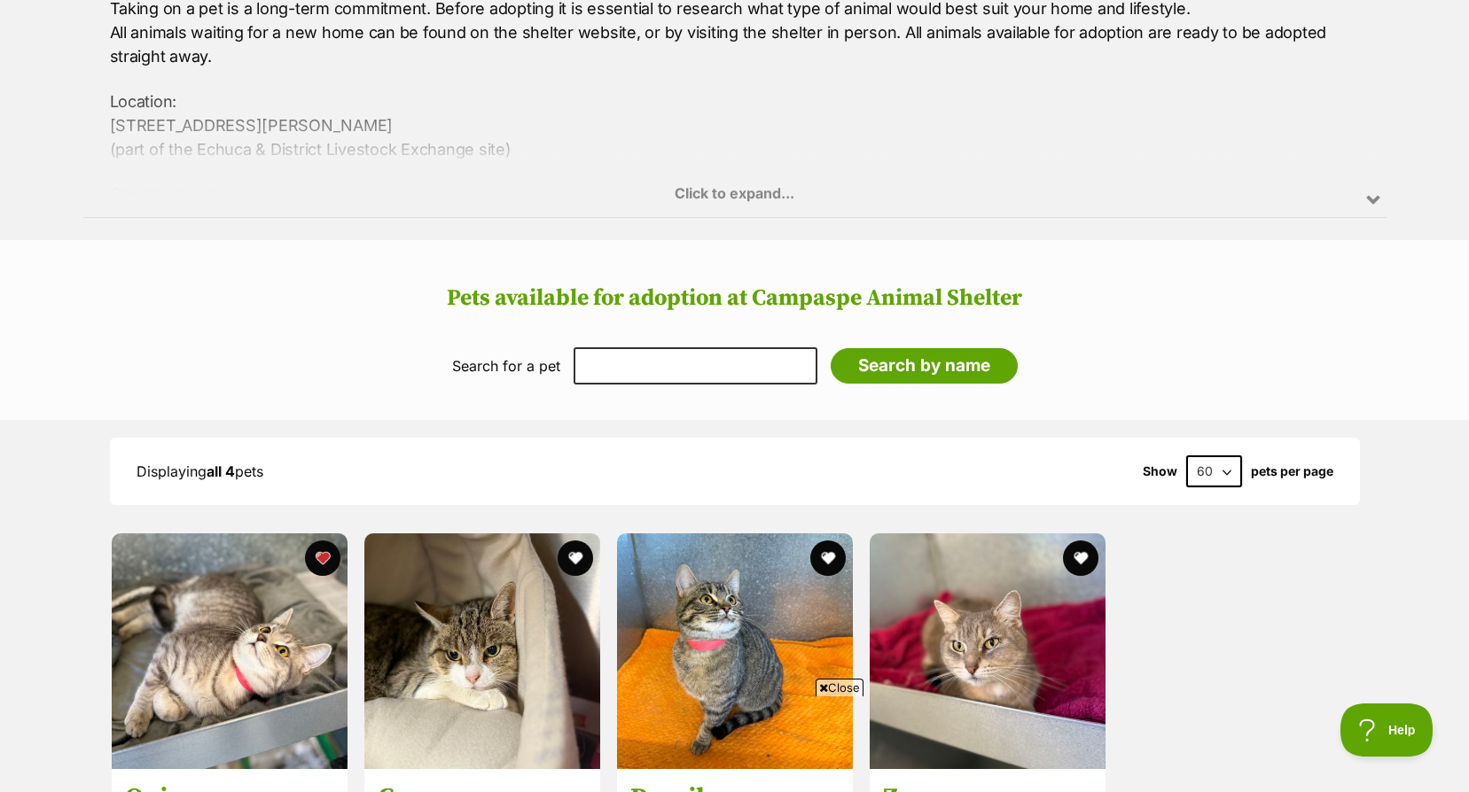
scroll to position [1507, 0]
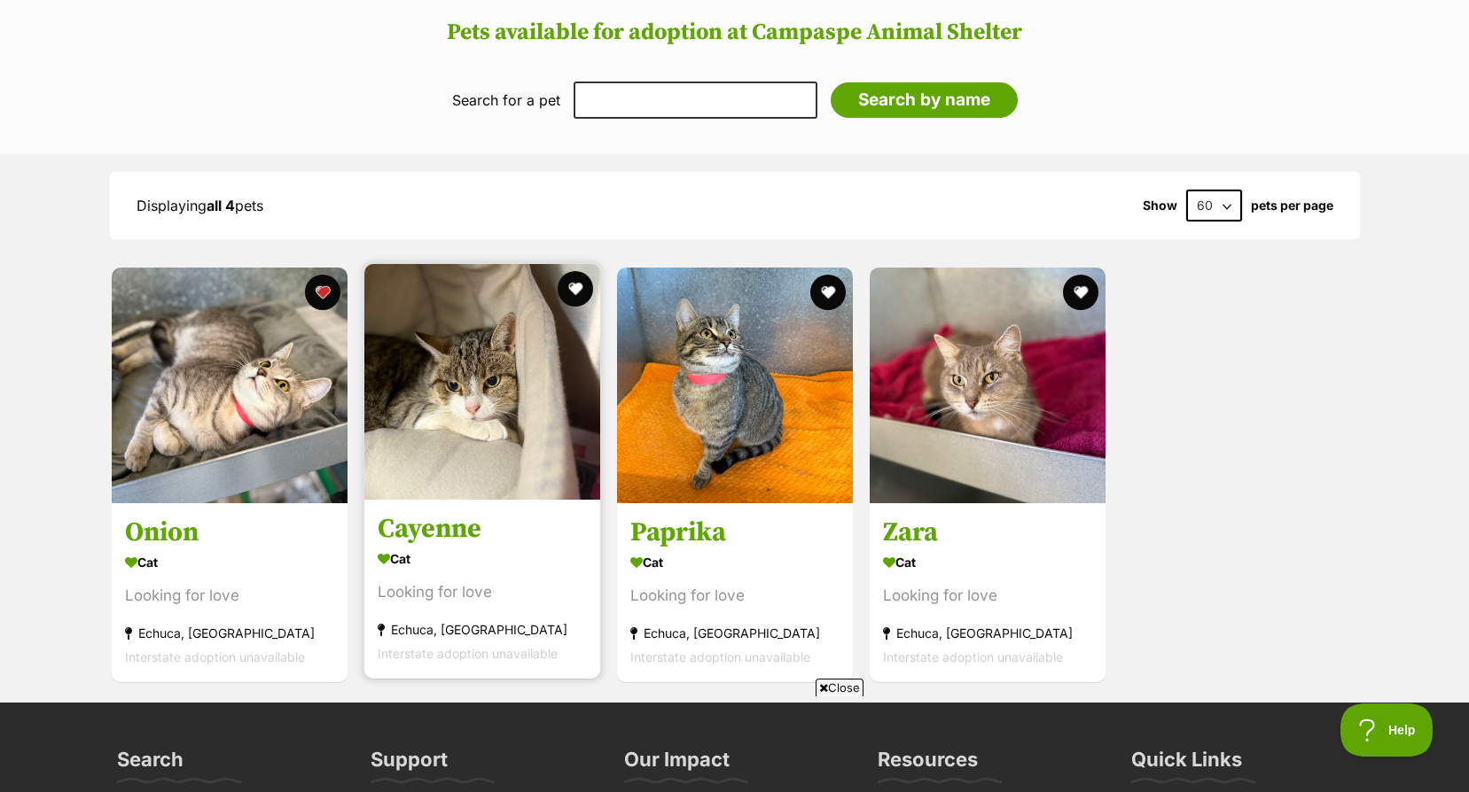
click at [496, 379] on img at bounding box center [482, 382] width 236 height 236
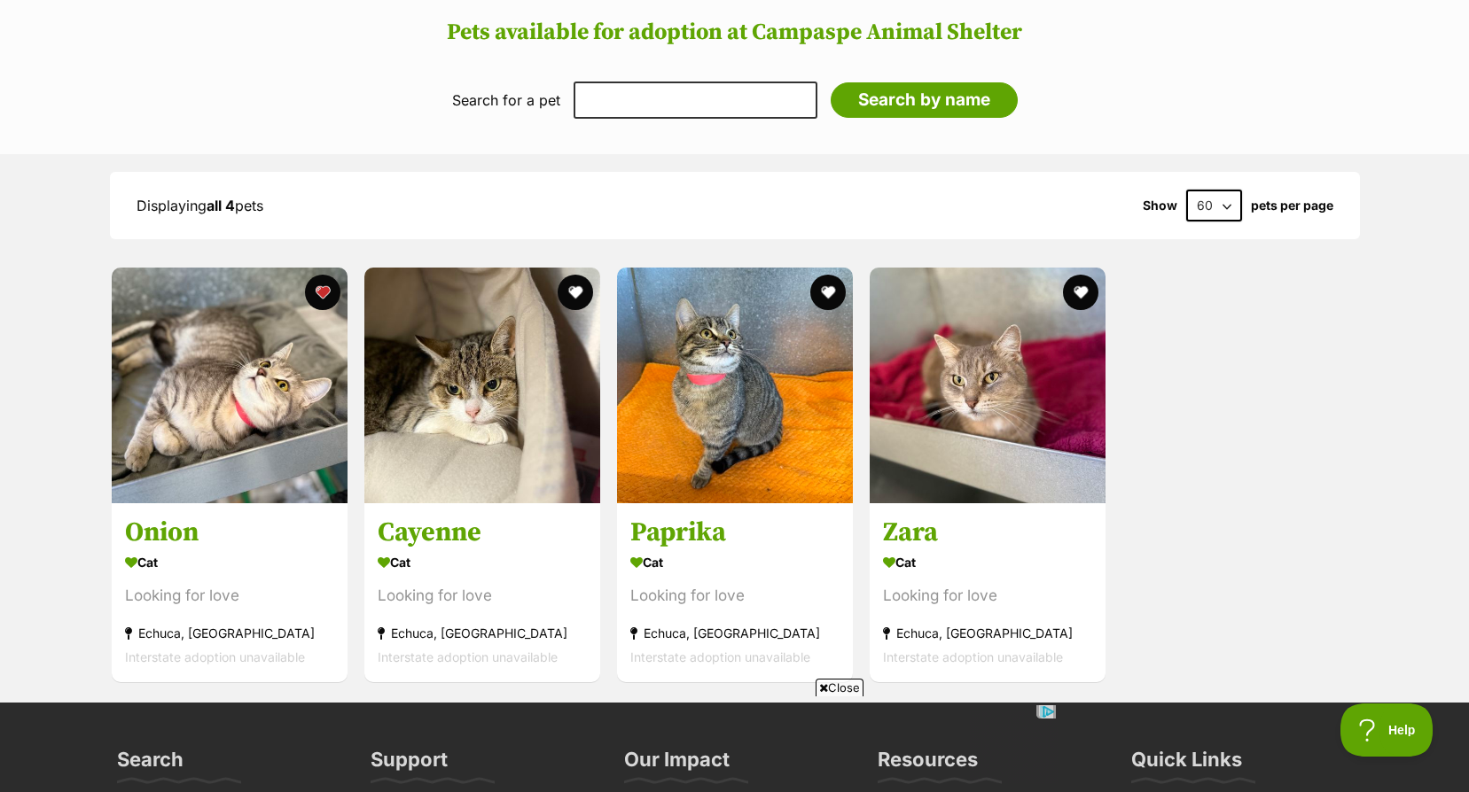
scroll to position [0, 0]
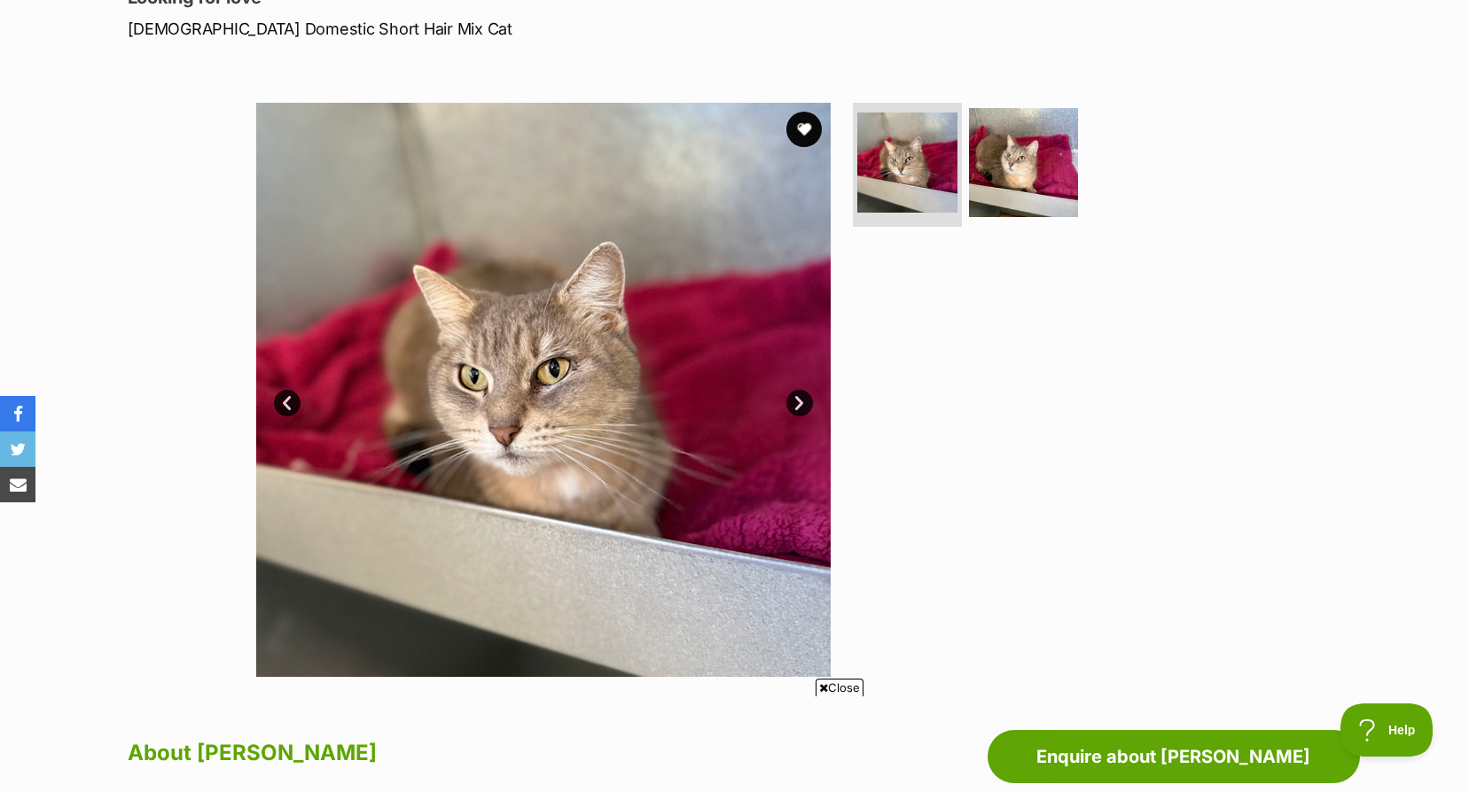
click at [803, 404] on link "Next" at bounding box center [799, 403] width 27 height 27
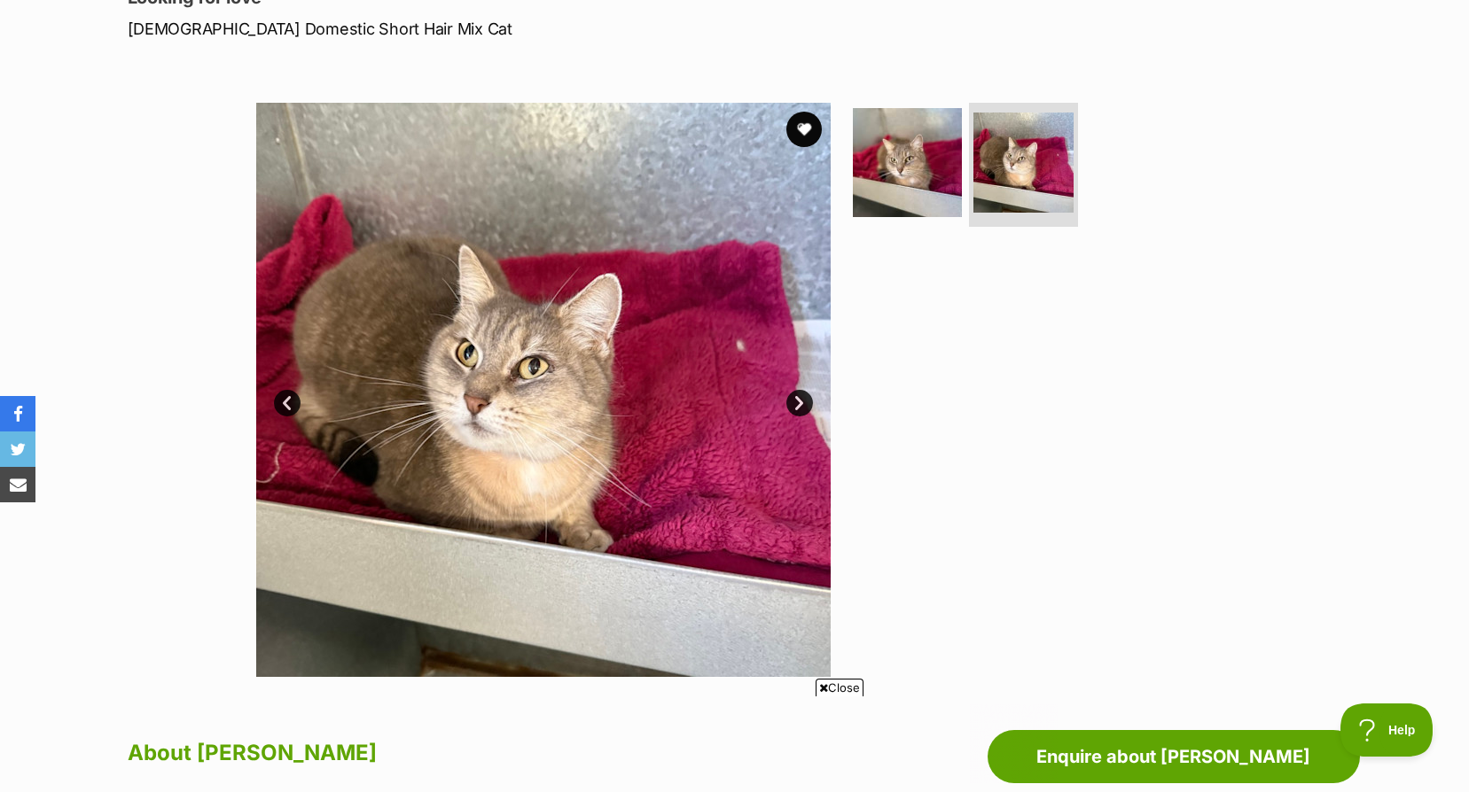
click at [281, 394] on link "Prev" at bounding box center [287, 403] width 27 height 27
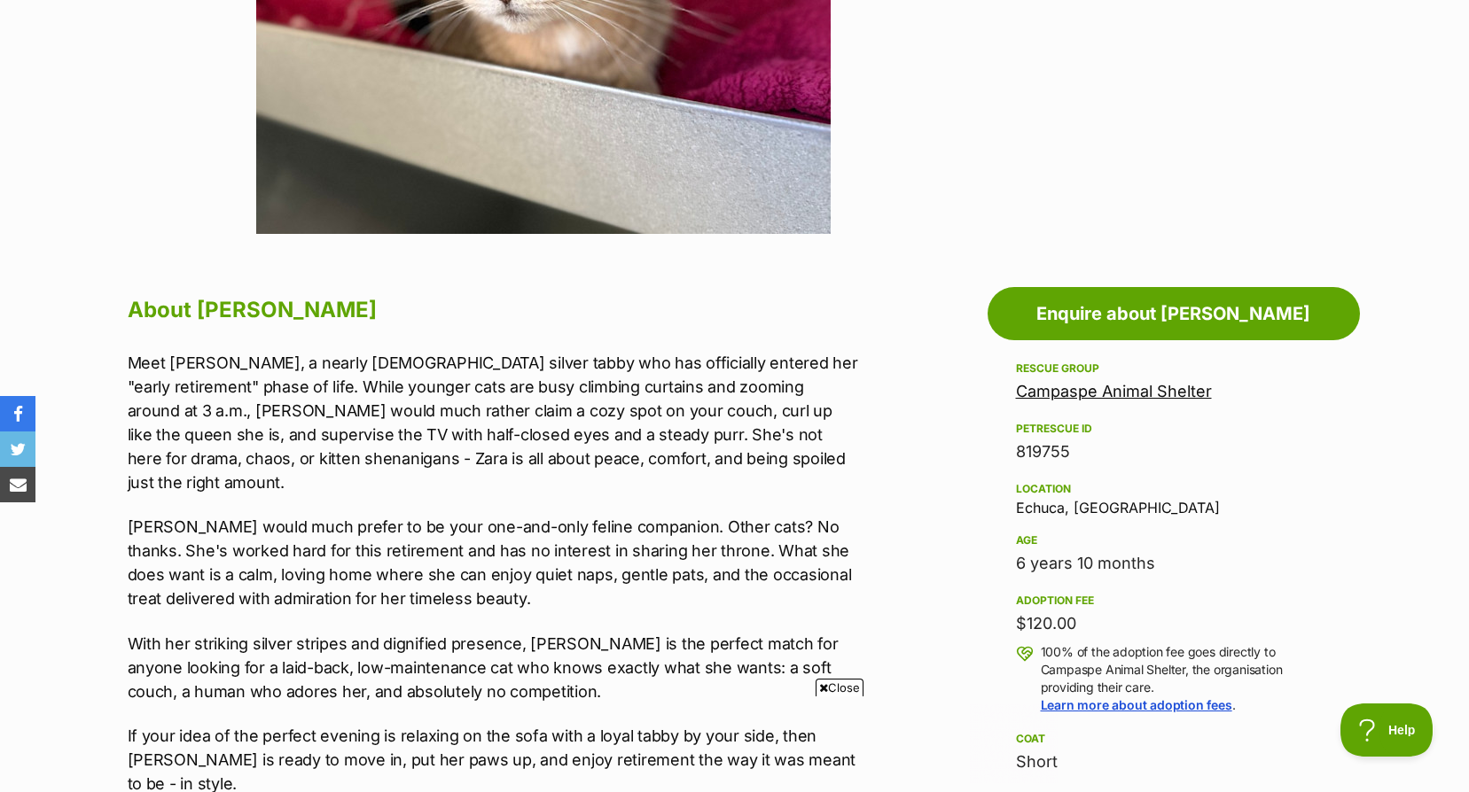
scroll to position [886, 0]
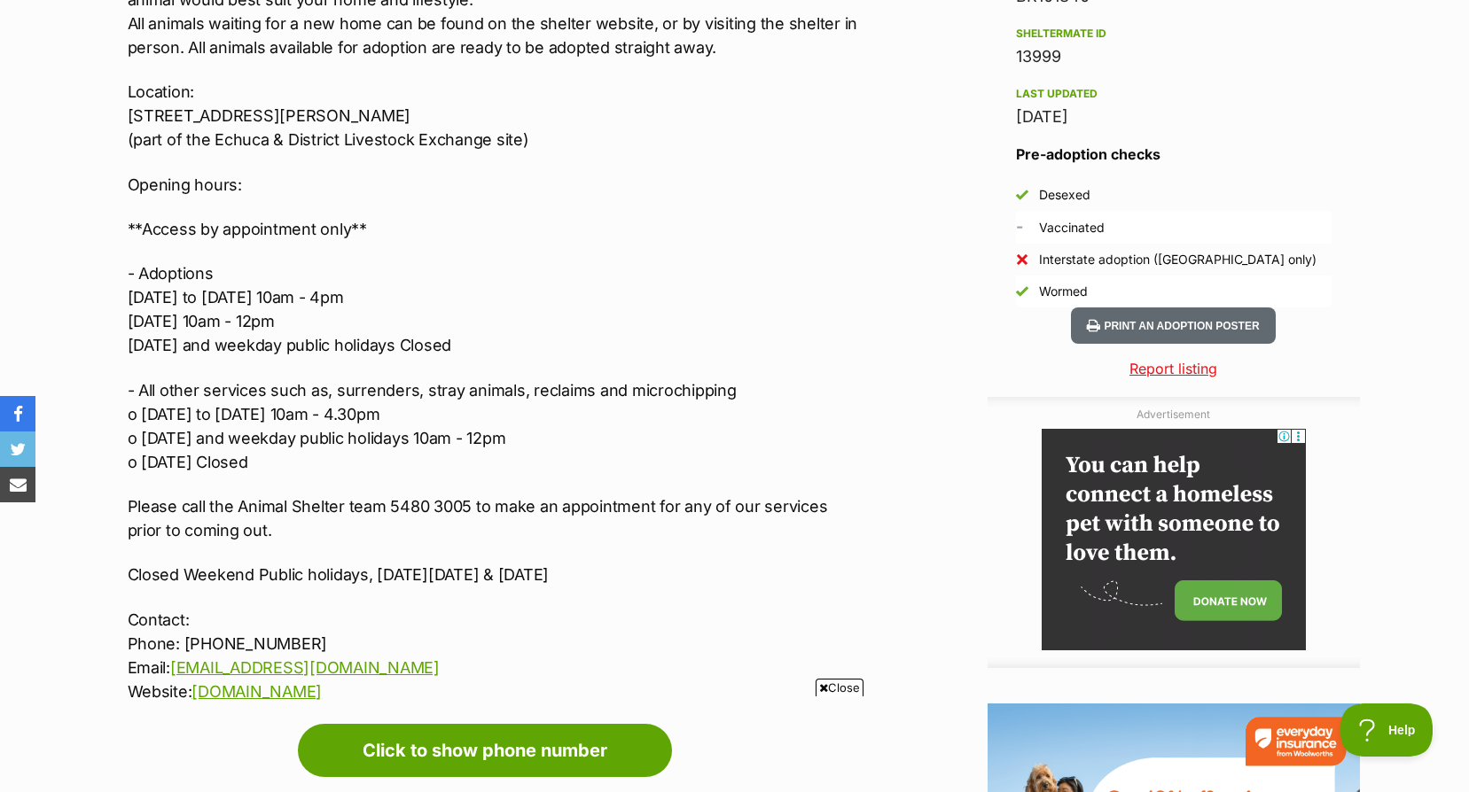
scroll to position [1862, 0]
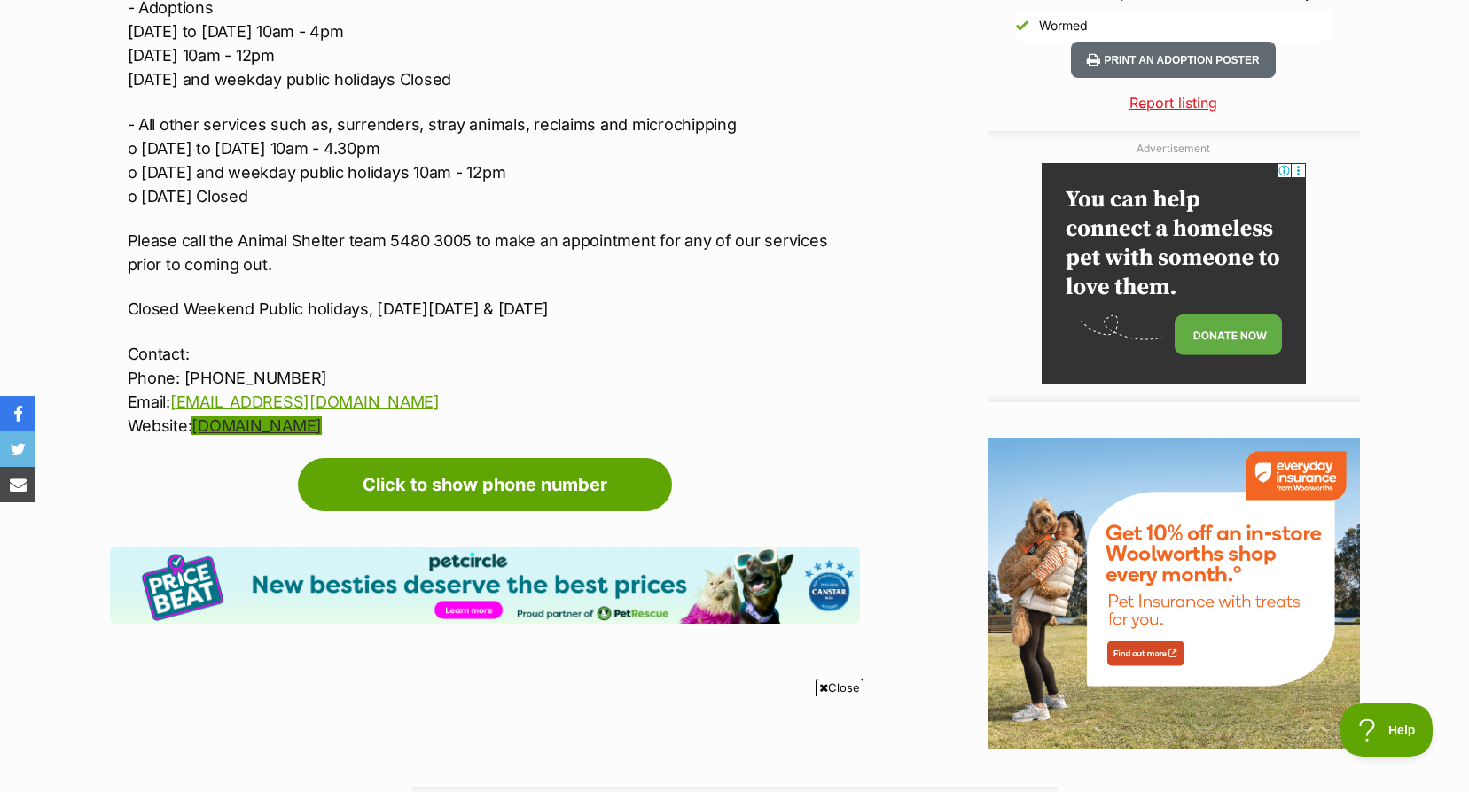
click at [322, 417] on link "[DOMAIN_NAME]" at bounding box center [256, 426] width 130 height 19
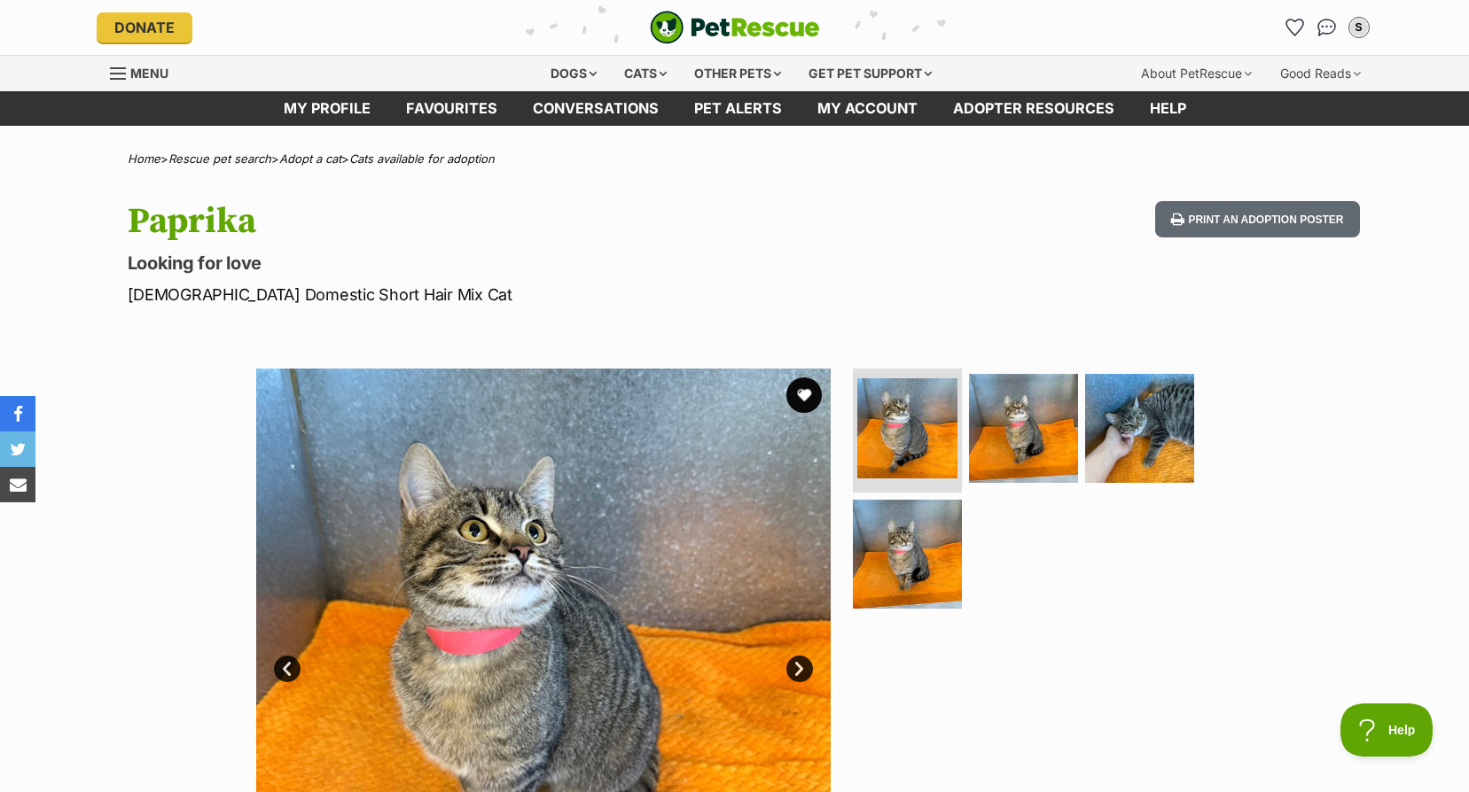
scroll to position [177, 0]
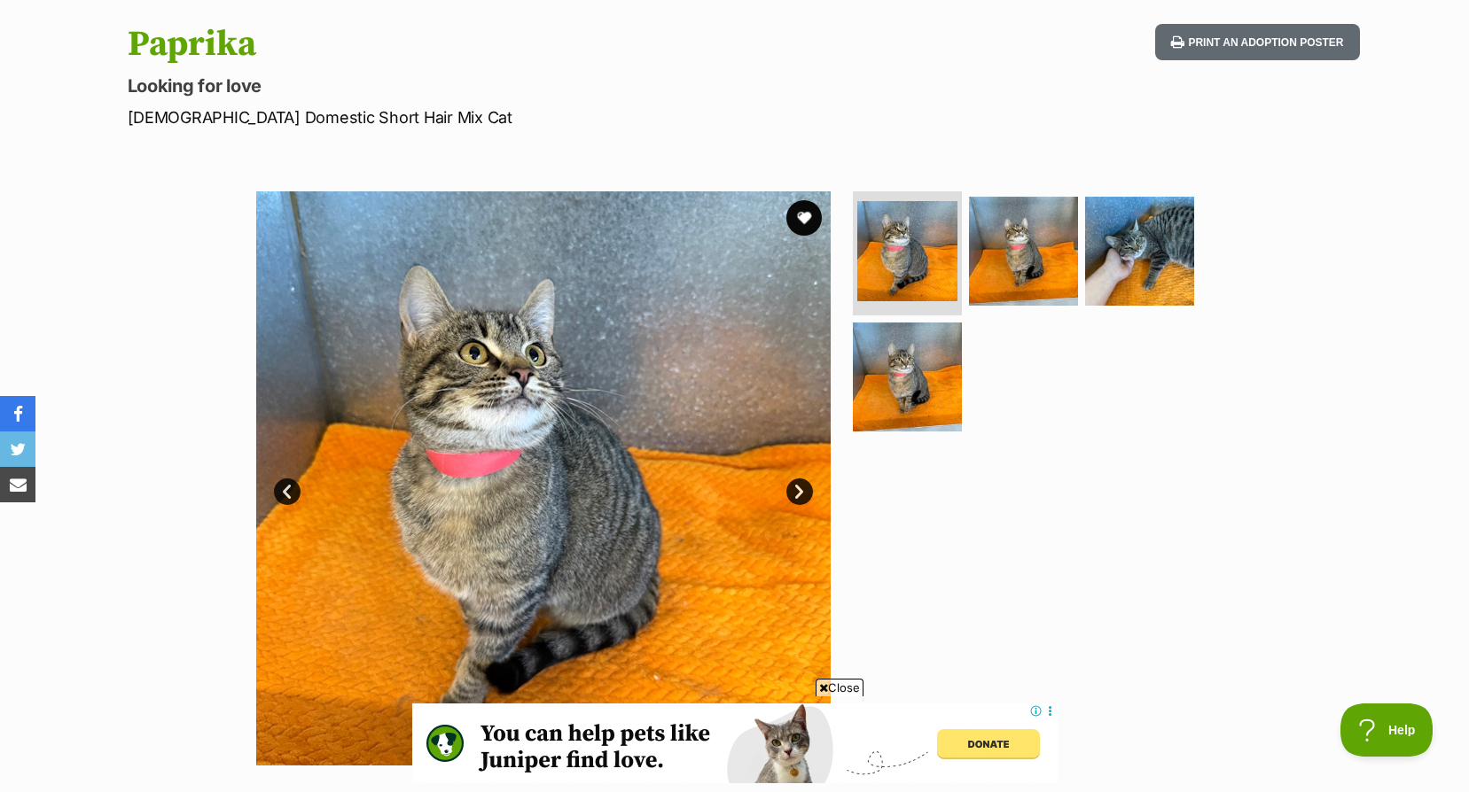
click at [807, 480] on link "Next" at bounding box center [799, 492] width 27 height 27
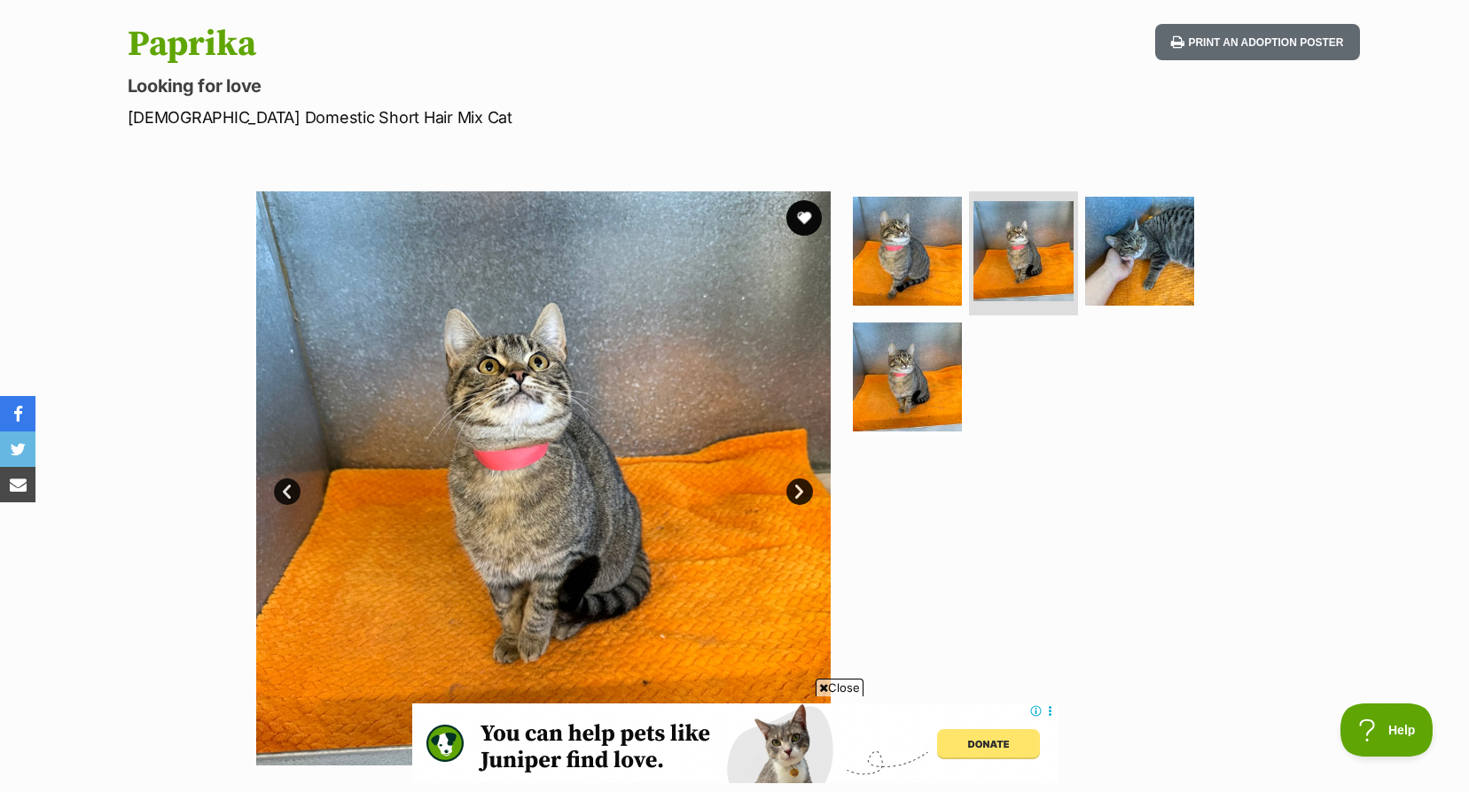
click at [807, 480] on link "Next" at bounding box center [799, 492] width 27 height 27
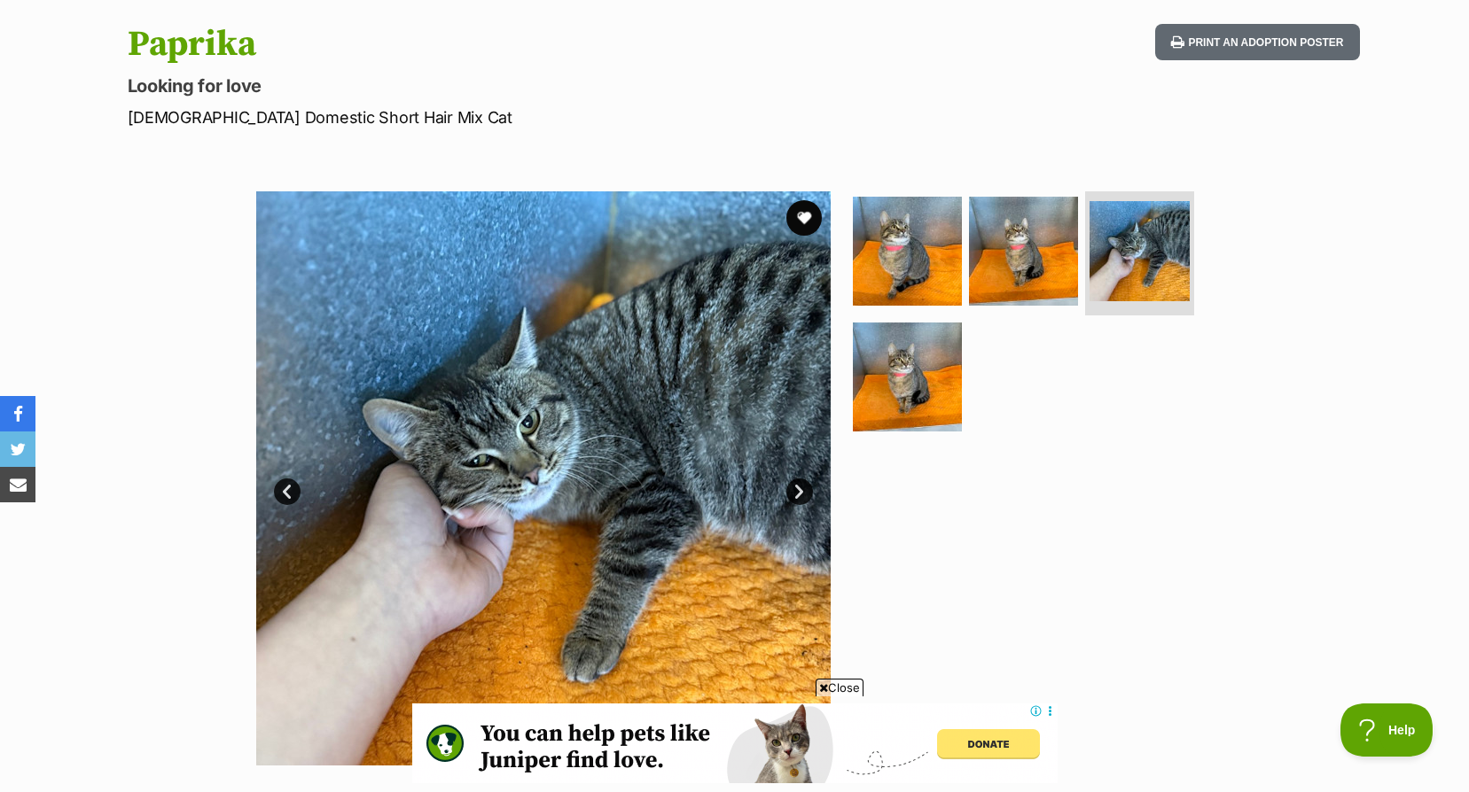
click at [807, 480] on link "Next" at bounding box center [799, 492] width 27 height 27
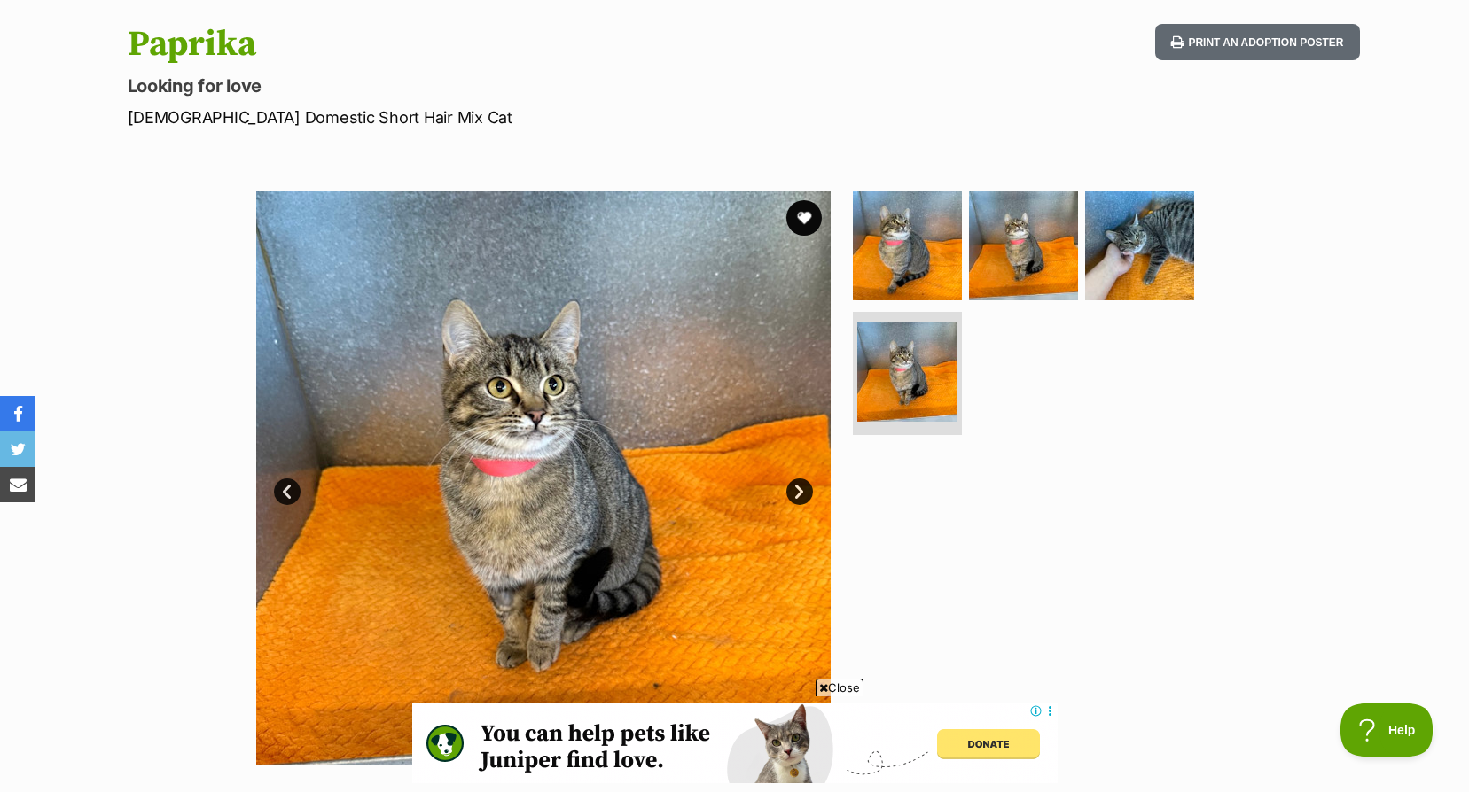
click at [807, 480] on link "Next" at bounding box center [799, 492] width 27 height 27
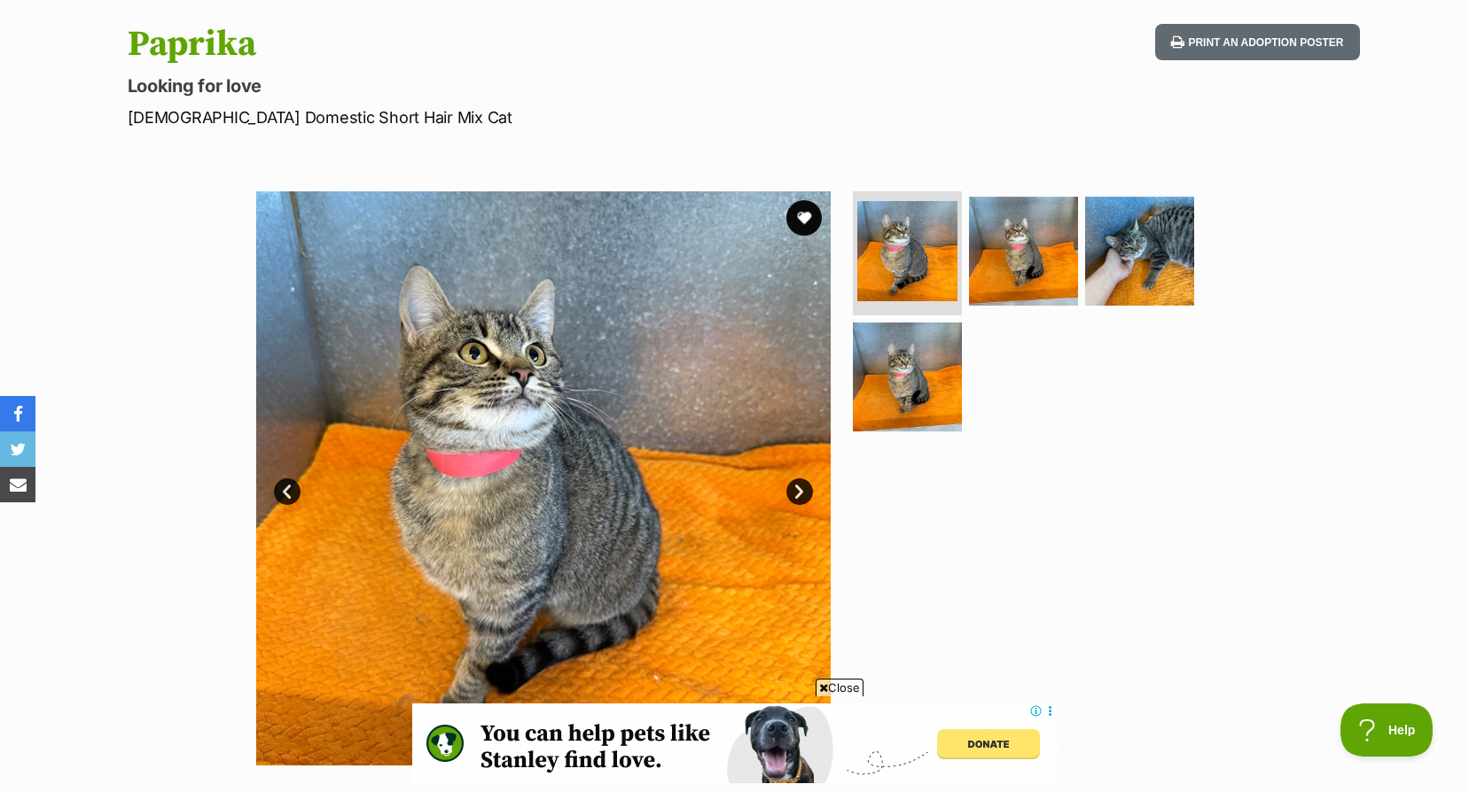
scroll to position [0, 0]
click at [811, 491] on link "Next" at bounding box center [799, 492] width 27 height 27
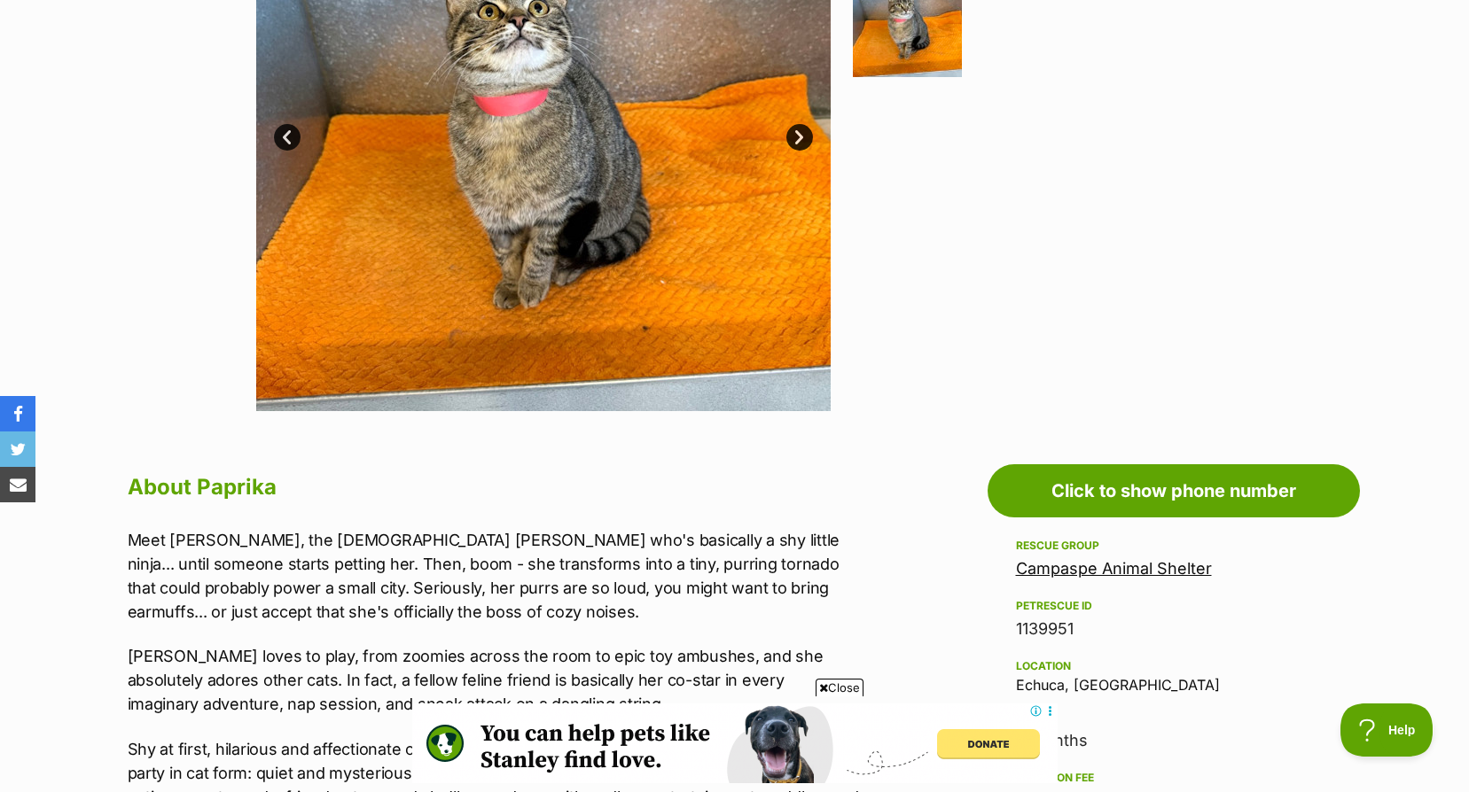
scroll to position [355, 0]
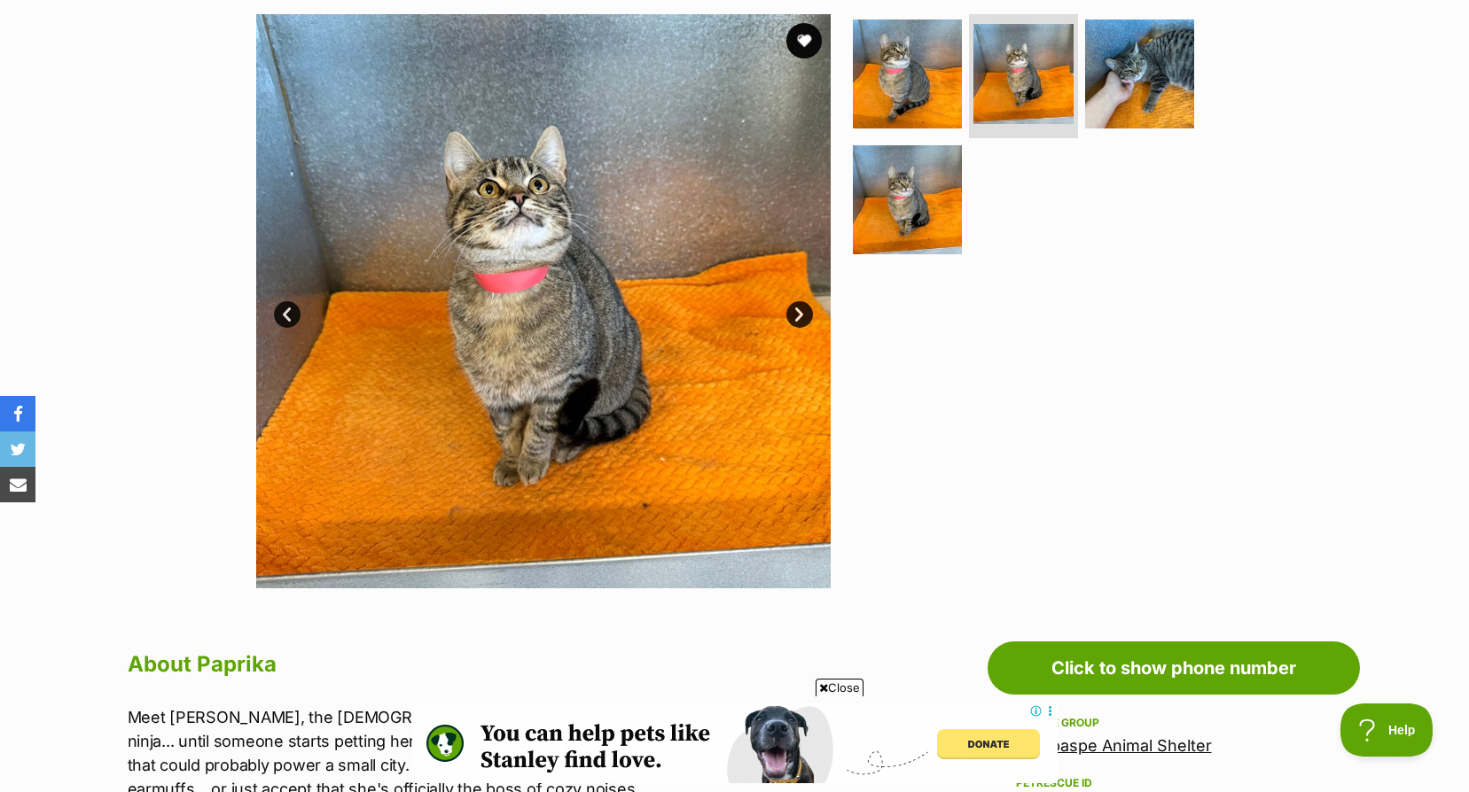
click at [812, 314] on link "Next" at bounding box center [799, 314] width 27 height 27
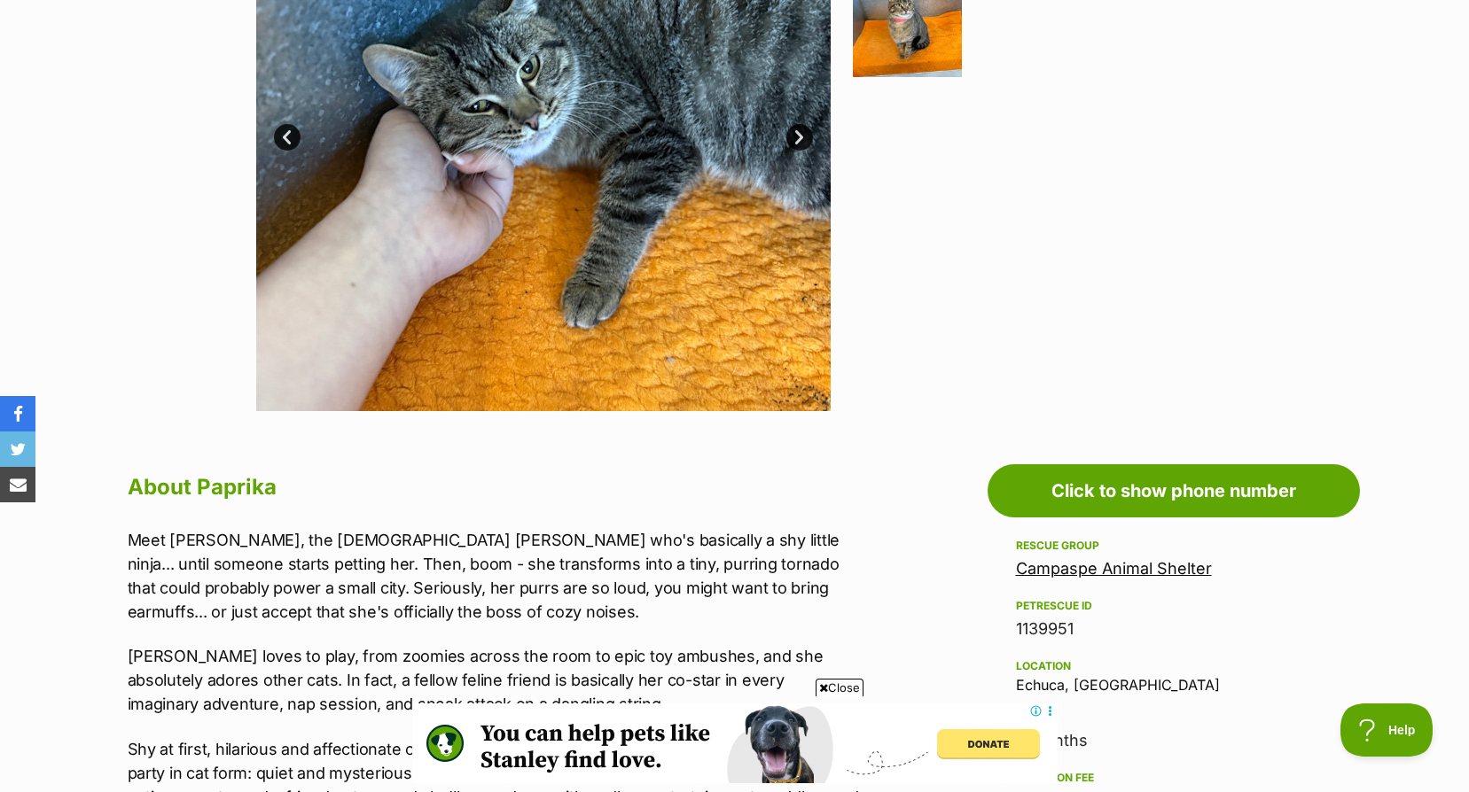
scroll to position [798, 0]
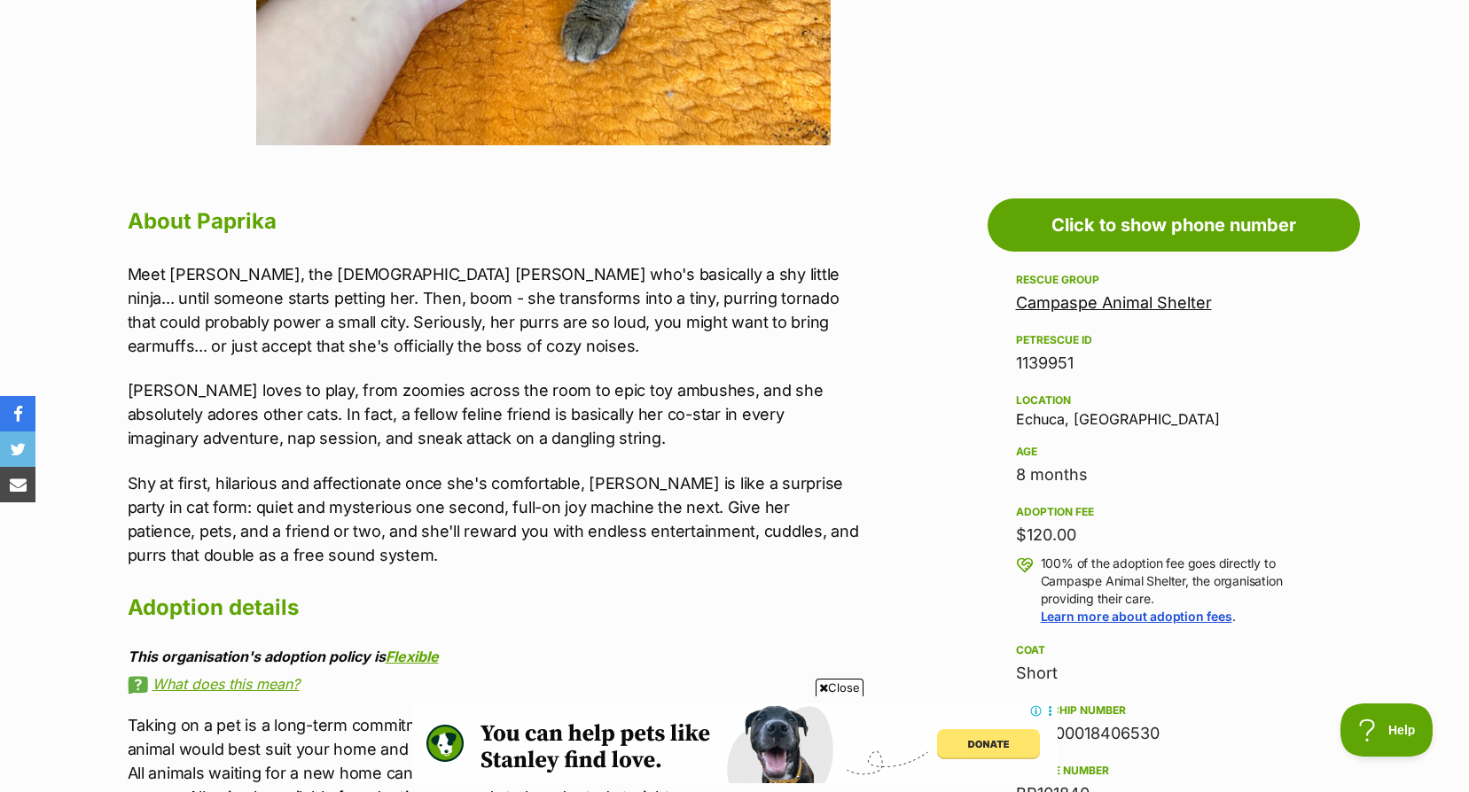
click at [1109, 302] on link "Campaspe Animal Shelter" at bounding box center [1114, 302] width 196 height 19
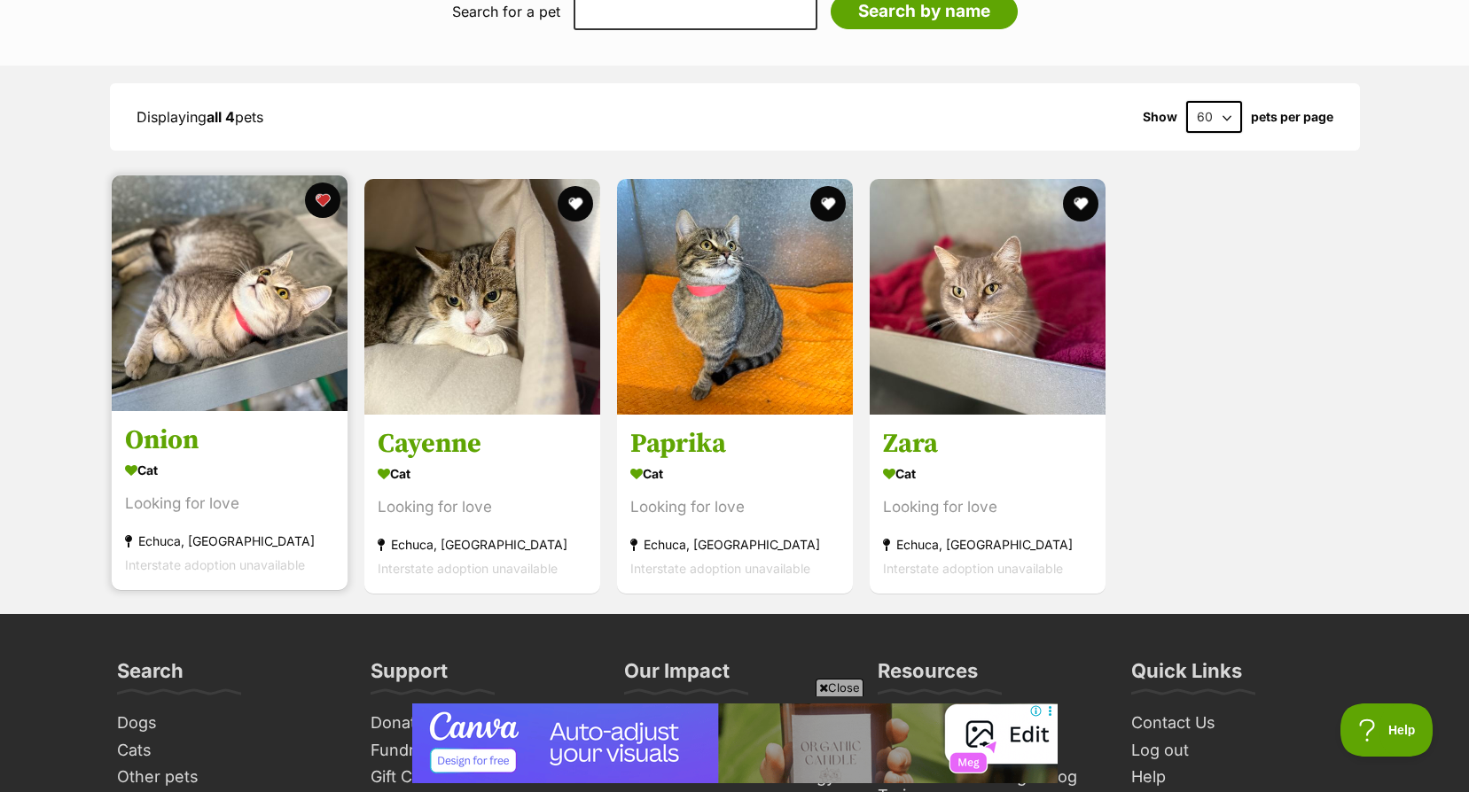
click at [247, 269] on img at bounding box center [230, 294] width 236 height 236
